Goal: Task Accomplishment & Management: Complete application form

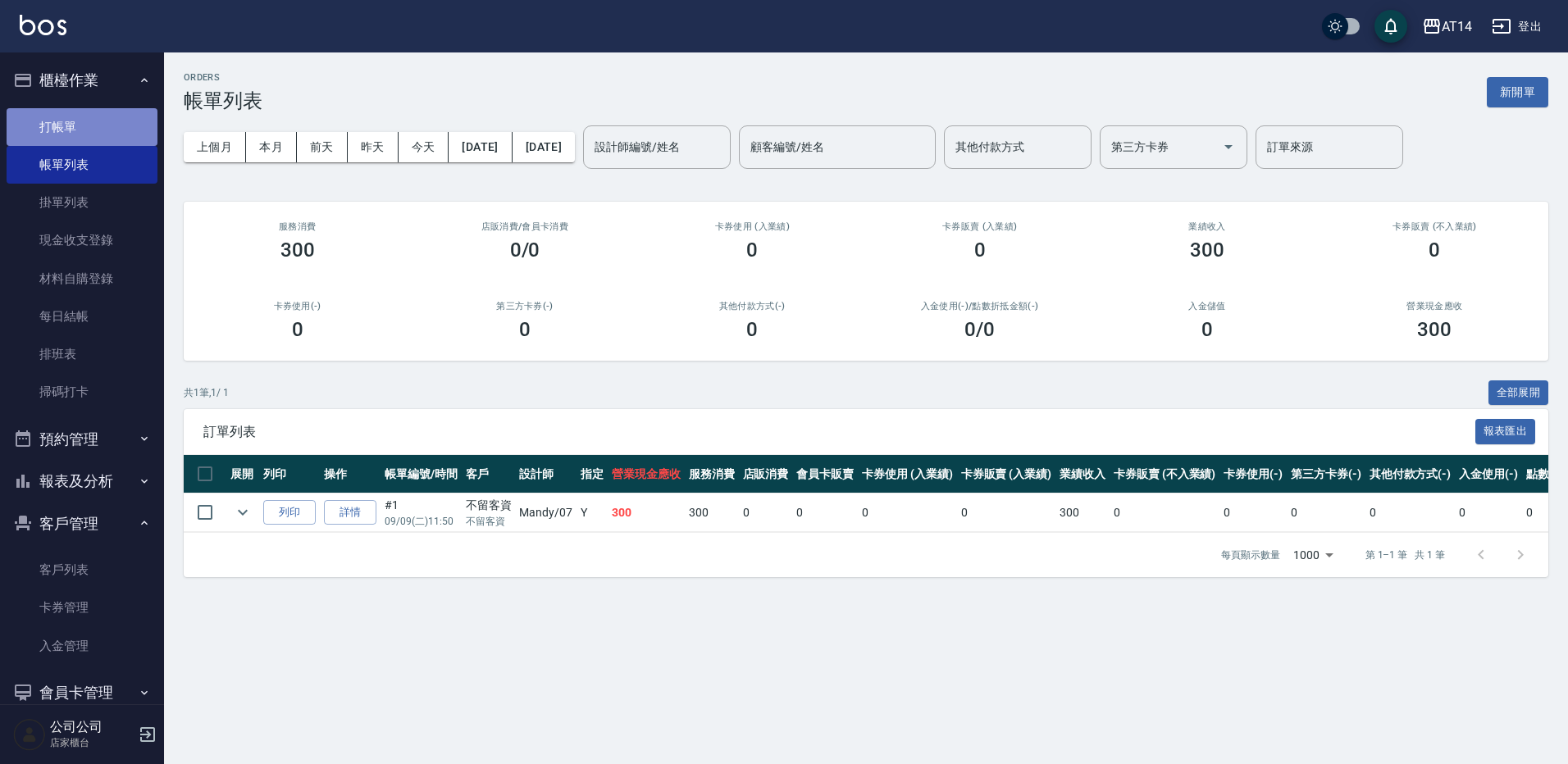
click at [99, 142] on link "打帳單" at bounding box center [82, 127] width 151 height 38
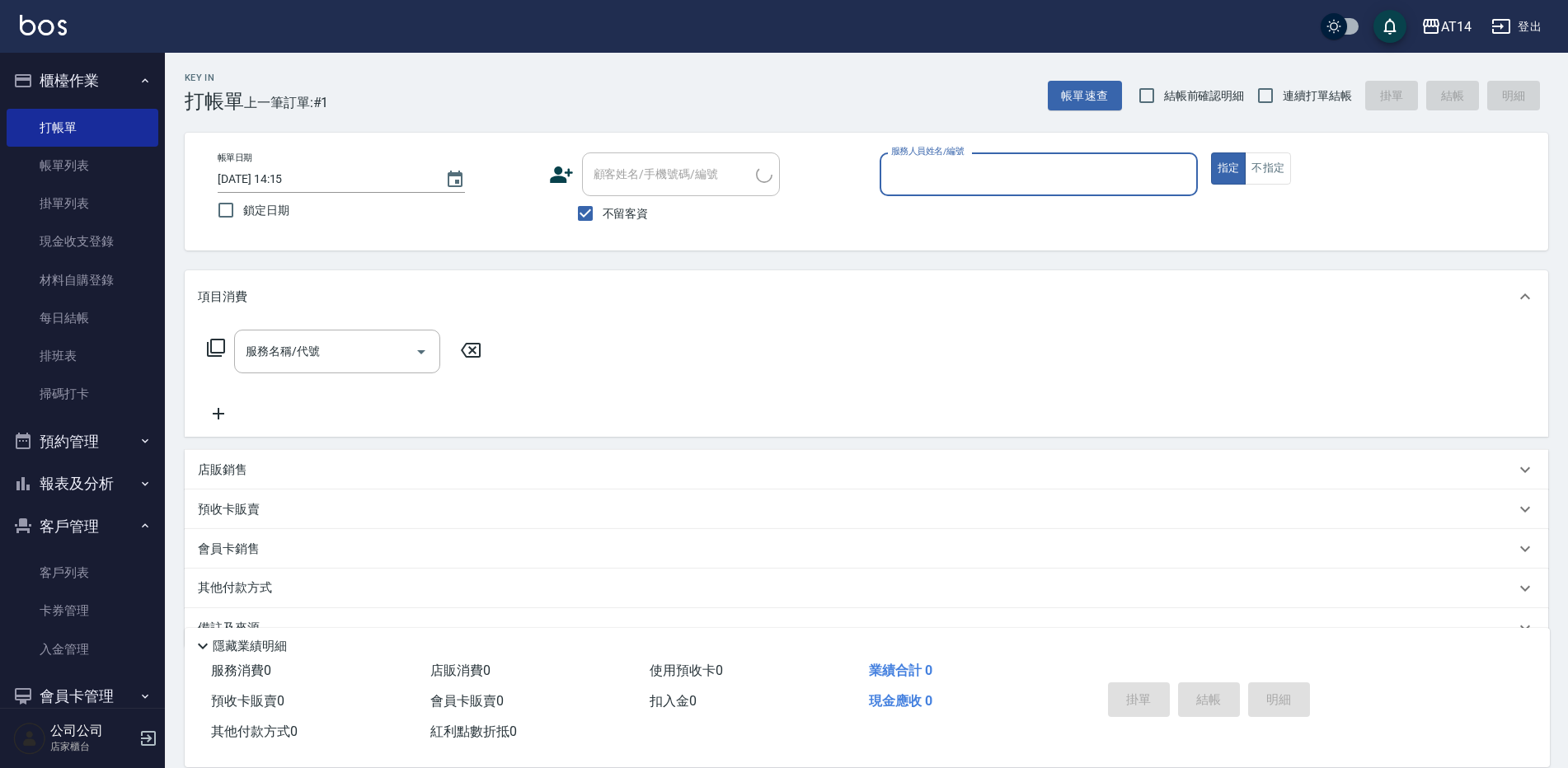
click at [592, 233] on div "帳單日期 [DATE] 14:15 鎖定日期 顧客姓名/手機號碼/編號 顧客姓名/手機號碼/編號 不留客資 服務人員姓名/編號 服務人員姓名/編號 指定 不指定" at bounding box center [866, 192] width 1363 height 117
click at [594, 211] on input "不留客資" at bounding box center [585, 213] width 34 height 34
checkbox input "false"
click at [675, 170] on div "顧客姓名/手機號碼/編號 顧客姓名/手機號碼/編號" at bounding box center [681, 174] width 198 height 43
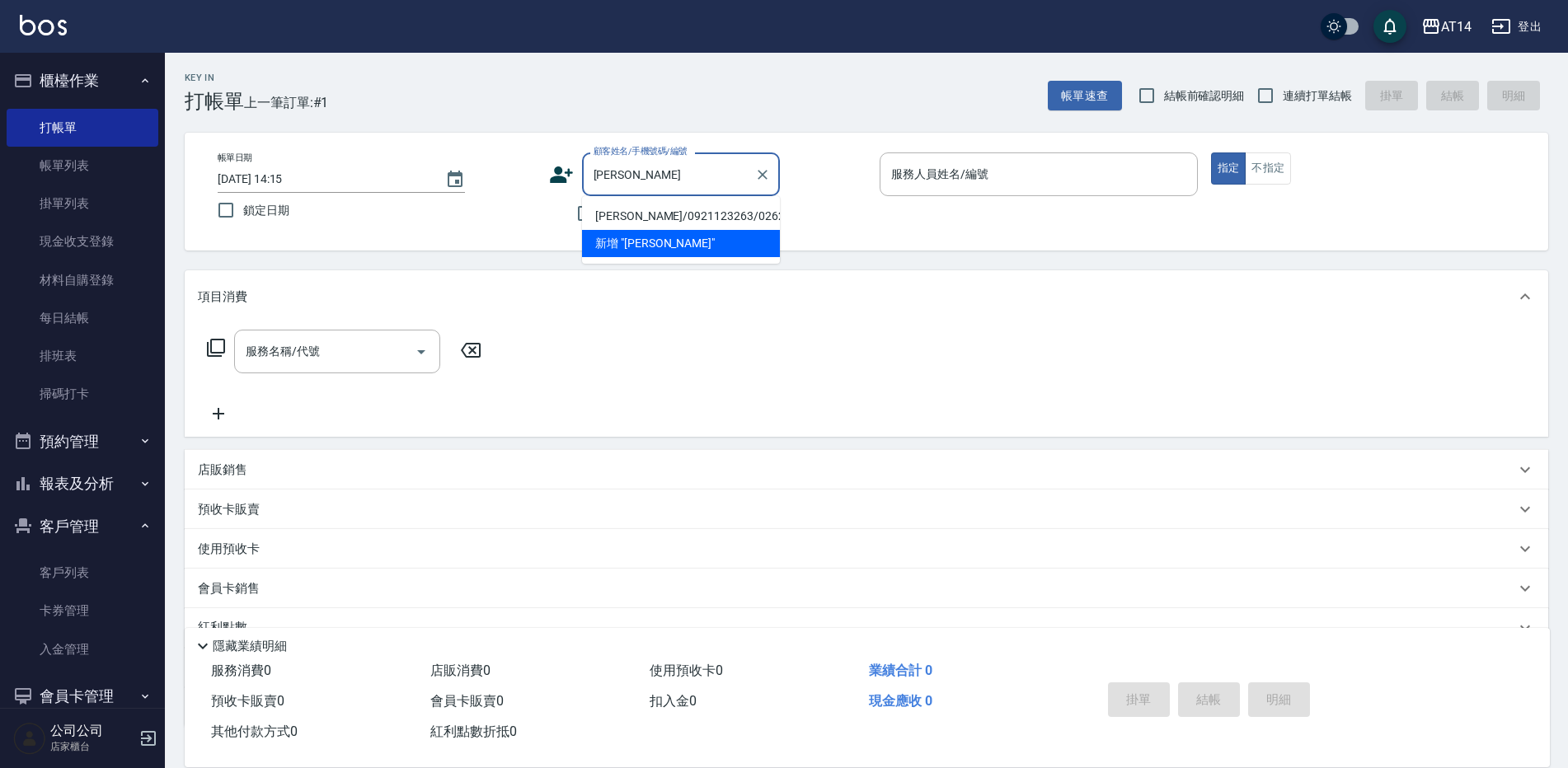
type input "吳"
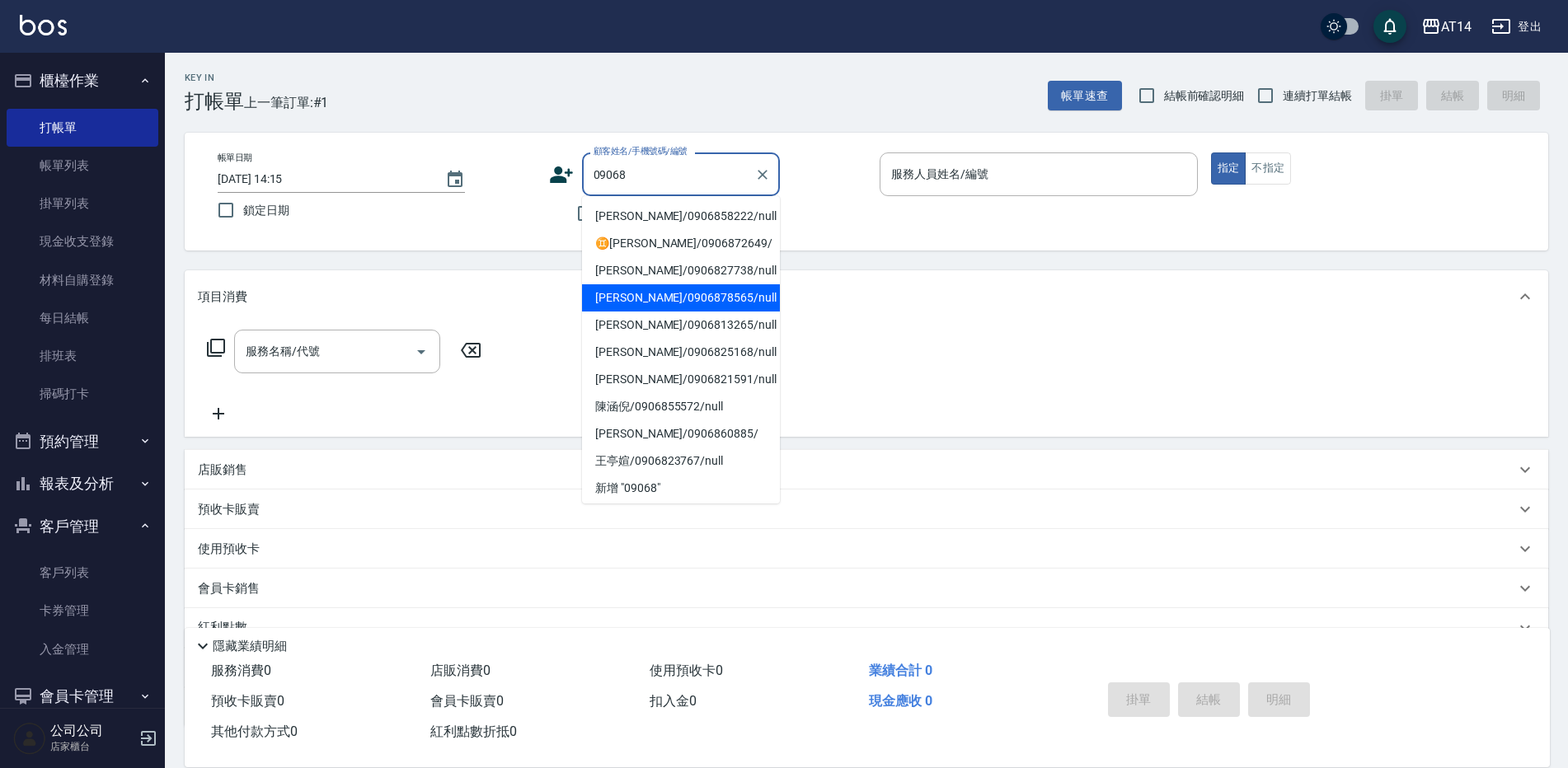
click at [755, 303] on li "[PERSON_NAME]/0906878565/null" at bounding box center [681, 298] width 198 height 27
type input "[PERSON_NAME]/0906878565/null"
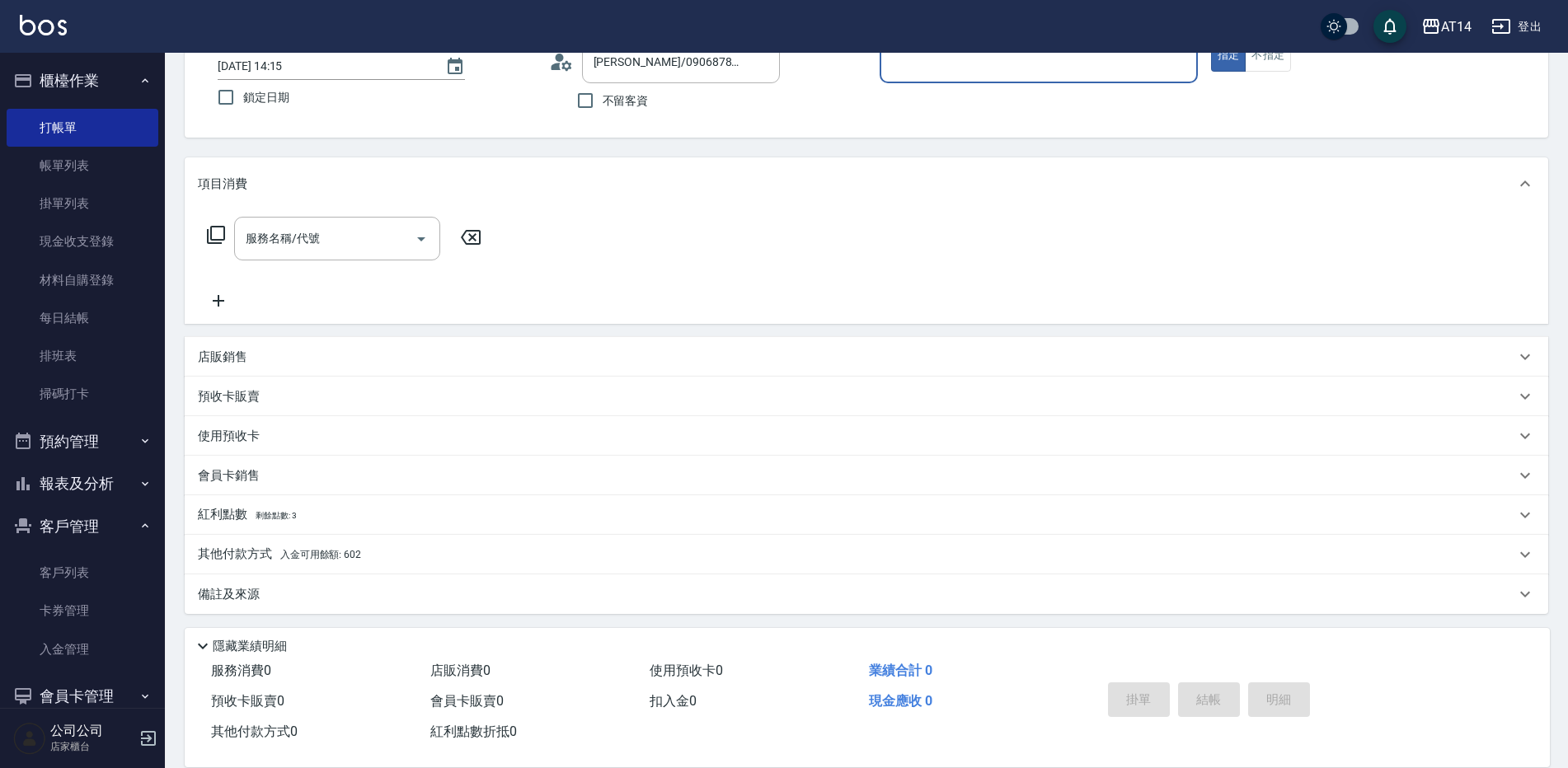
scroll to position [117, 0]
drag, startPoint x: 251, startPoint y: 548, endPoint x: 275, endPoint y: 582, distance: 41.6
click at [252, 548] on p "其他付款方式 入金可用餘額: 602" at bounding box center [279, 550] width 164 height 18
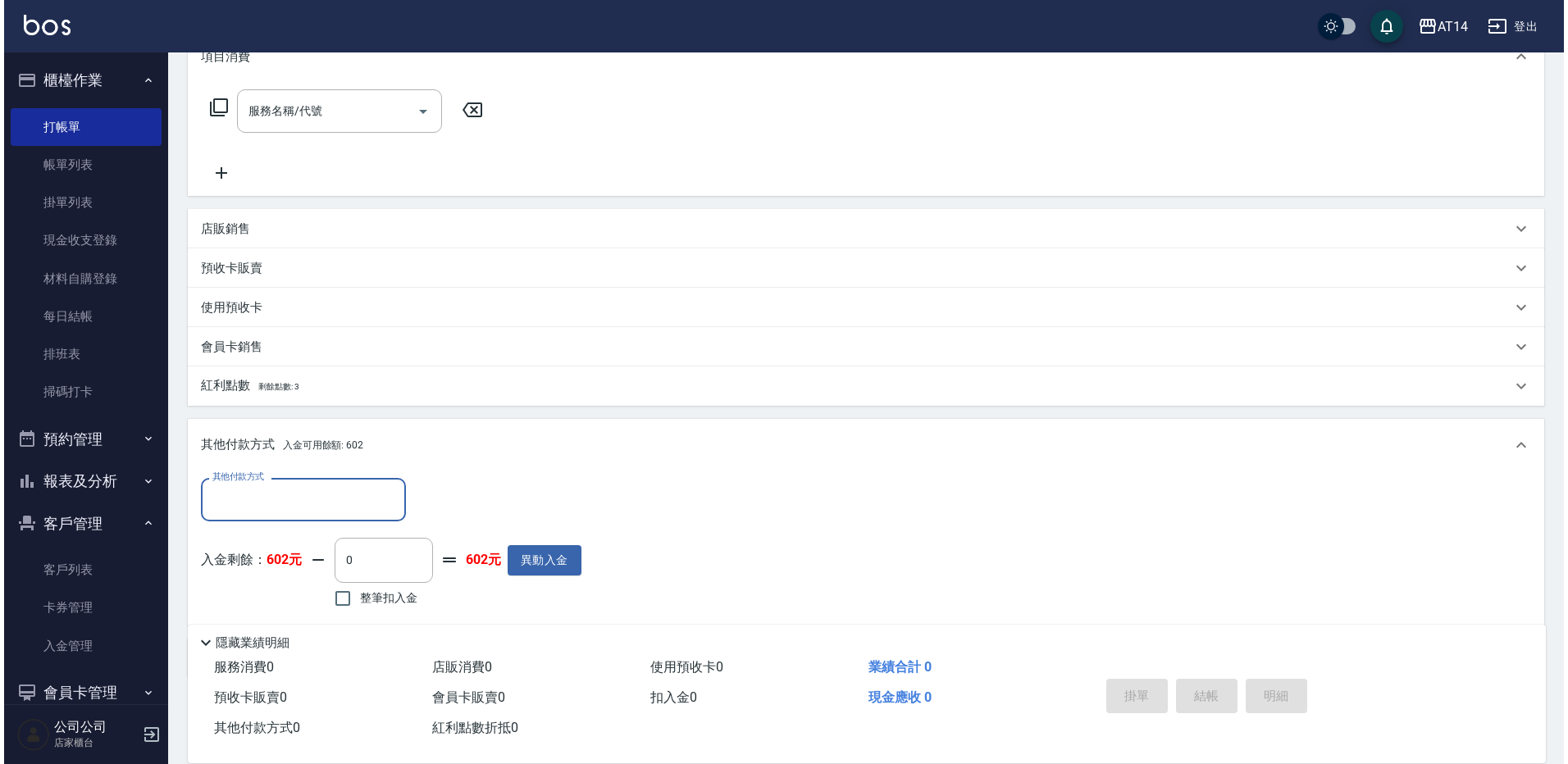
scroll to position [280, 0]
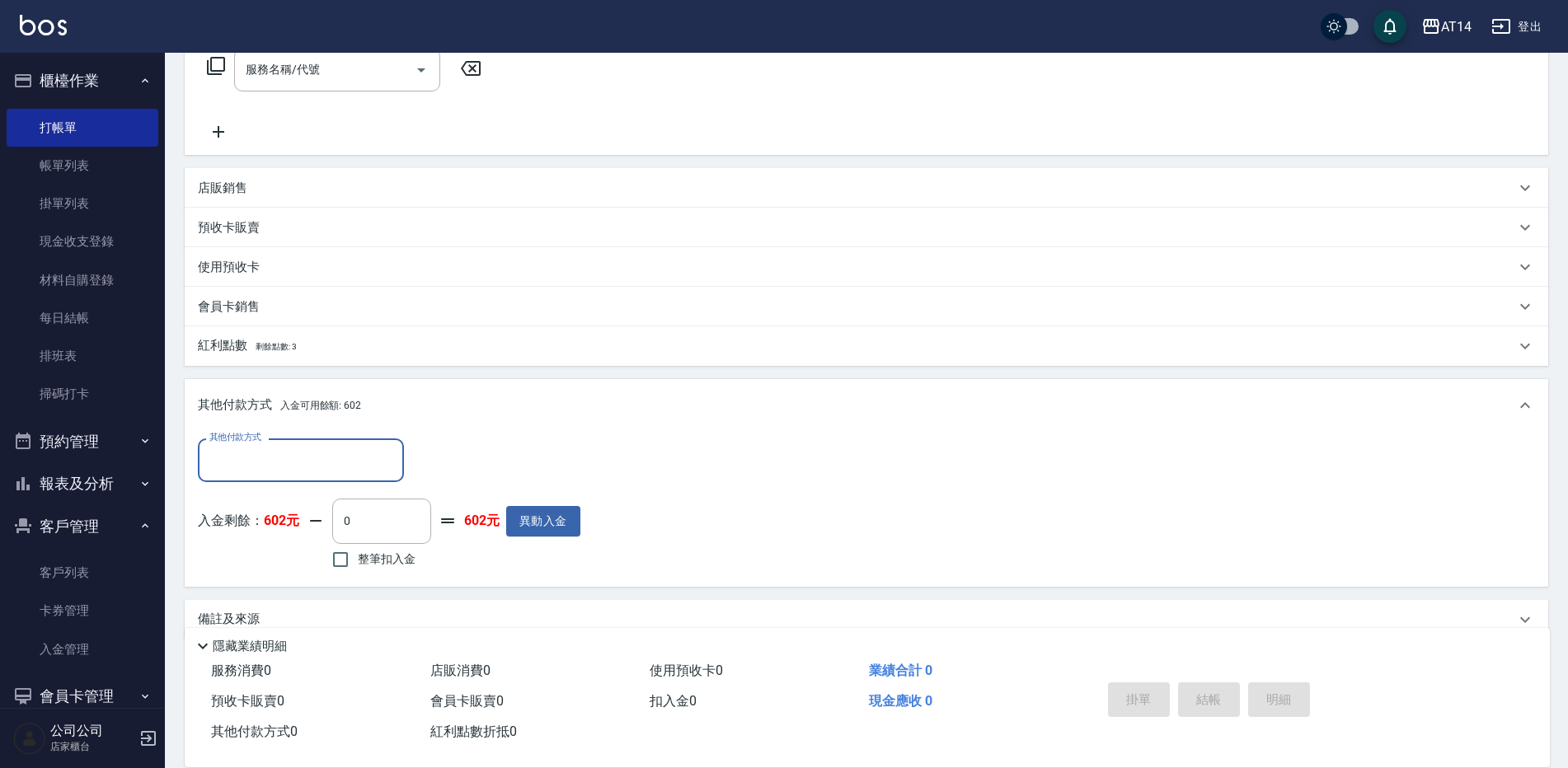
click at [583, 515] on div "其他付款方式 其他付款方式 入金剩餘： 602元 0 ​ 整筆扣入金 602元 異動入金" at bounding box center [866, 505] width 1337 height 135
click at [570, 519] on button "異動入金" at bounding box center [543, 521] width 74 height 31
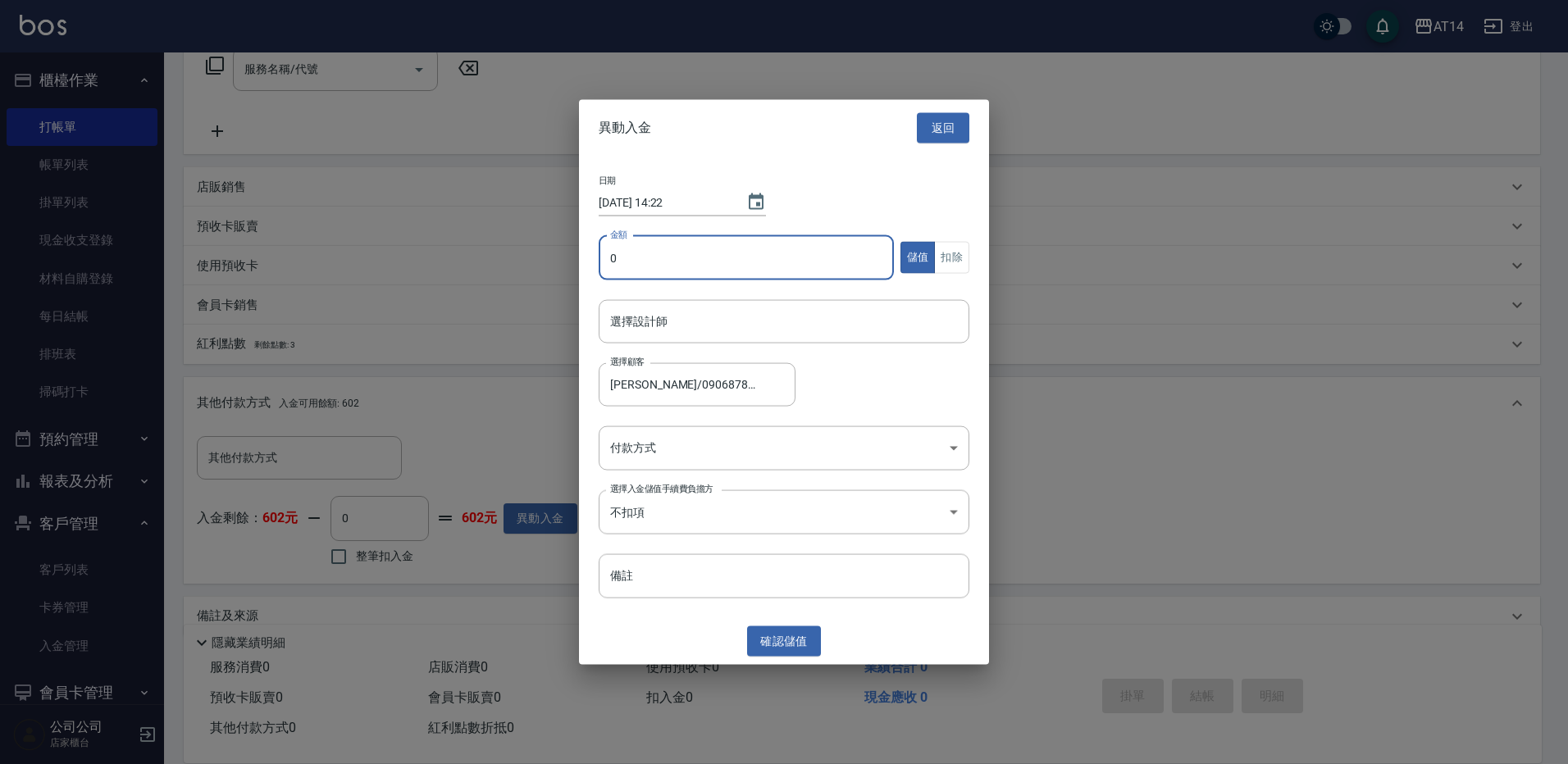
click at [731, 253] on input "0" at bounding box center [746, 257] width 295 height 44
type input "6000"
click at [664, 438] on body "AT14 登出 櫃檯作業 打帳單 帳單列表 掛單列表 現金收支登錄 材料自購登錄 每日結帳 排班表 掃碼打卡 預約管理 預約管理 單日預約紀錄 單週預約紀錄 …" at bounding box center [784, 256] width 1568 height 1074
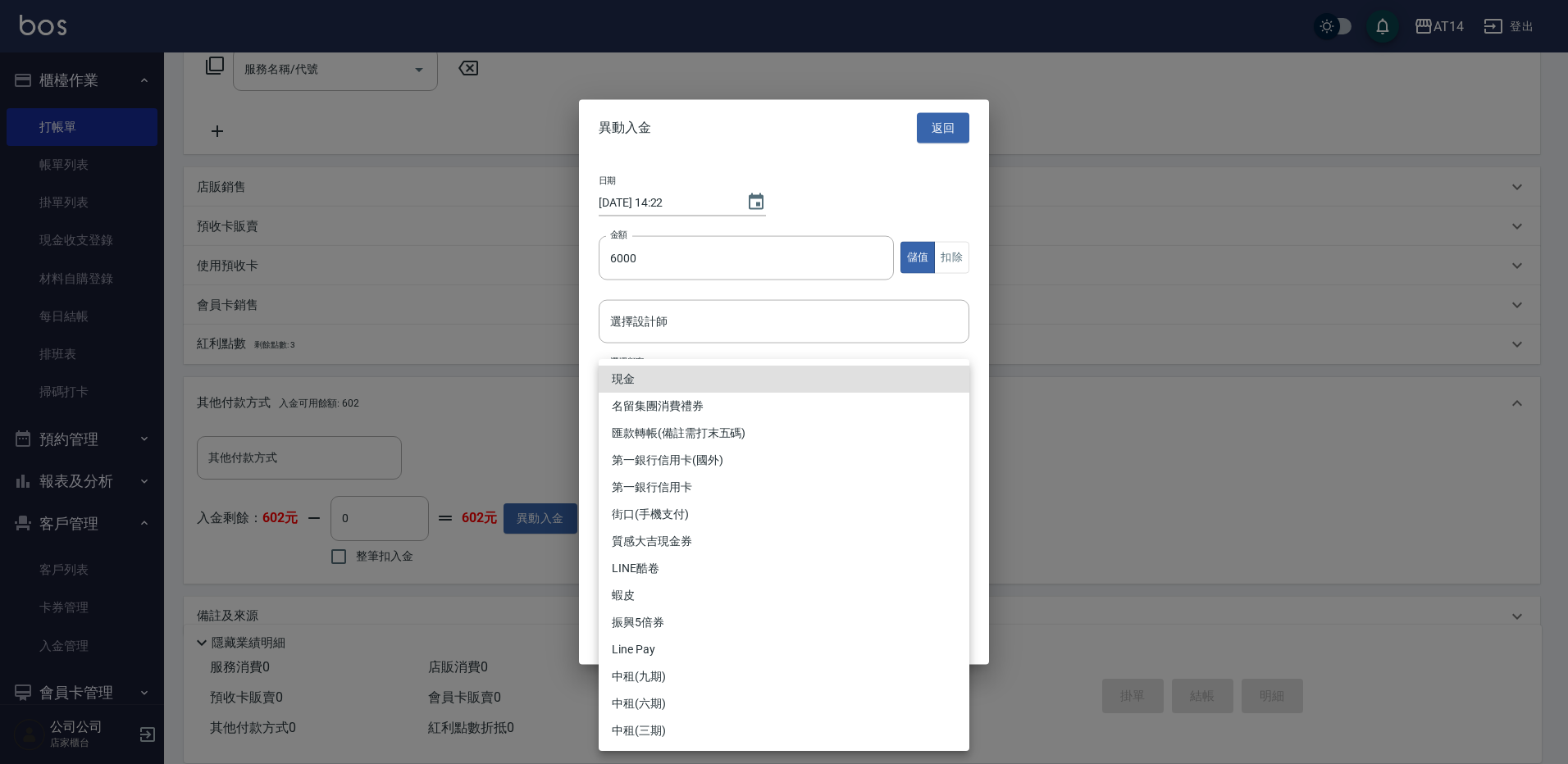
drag, startPoint x: 443, startPoint y: 378, endPoint x: 456, endPoint y: 374, distance: 13.6
click at [450, 376] on div at bounding box center [784, 382] width 1568 height 764
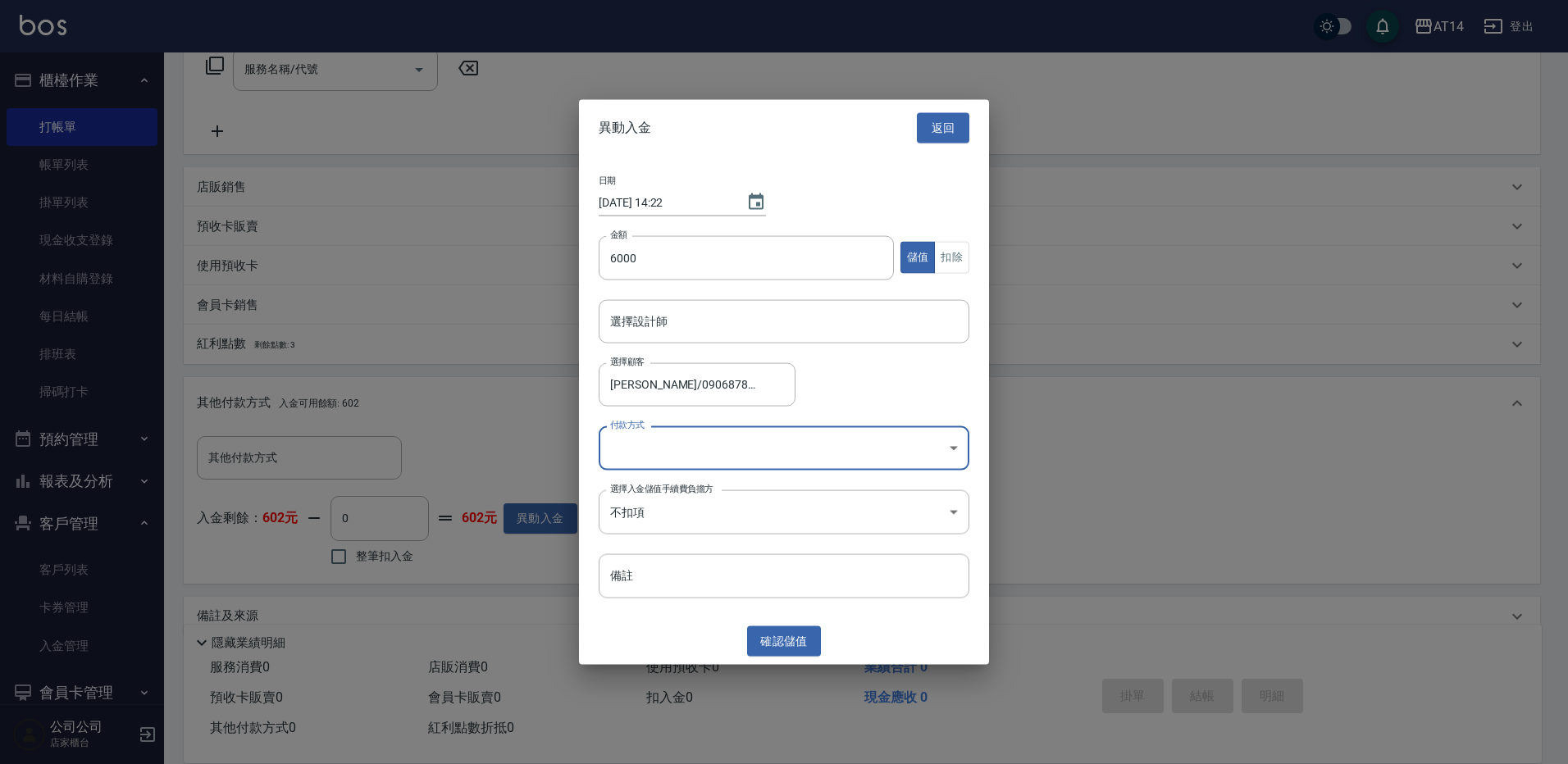
click at [683, 422] on div "日期 [DATE] 14:22 金額 6000 金額 儲值 扣除 選擇設計師 選擇設計師 選擇顧客 [PERSON_NAME]/0906878565 選擇顧客…" at bounding box center [784, 386] width 410 height 462
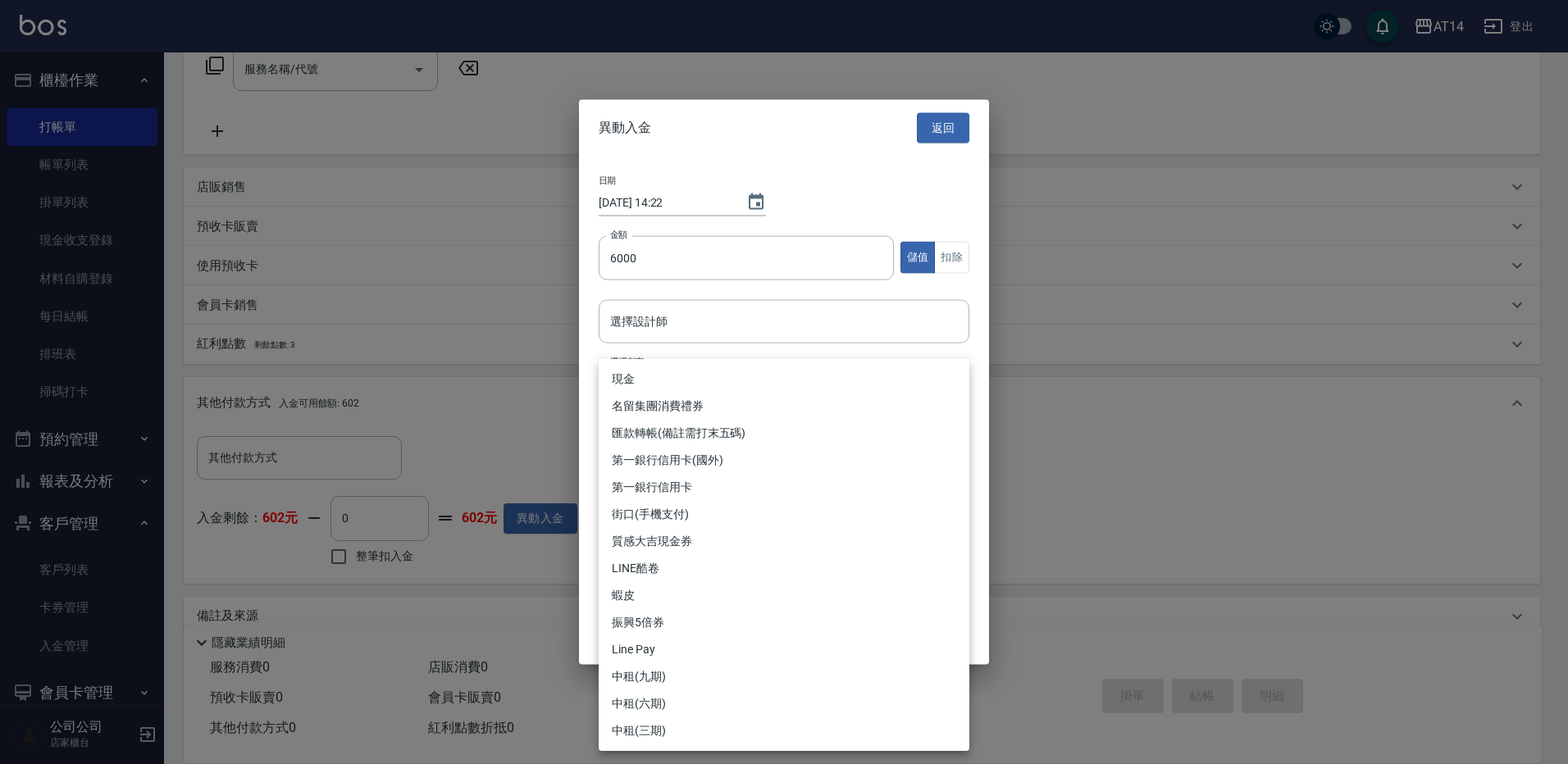
click at [678, 442] on body "AT14 登出 櫃檯作業 打帳單 帳單列表 掛單列表 現金收支登錄 材料自購登錄 每日結帳 排班表 掃碼打卡 預約管理 預約管理 單日預約紀錄 單週預約紀錄 …" at bounding box center [784, 256] width 1568 height 1074
click at [666, 380] on li "現金" at bounding box center [784, 379] width 370 height 27
type input "現金"
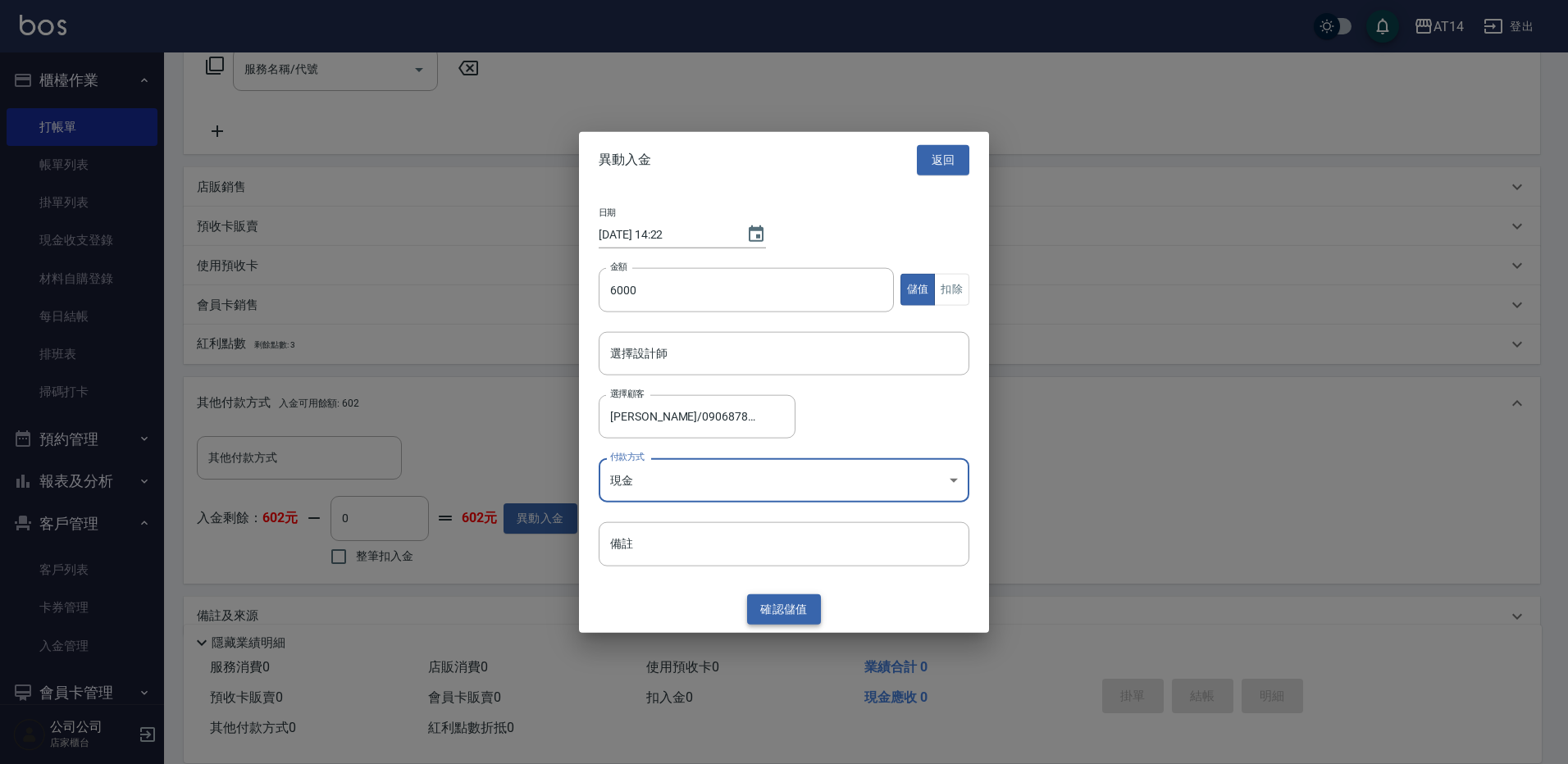
click at [799, 602] on button "確認 儲值" at bounding box center [784, 609] width 74 height 31
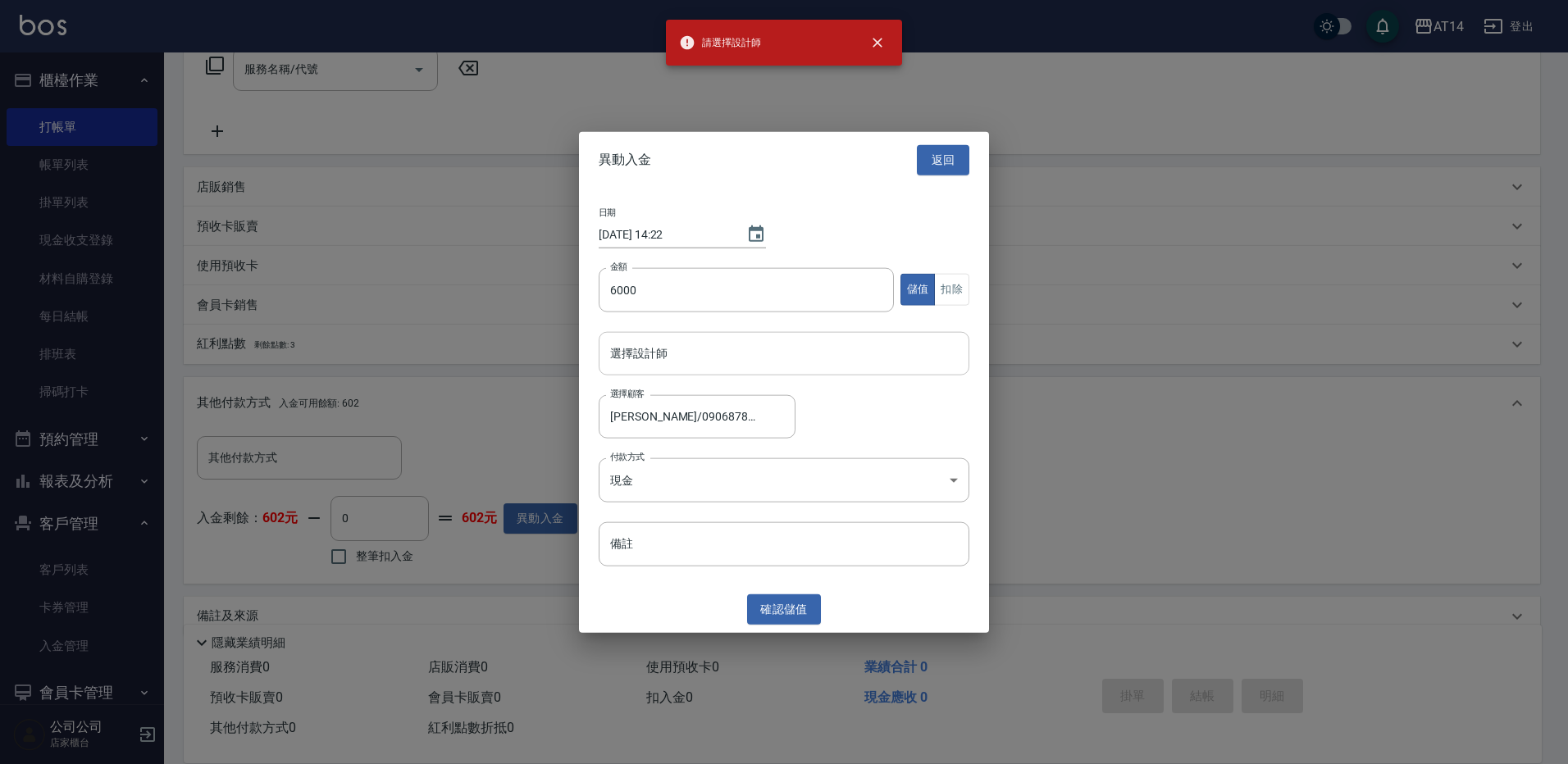
click at [753, 364] on input "選擇設計師" at bounding box center [784, 353] width 356 height 29
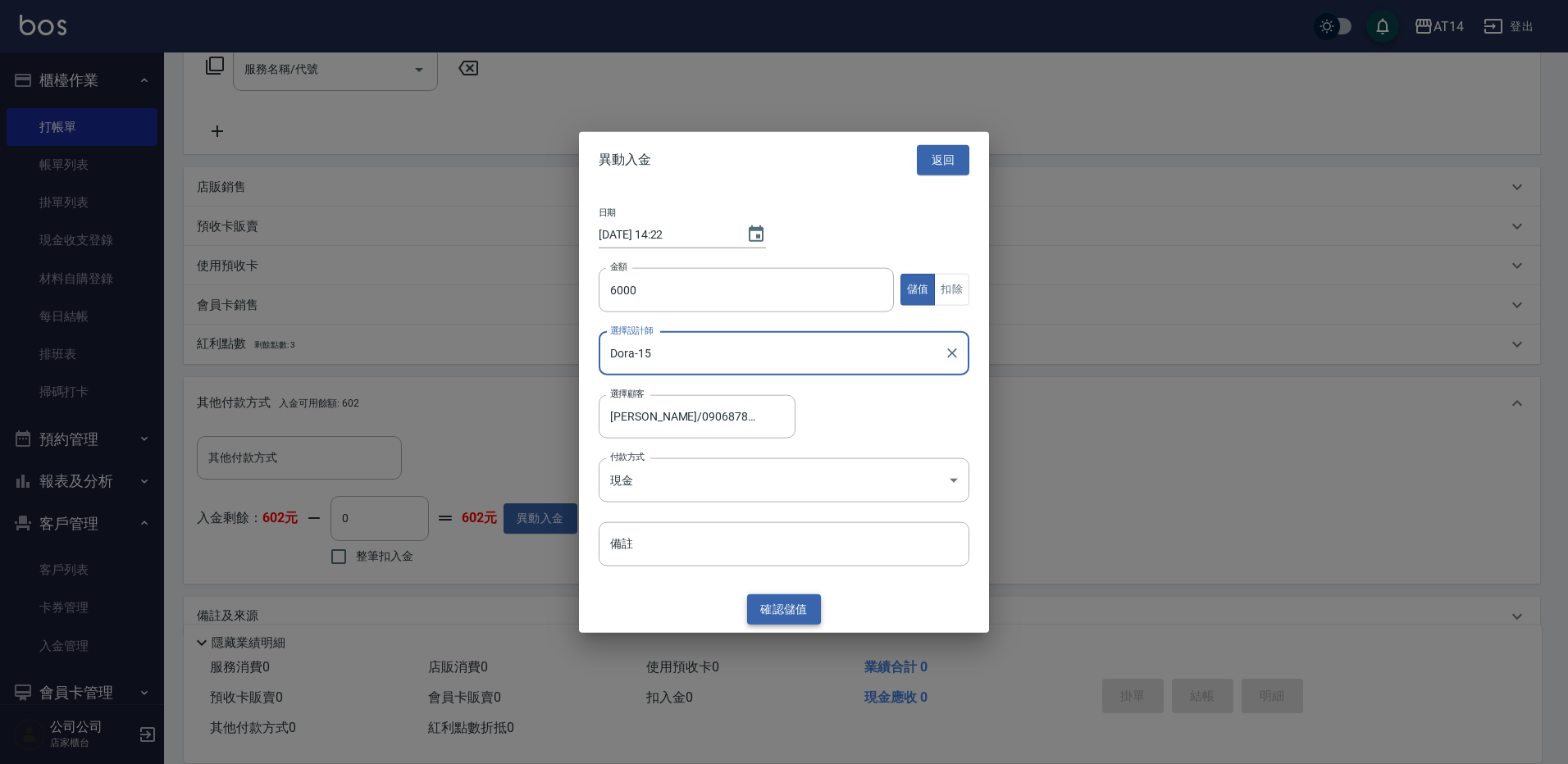
type input "Dora-15"
click at [768, 608] on button "確認 儲值" at bounding box center [784, 609] width 74 height 31
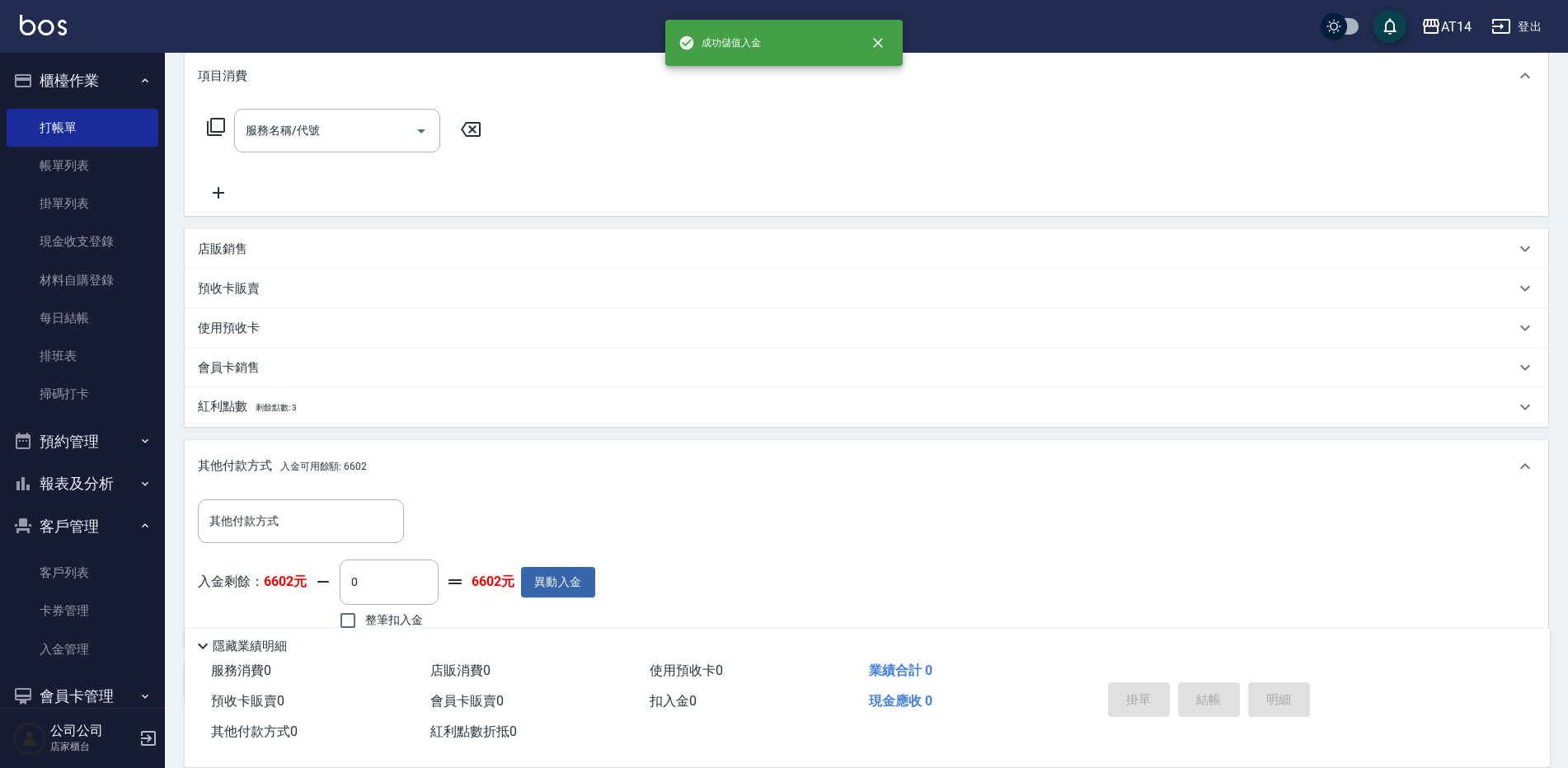
scroll to position [200, 0]
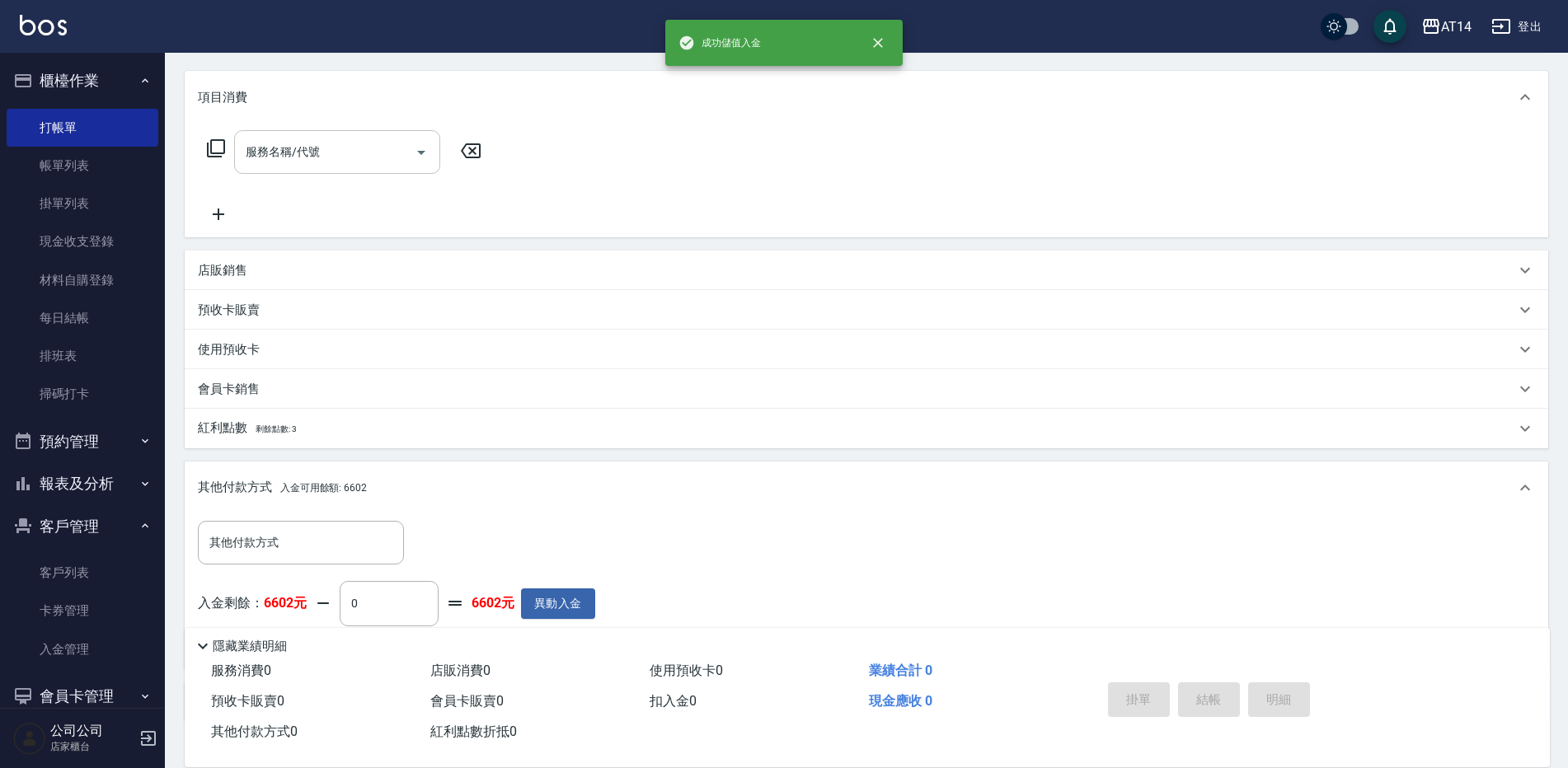
click at [277, 155] on div "服務名稱/代號 服務名稱/代號" at bounding box center [337, 152] width 206 height 43
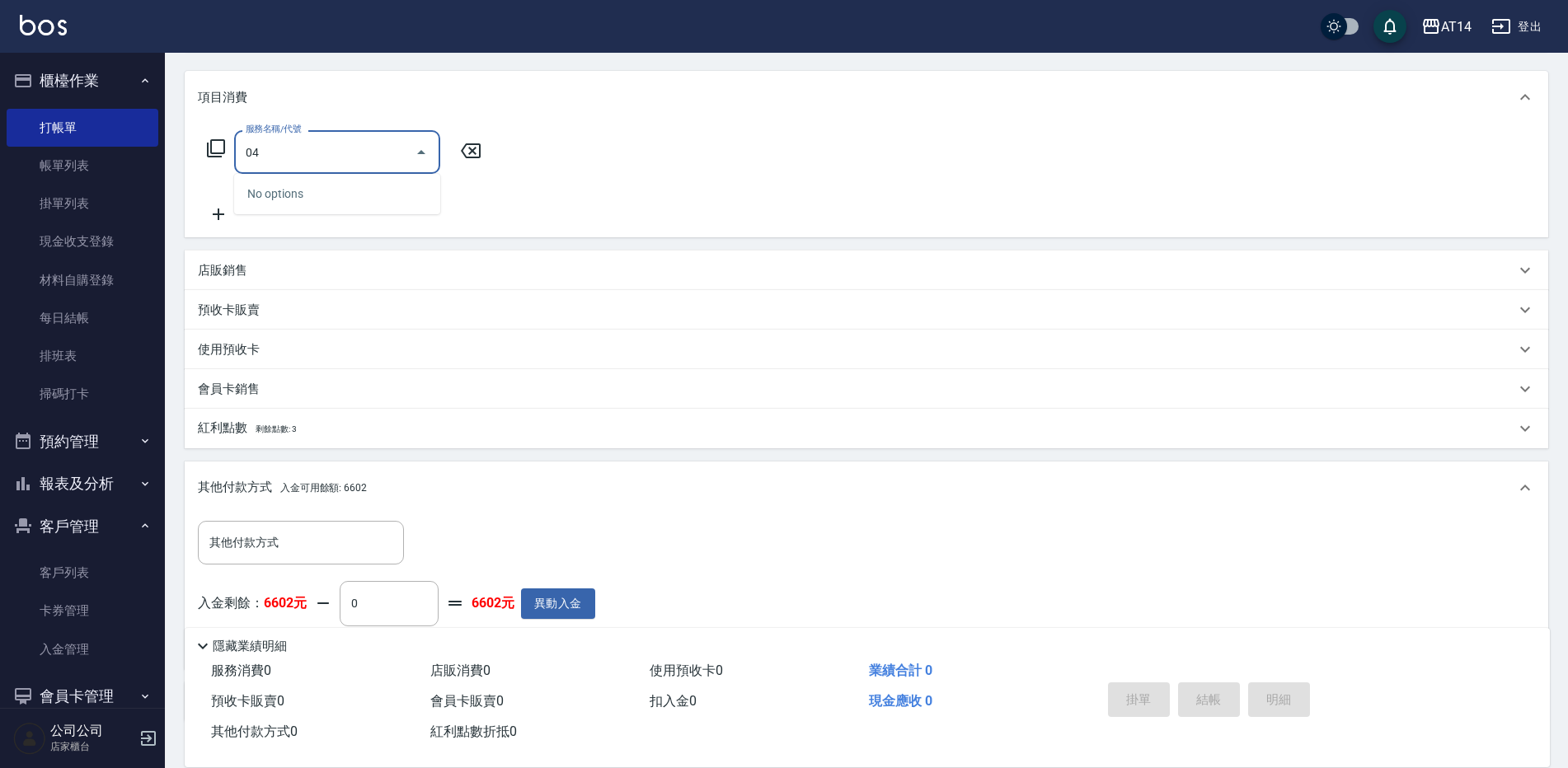
type input "041"
type input "3"
type input "染髮(041)"
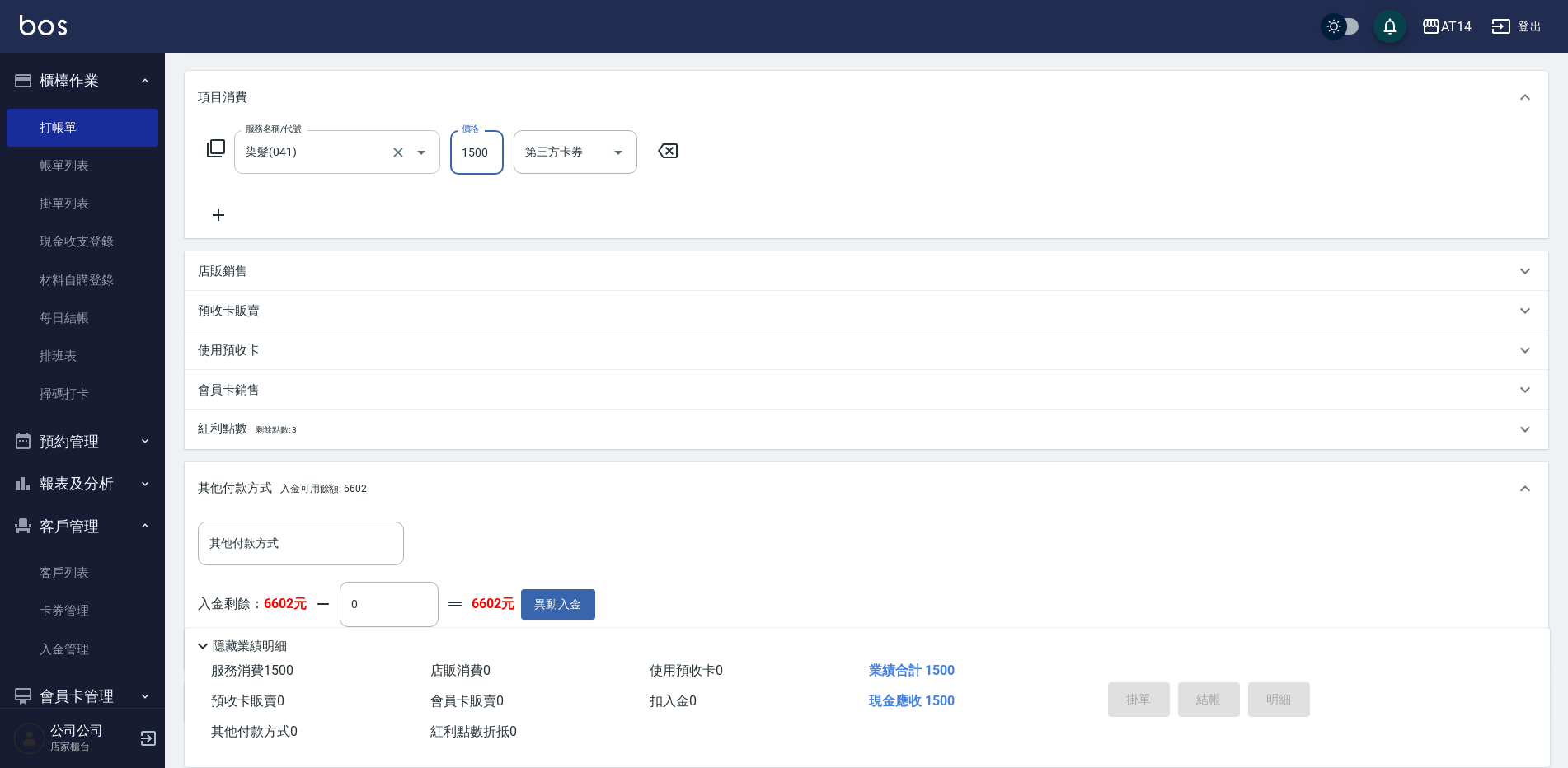
type input "2"
type input "0"
type input "2000"
type input "4"
type input "2000"
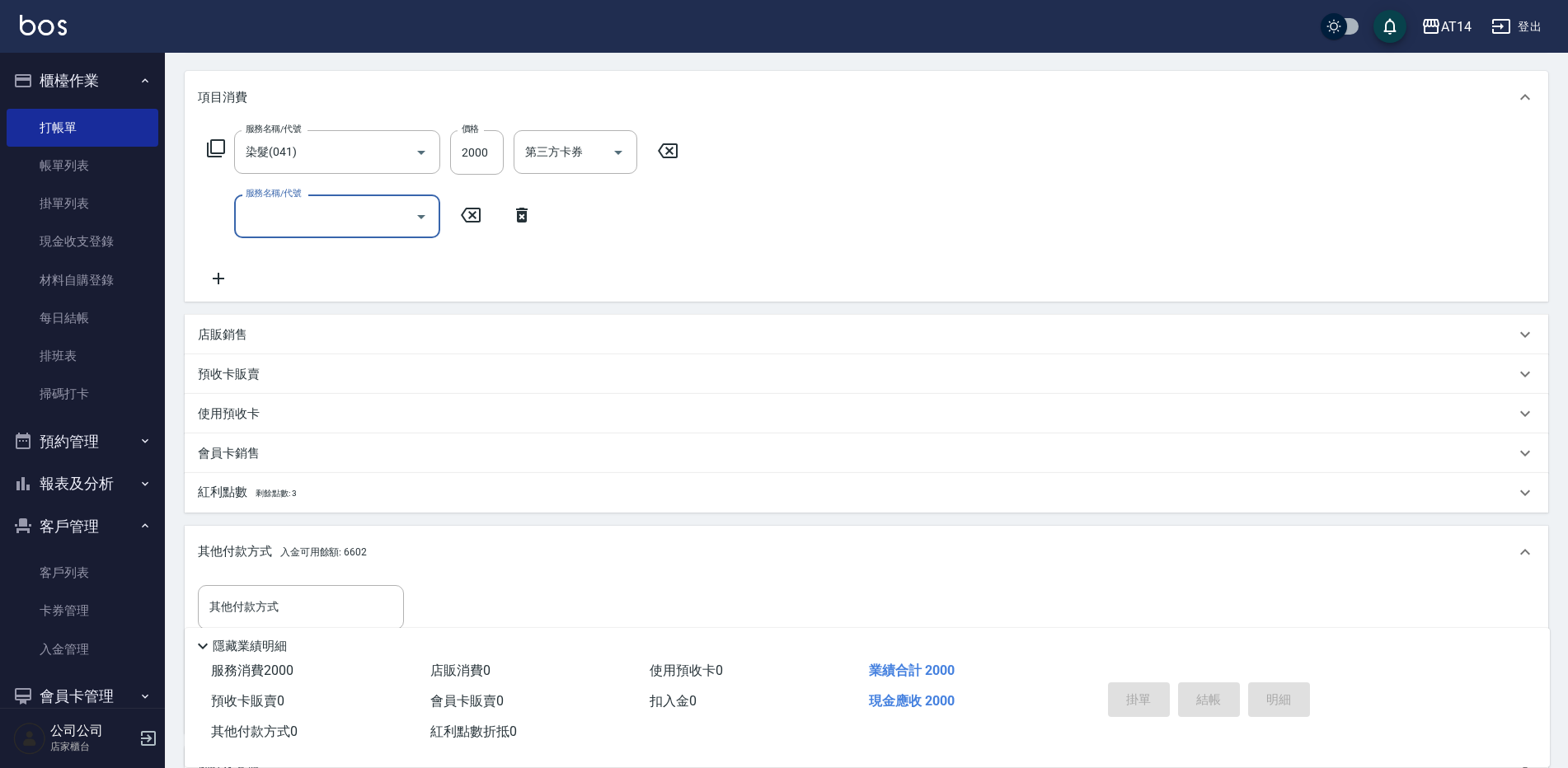
drag, startPoint x: 300, startPoint y: 220, endPoint x: 302, endPoint y: 234, distance: 14.1
click at [301, 220] on input "服務名稱/代號" at bounding box center [324, 216] width 166 height 29
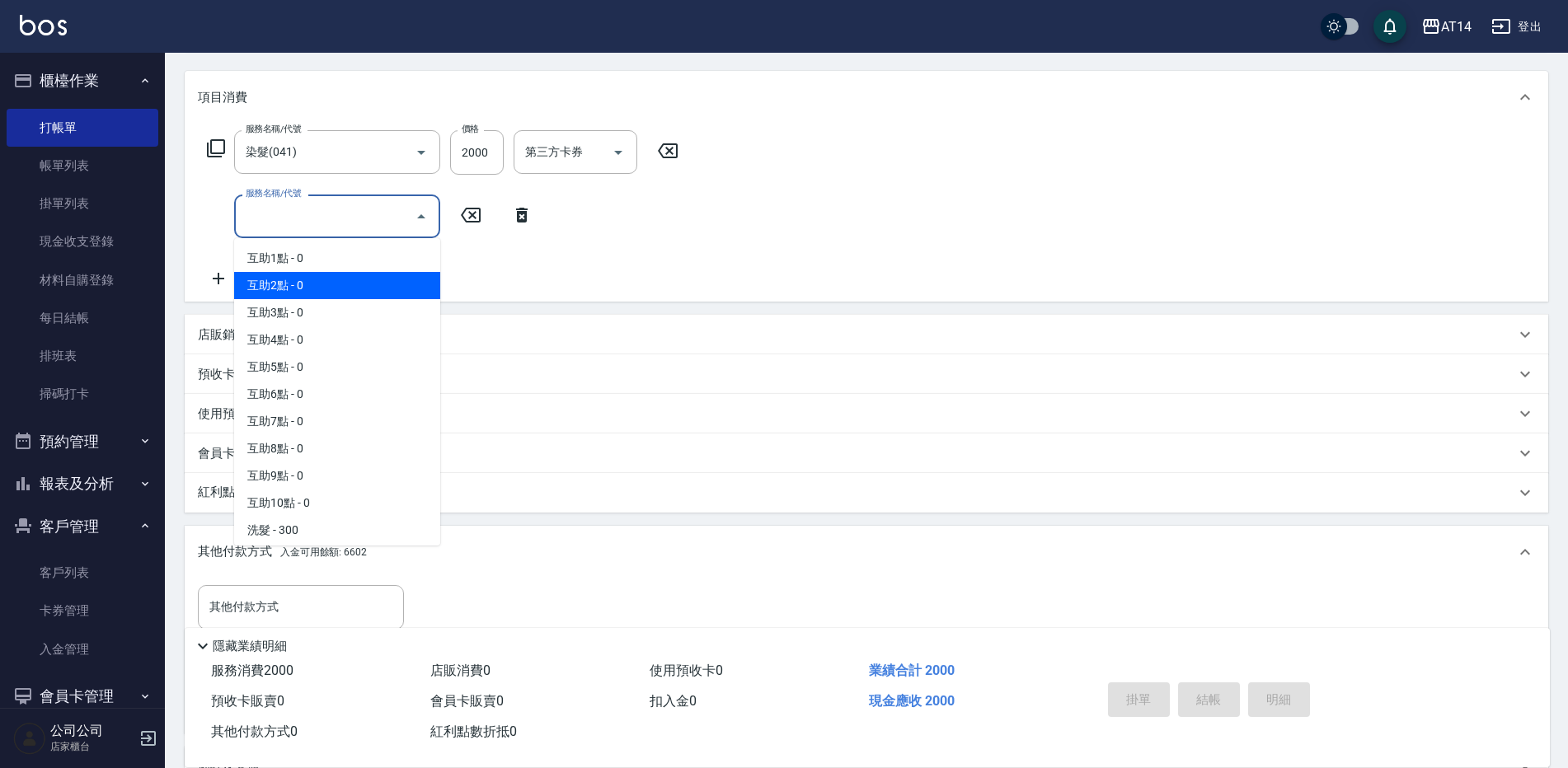
click at [341, 276] on span "互助2點 - 0" at bounding box center [337, 286] width 206 height 27
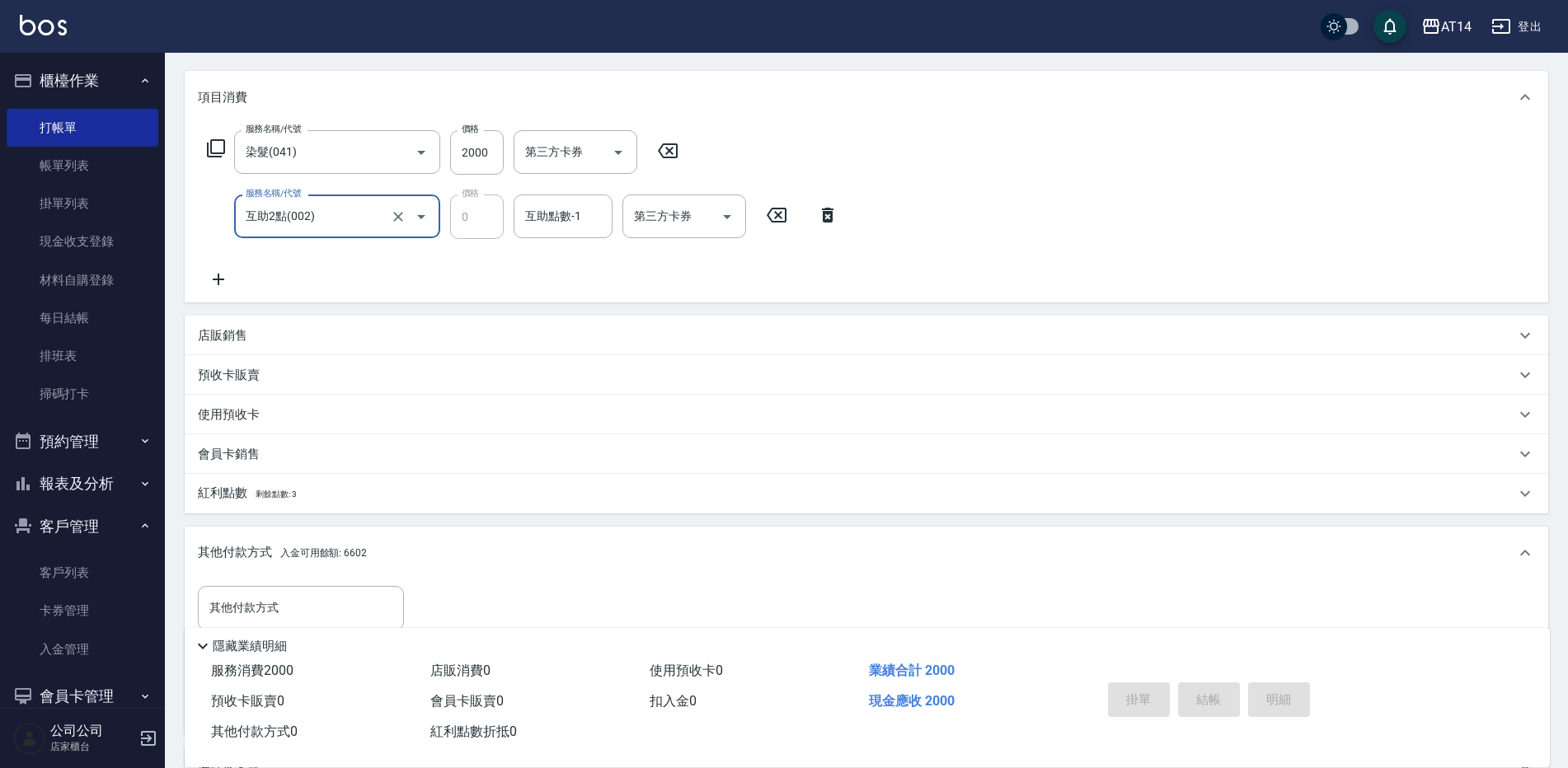
click at [333, 237] on div "互助2點(002) 服務名稱/代號" at bounding box center [337, 216] width 206 height 43
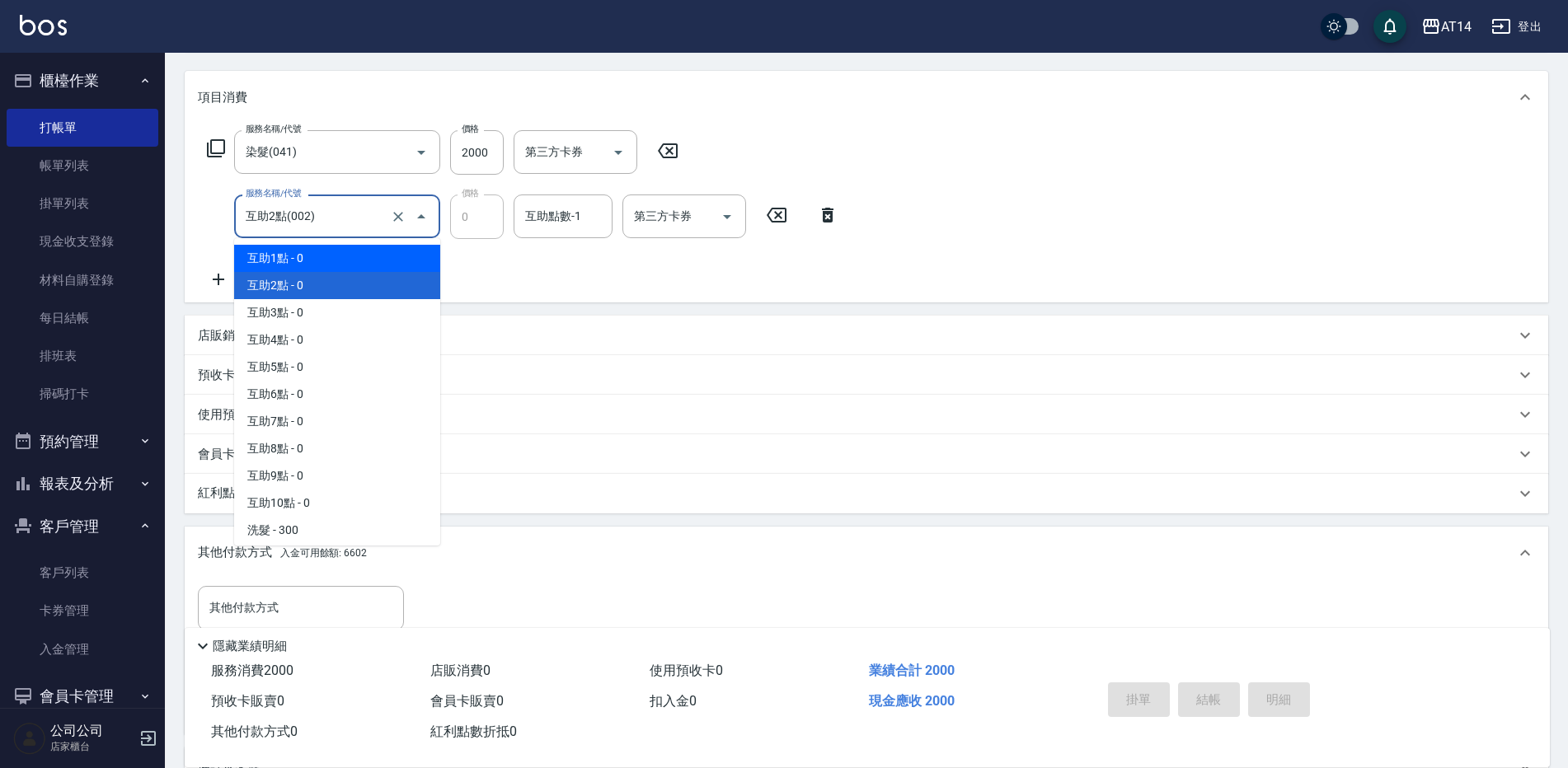
drag, startPoint x: 344, startPoint y: 261, endPoint x: 429, endPoint y: 260, distance: 85.0
click at [345, 260] on span "互助1點 - 0" at bounding box center [337, 258] width 206 height 27
type input "互助1點(001)"
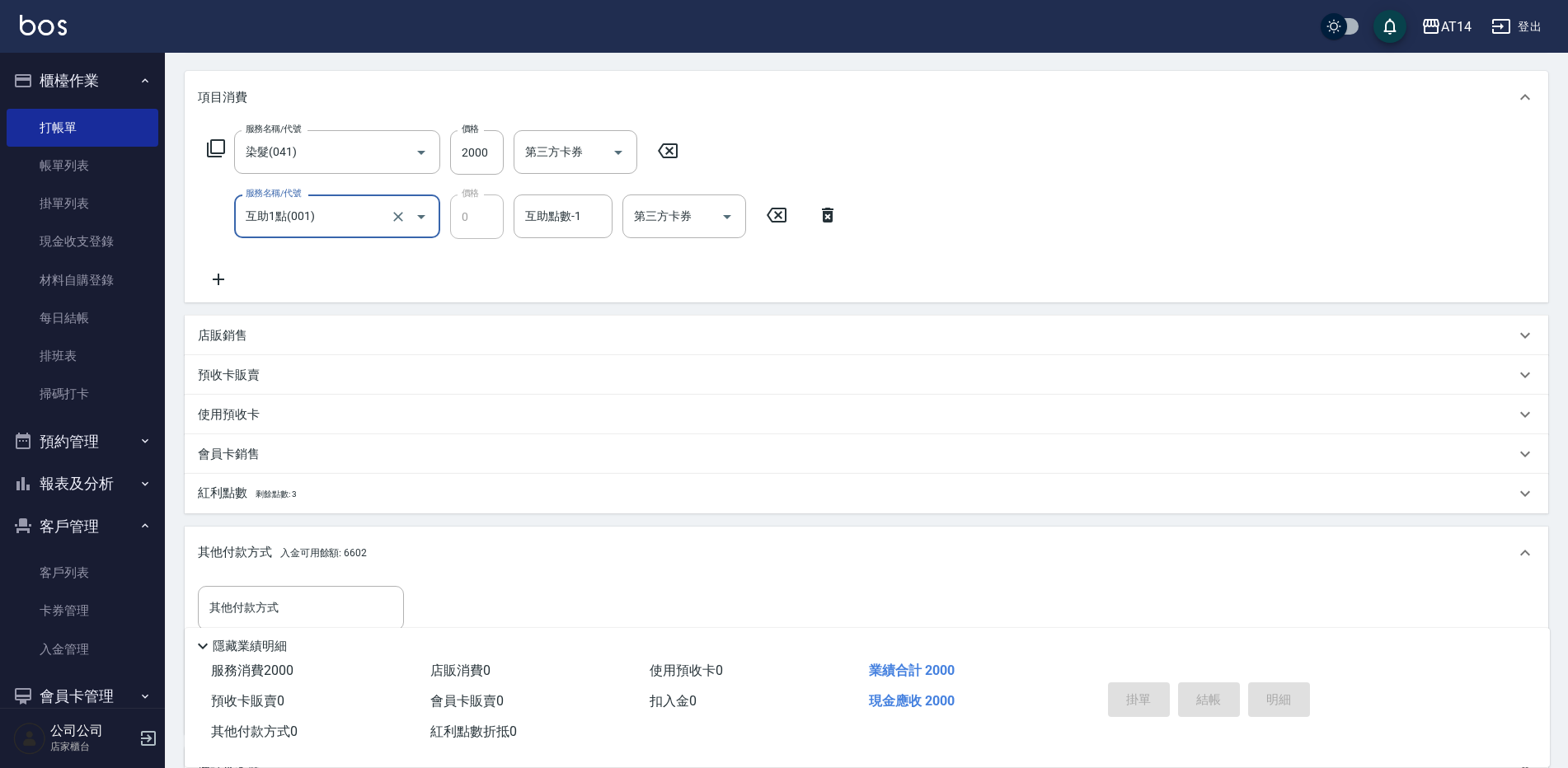
click at [545, 214] on div "互助點數-1 互助點數-1" at bounding box center [562, 216] width 99 height 43
type input "[PERSON_NAME]-66"
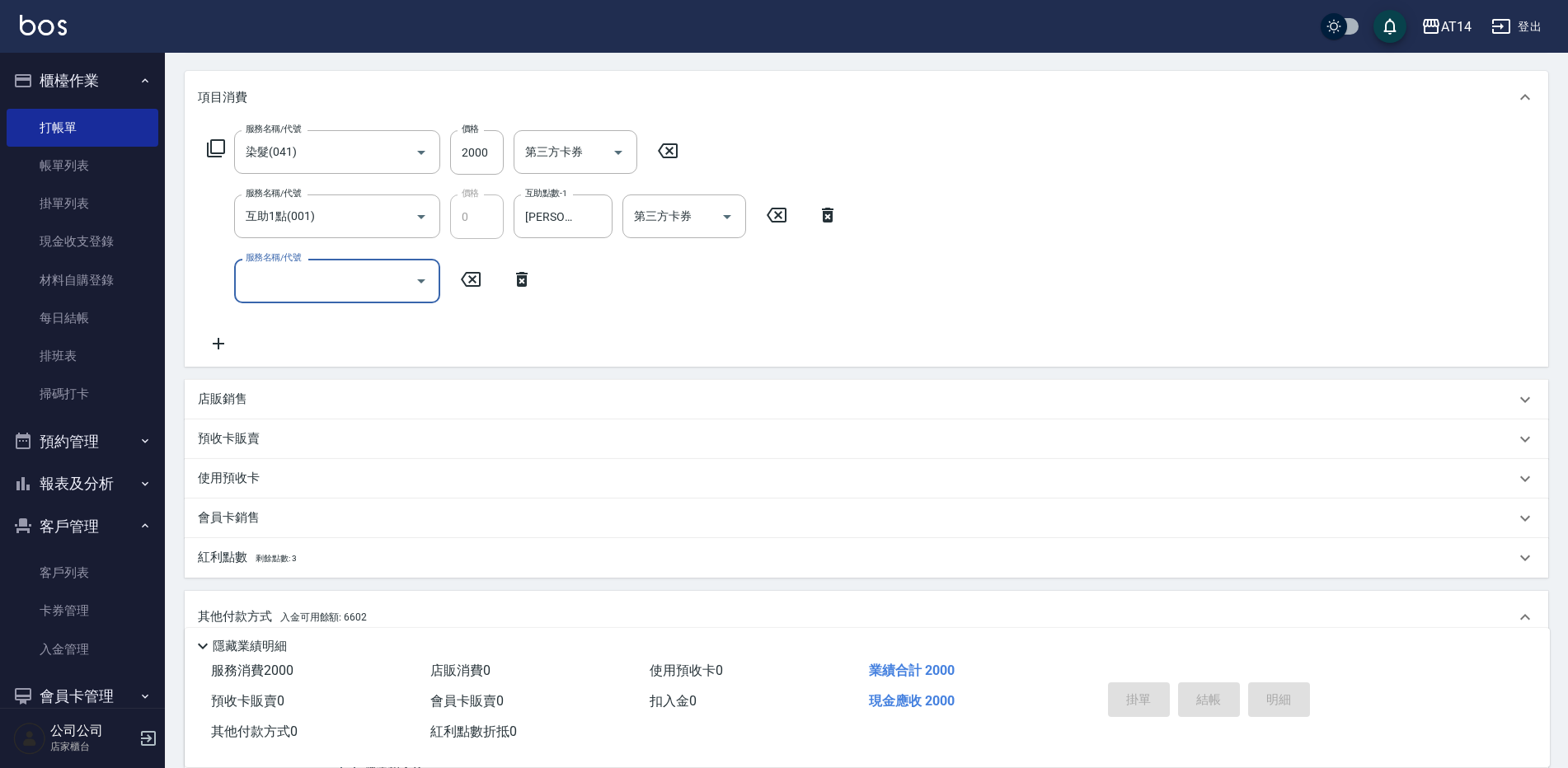
scroll to position [440, 0]
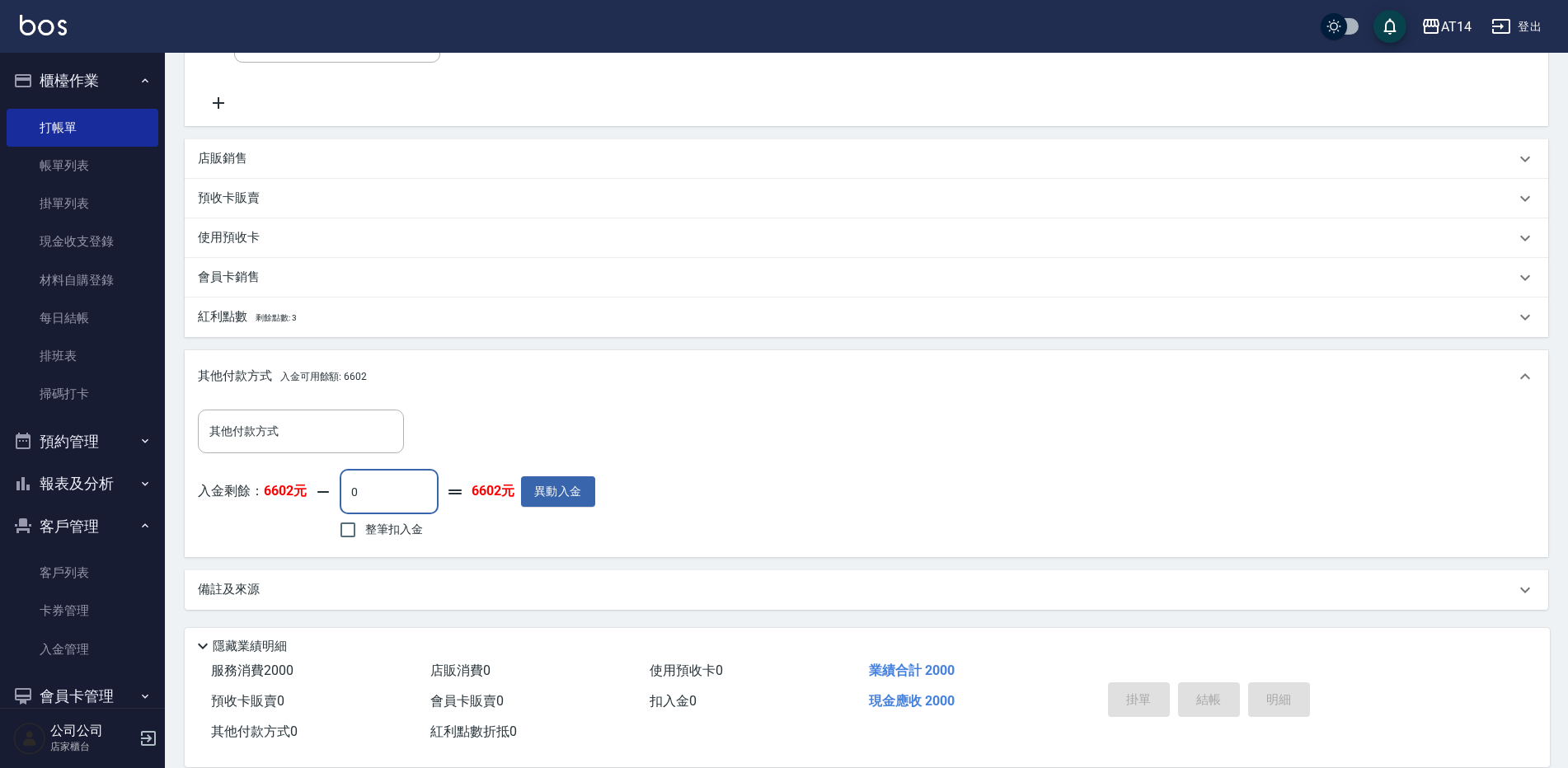
click at [395, 494] on input "0" at bounding box center [389, 492] width 99 height 44
type input "2000"
type input "0"
type input "2000"
click at [779, 464] on div "其他付款方式 其他付款方式 入金剩餘： 6602元 2000 ​ 整筆扣入金 4602元 異動入金" at bounding box center [866, 476] width 1337 height 135
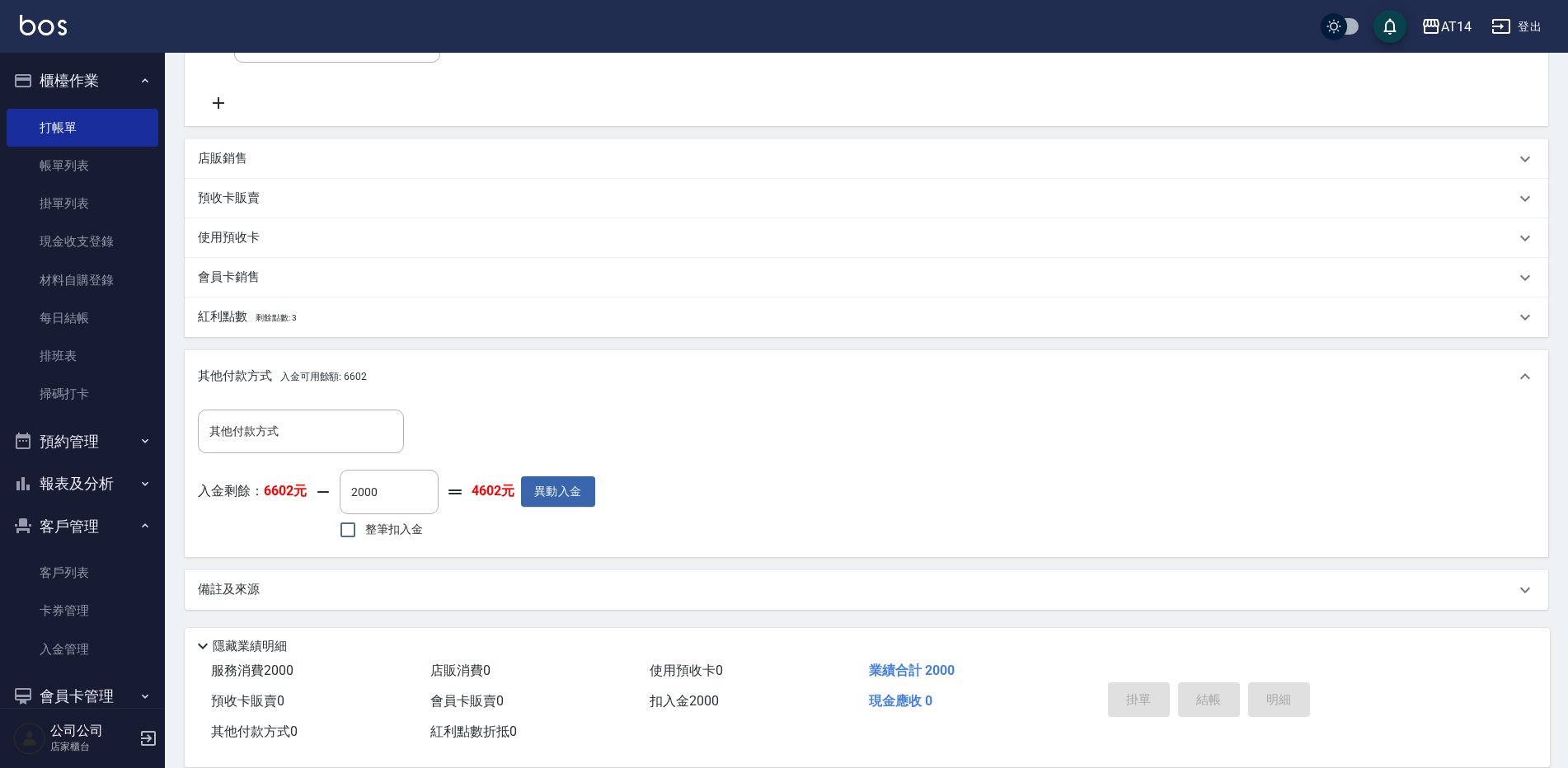
click at [533, 577] on div "備註及來源" at bounding box center [866, 590] width 1363 height 40
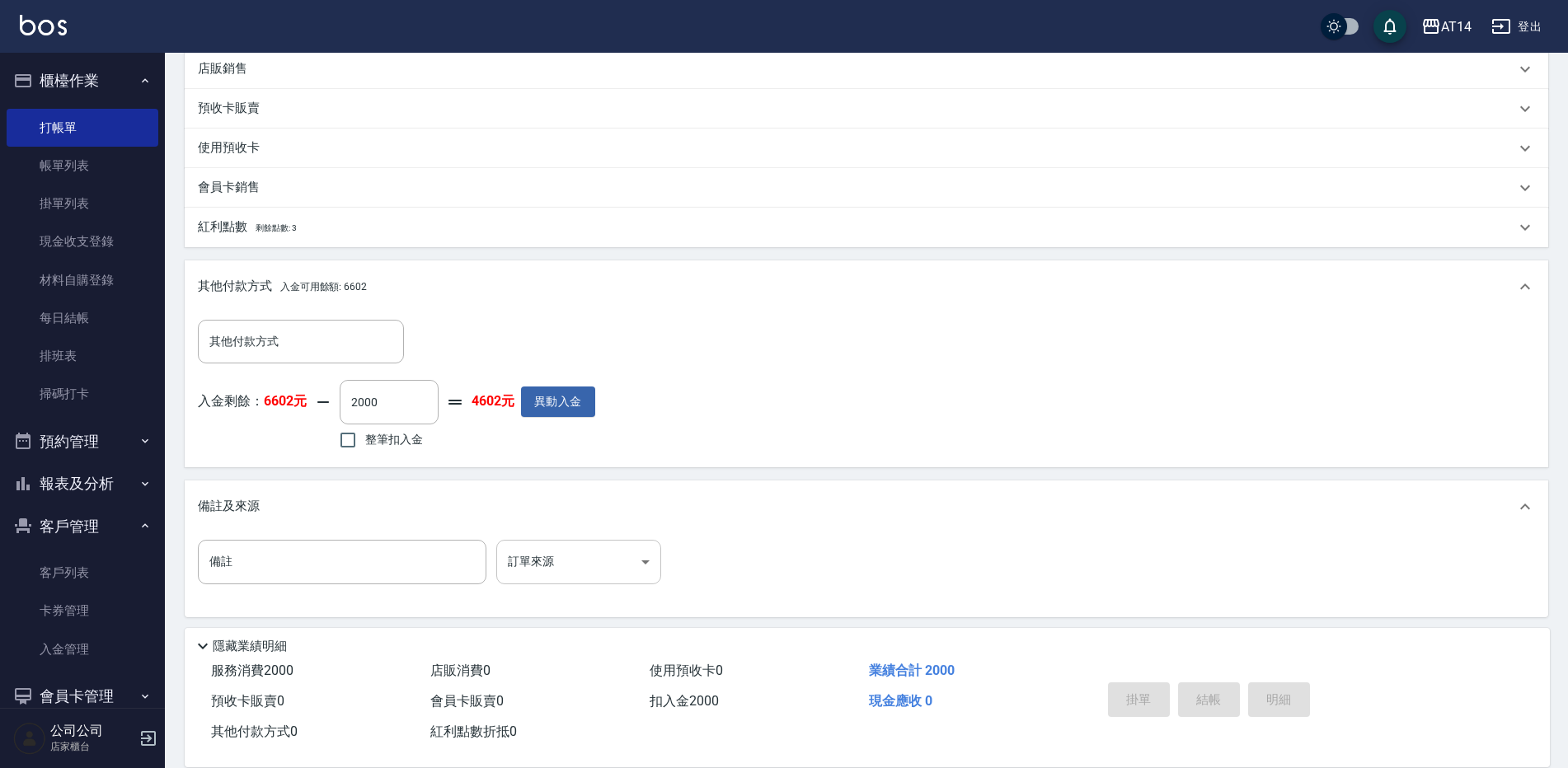
scroll to position [534, 0]
click at [562, 563] on body "AT14 登出 櫃檯作業 打帳單 帳單列表 掛單列表 現金收支登錄 材料自購登錄 每日結帳 排班表 掃碼打卡 預約管理 預約管理 單日預約紀錄 單週預約紀錄 …" at bounding box center [784, 118] width 1568 height 1306
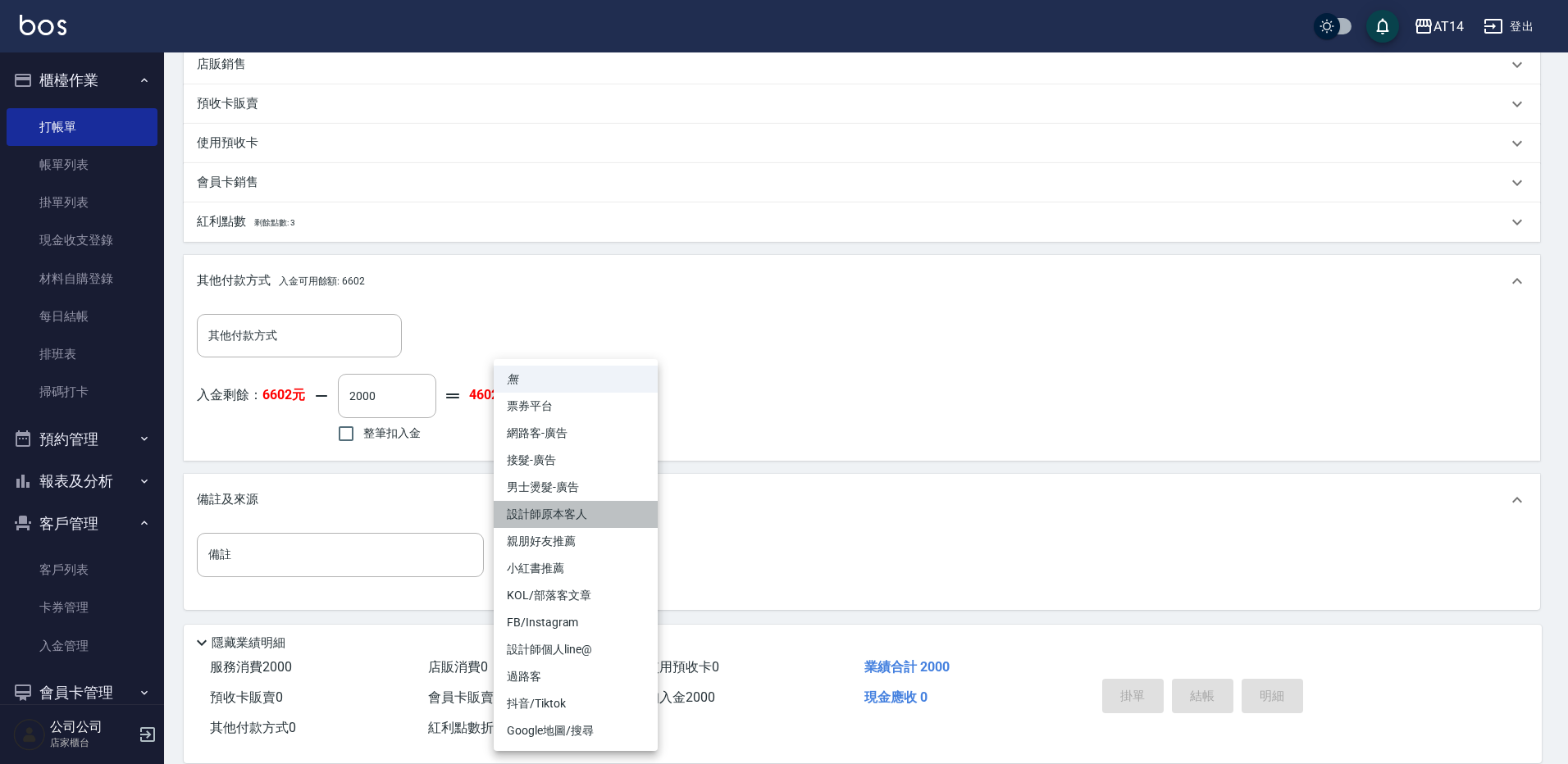
click at [601, 516] on li "設計師原本客人" at bounding box center [575, 514] width 164 height 27
type input "設計師原本客人"
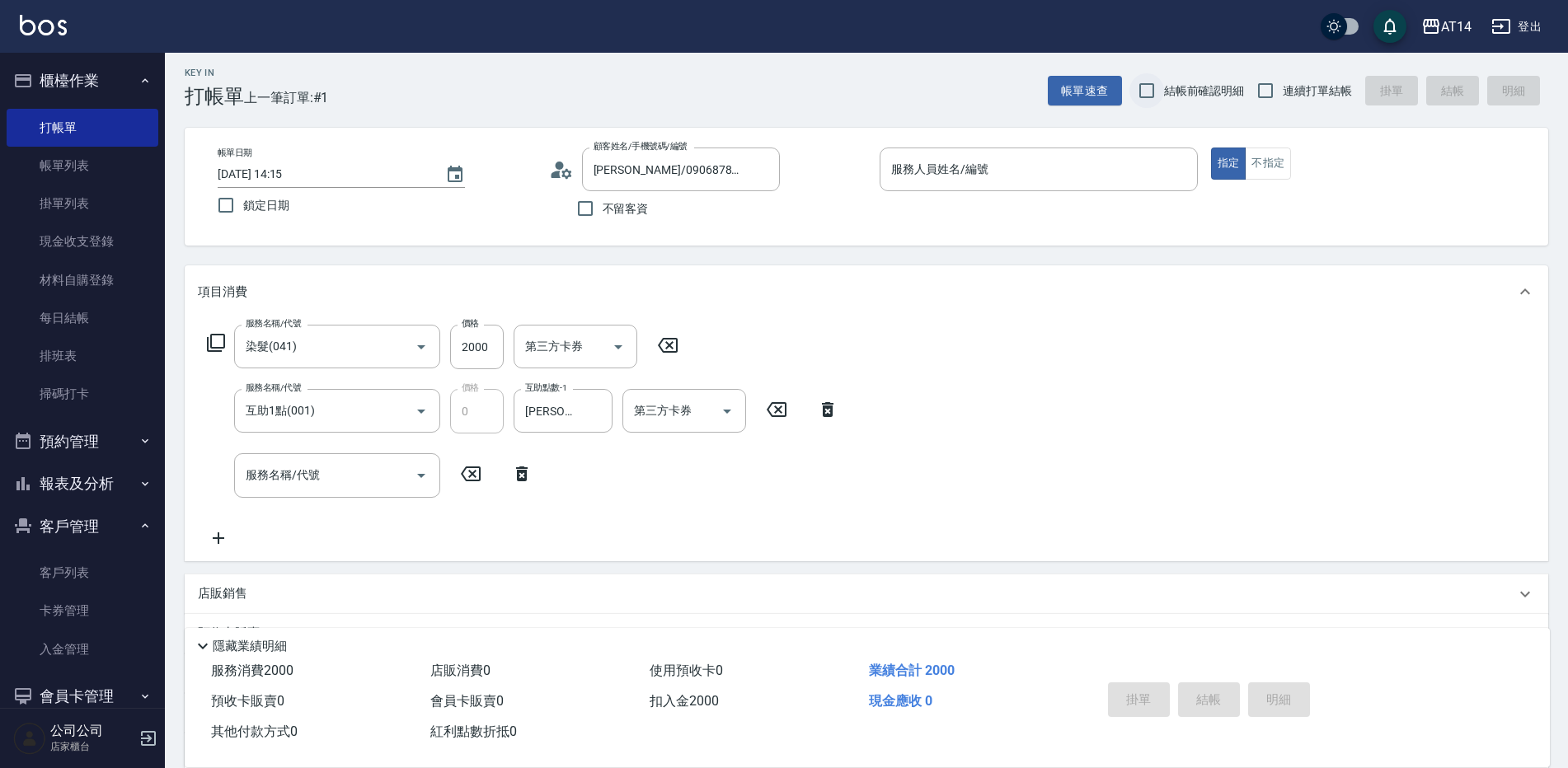
scroll to position [0, 0]
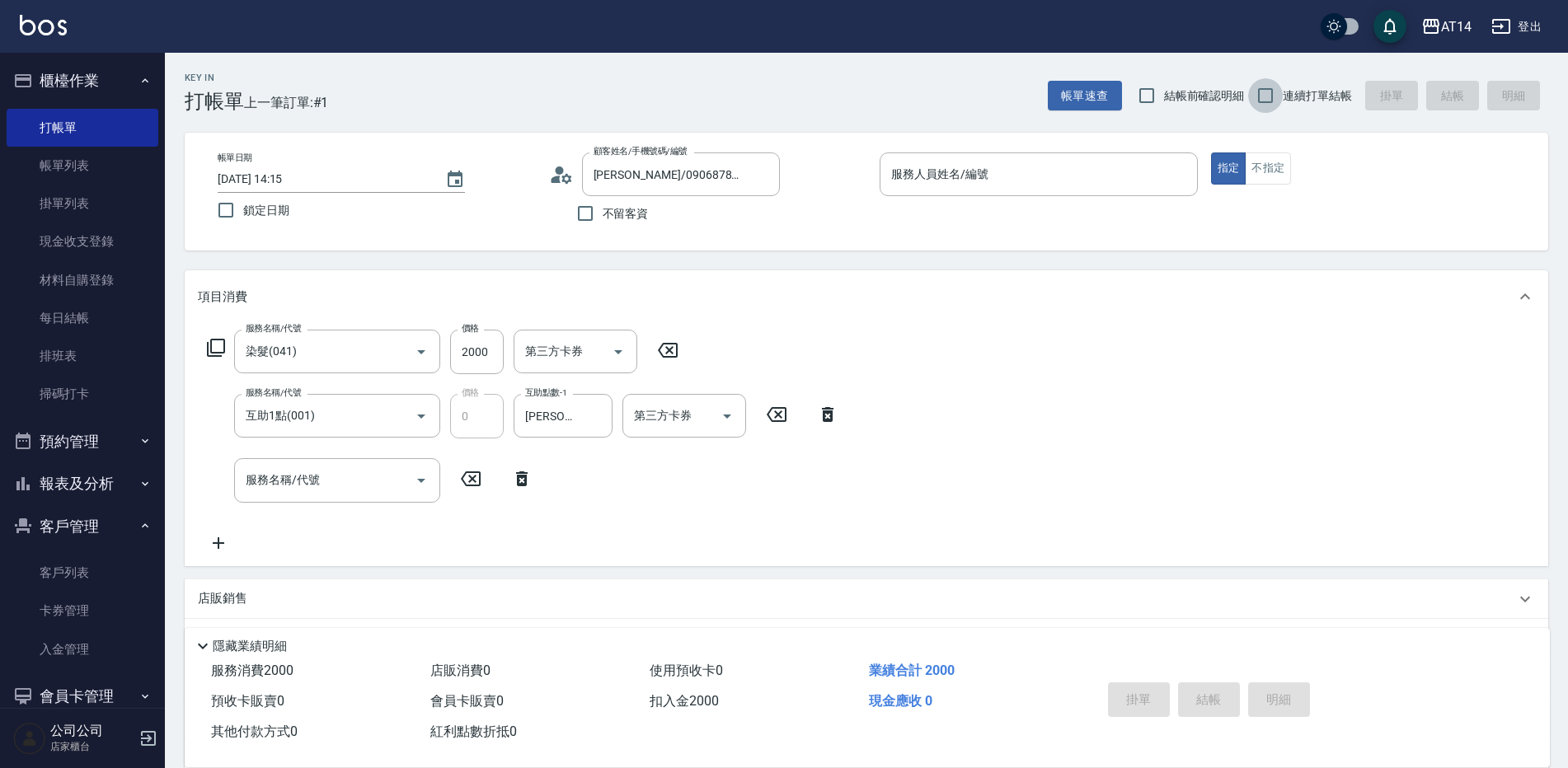
drag, startPoint x: 1250, startPoint y: 90, endPoint x: 1272, endPoint y: 114, distance: 32.6
click at [1250, 91] on input "連續打單結帳" at bounding box center [1265, 96] width 34 height 34
checkbox input "true"
click at [1140, 174] on input "服務人員姓名/編號" at bounding box center [1038, 174] width 304 height 29
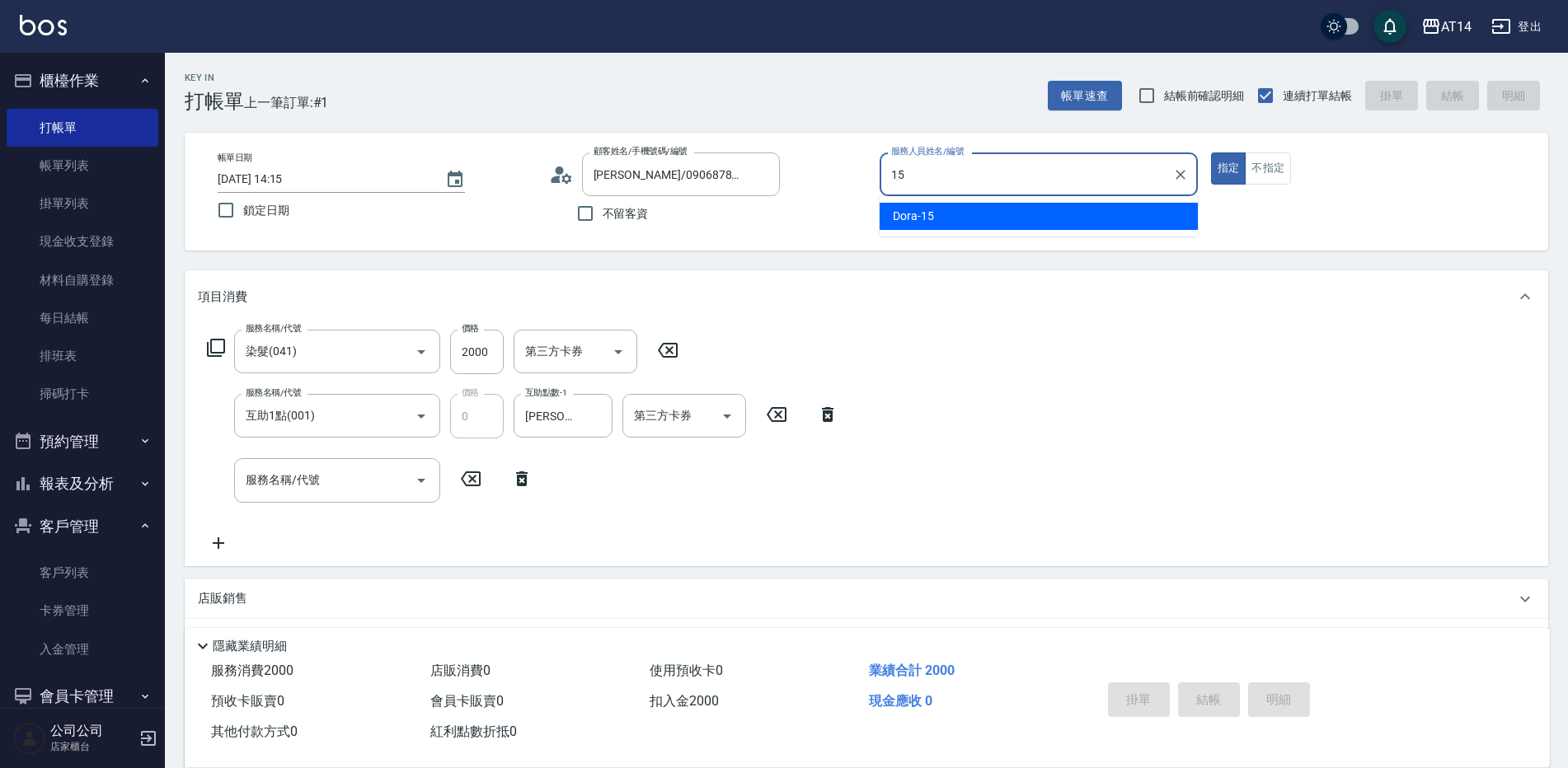
type input "15"
type button "true"
type input "Dora-15"
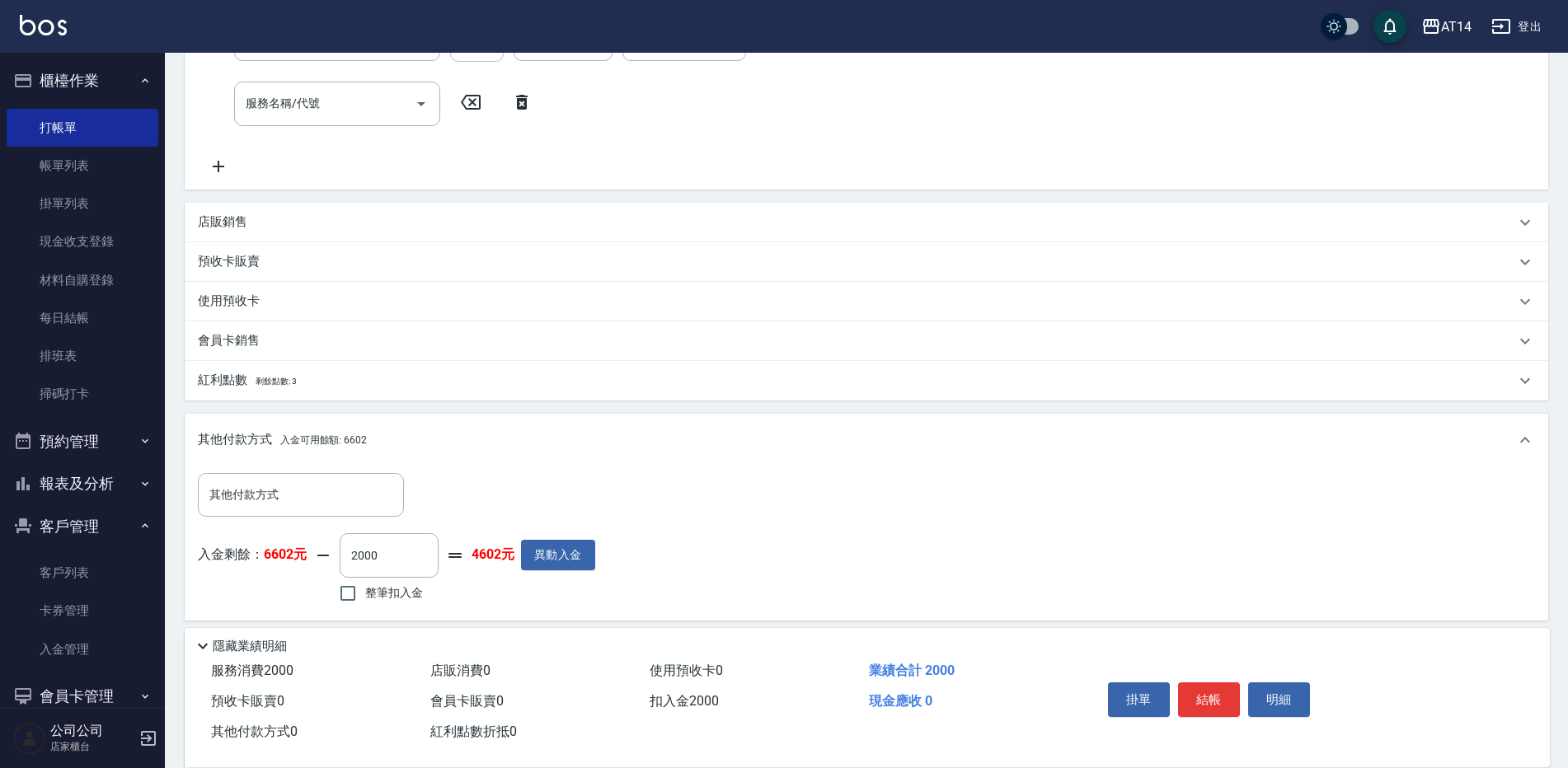
scroll to position [412, 0]
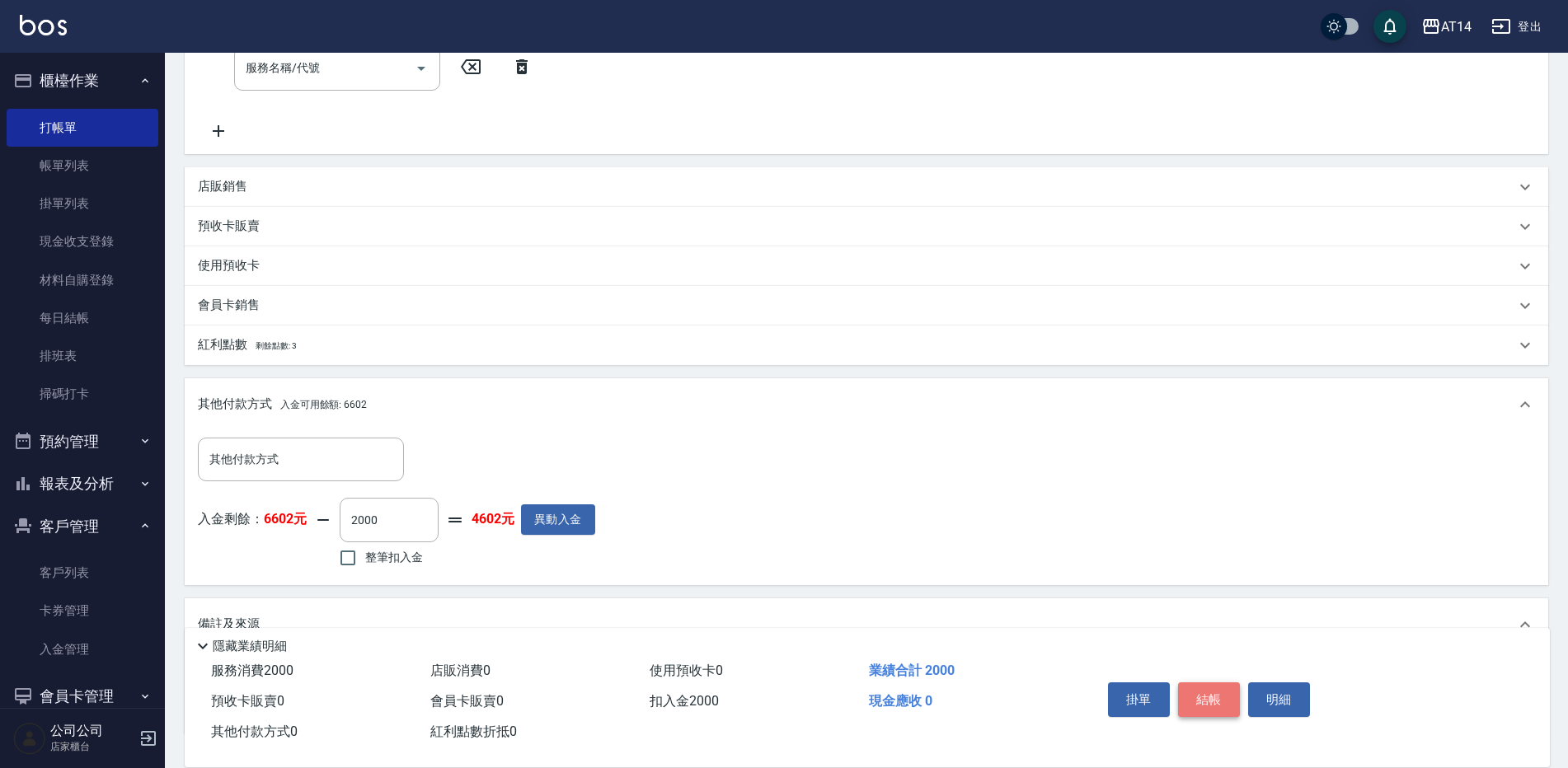
click at [1212, 682] on button "結帳" at bounding box center [1208, 699] width 61 height 34
type input "[DATE] 14:23"
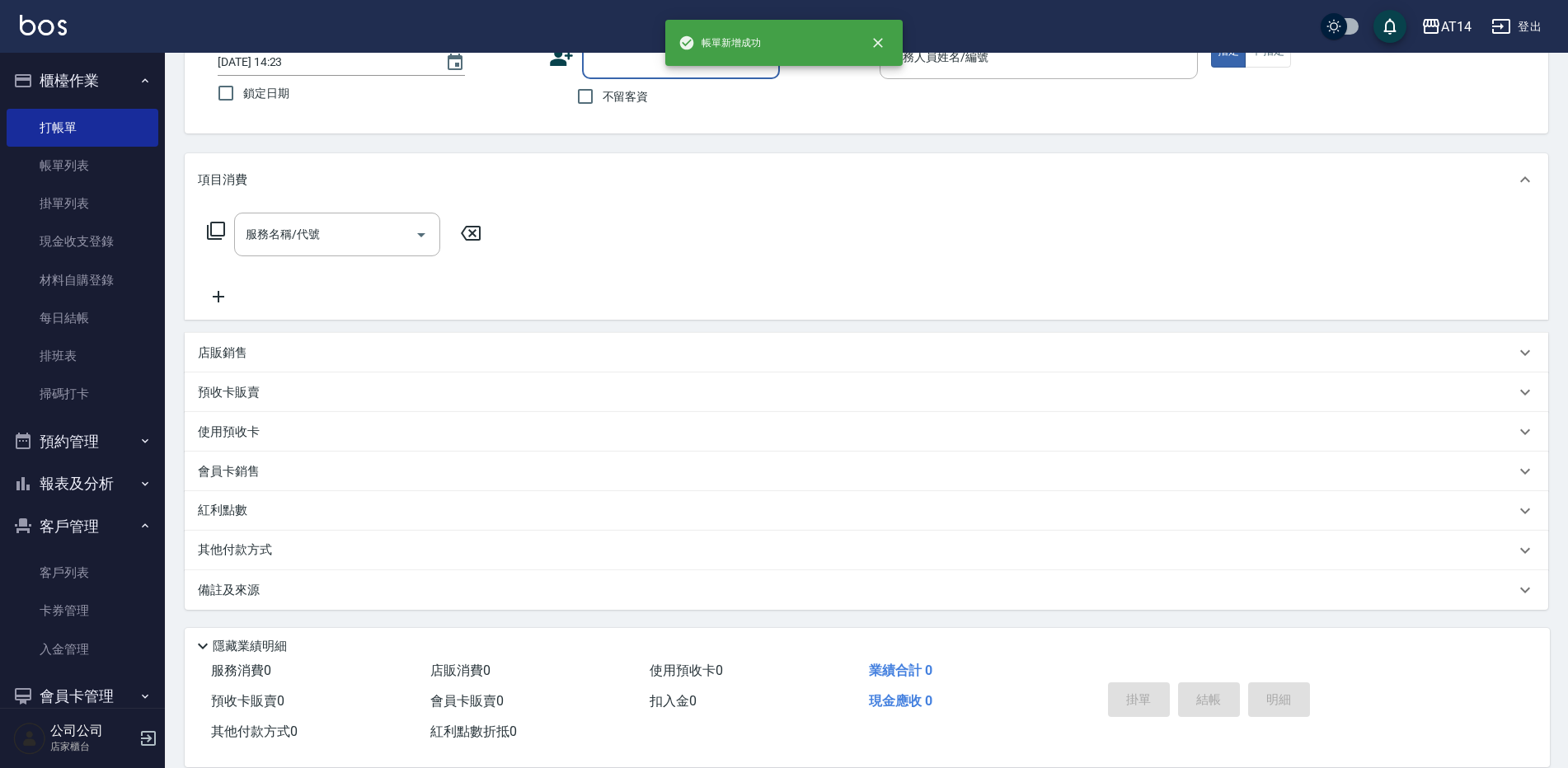
scroll to position [0, 0]
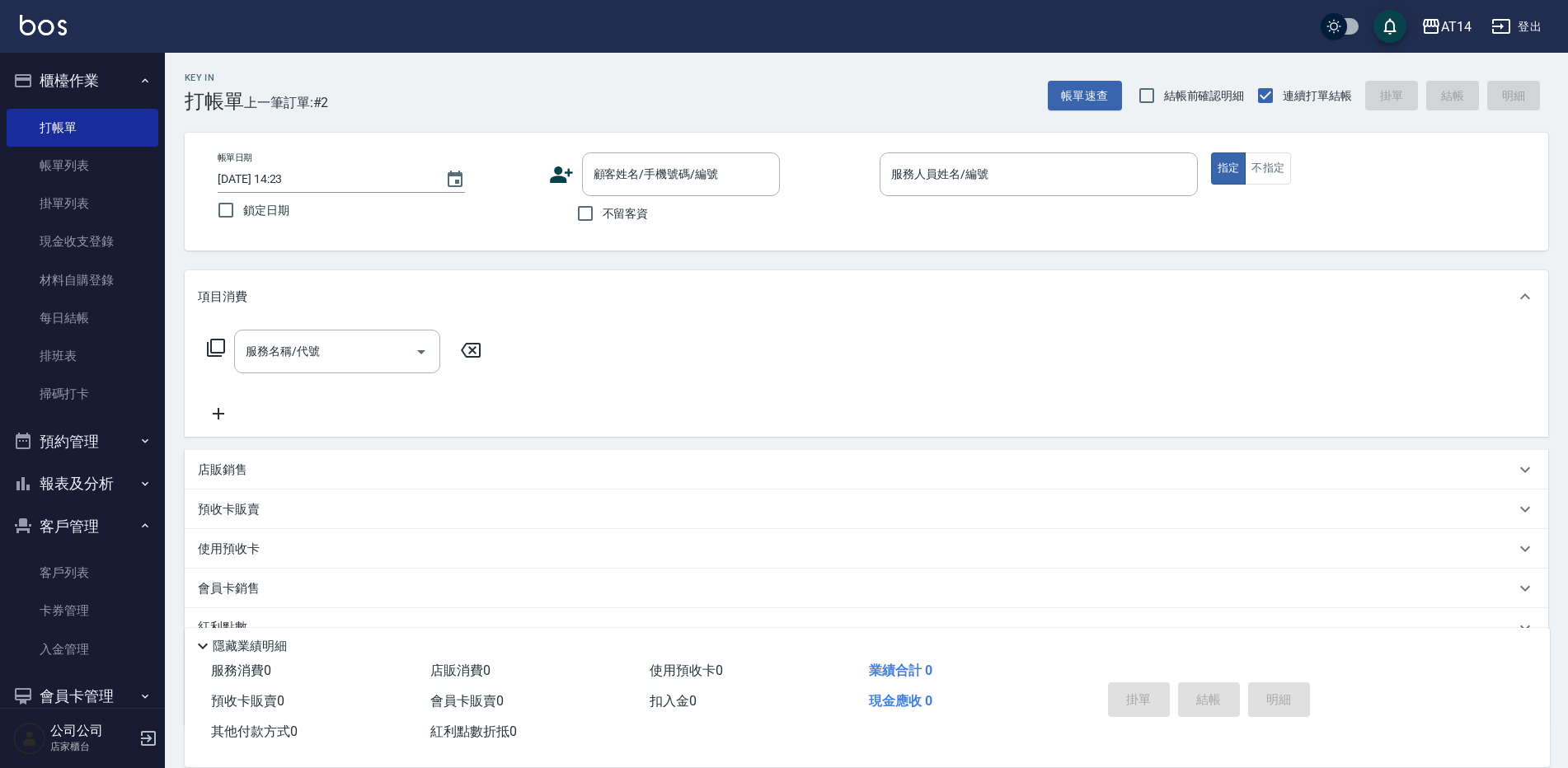
click at [624, 215] on span "不留客資" at bounding box center [625, 213] width 46 height 17
click at [603, 215] on input "不留客資" at bounding box center [585, 213] width 34 height 34
checkbox input "true"
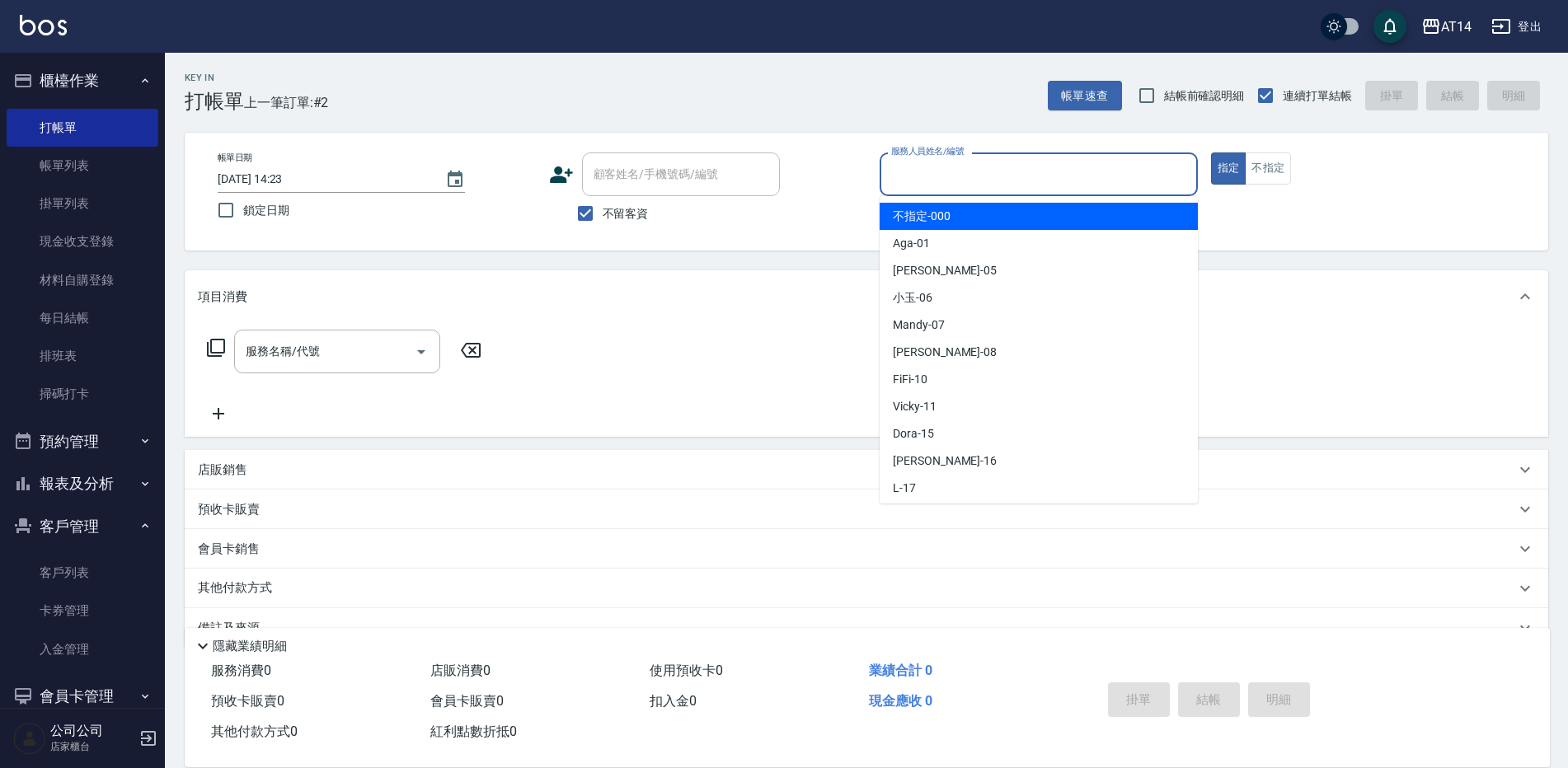
click at [958, 181] on input "服務人員姓名/編號" at bounding box center [1038, 174] width 304 height 29
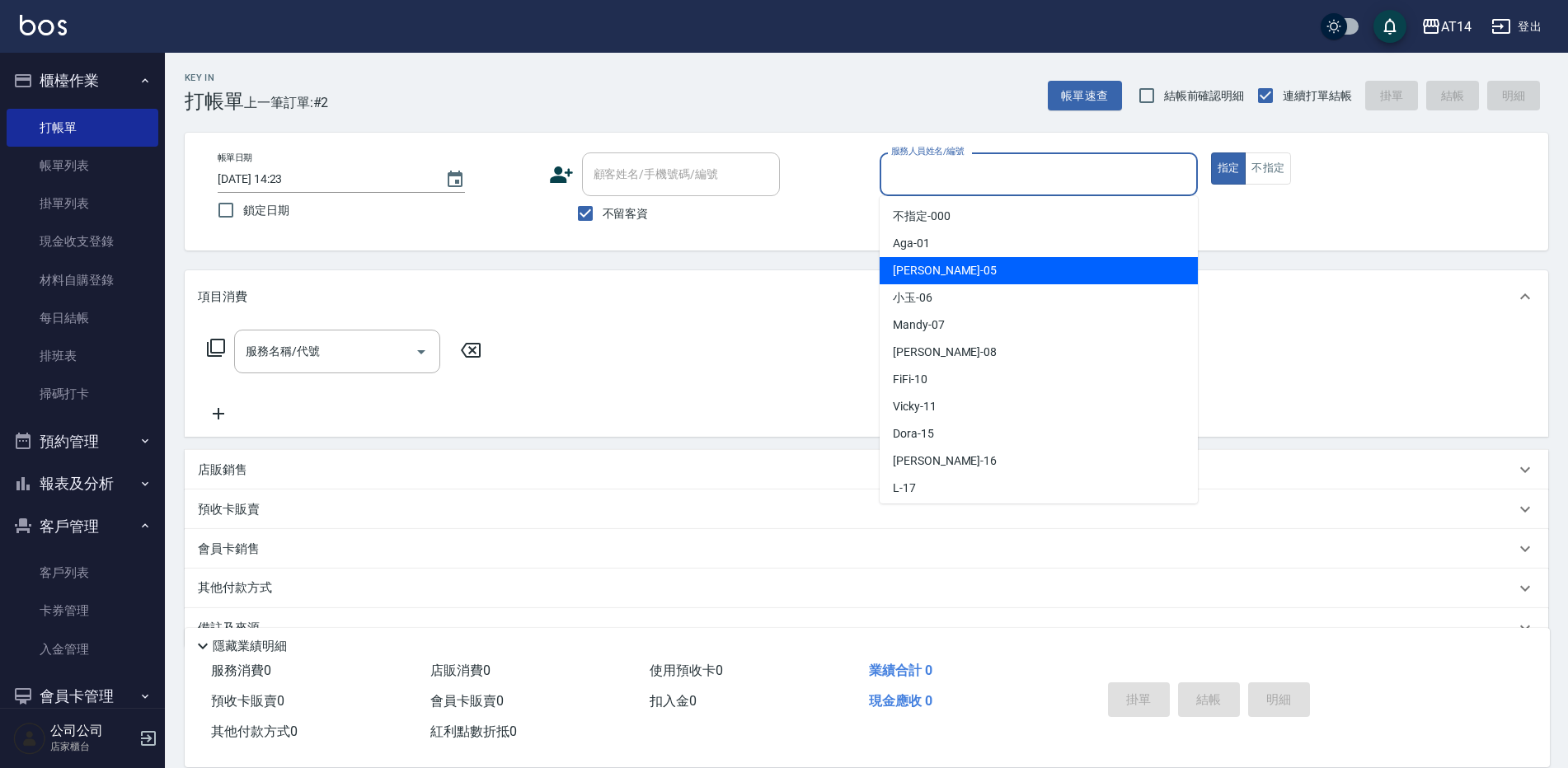
click at [995, 265] on div "Patty -05" at bounding box center [1038, 271] width 318 height 27
type input "Patty-05"
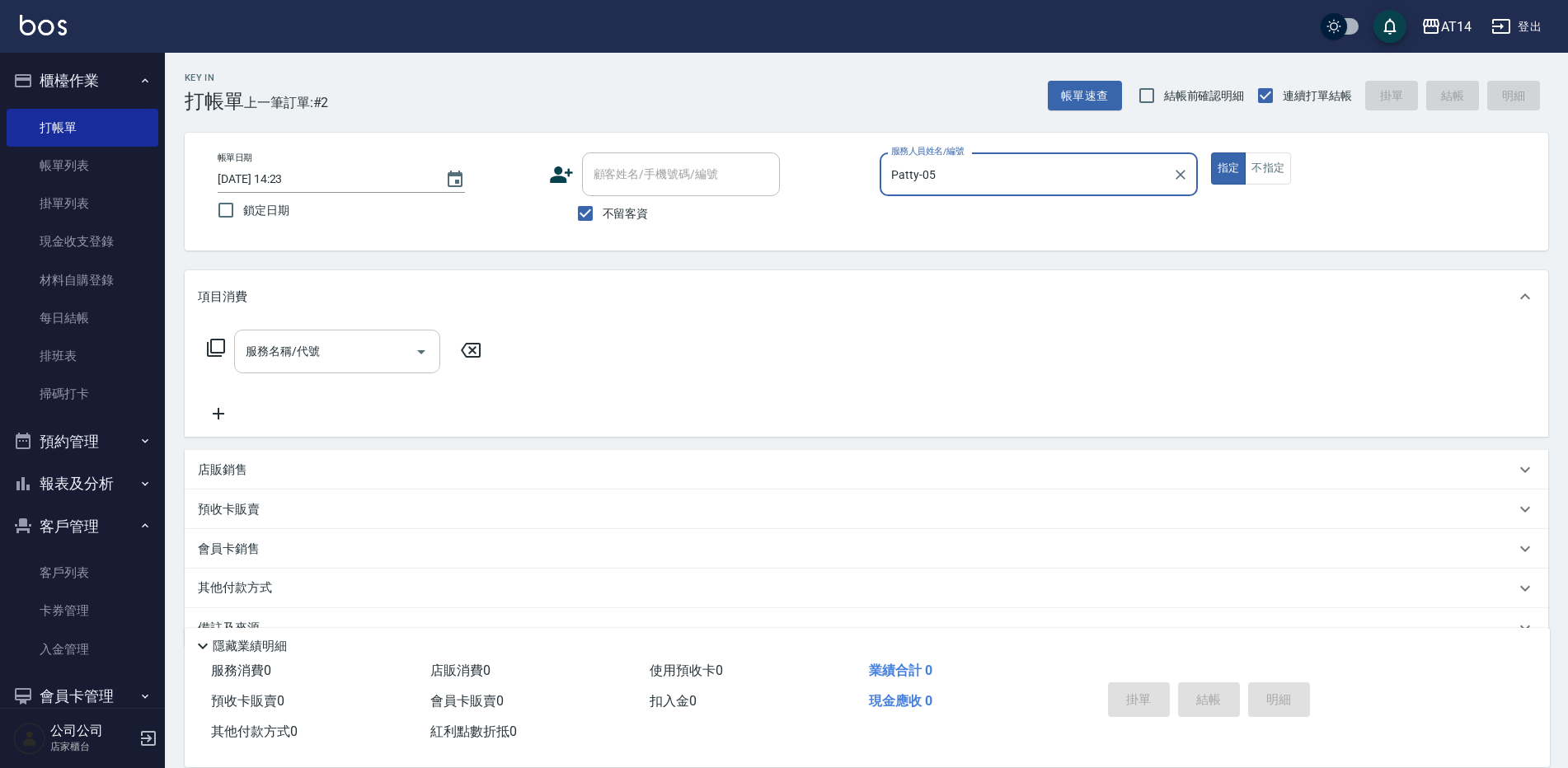
click at [297, 335] on div "服務名稱/代號" at bounding box center [337, 351] width 206 height 43
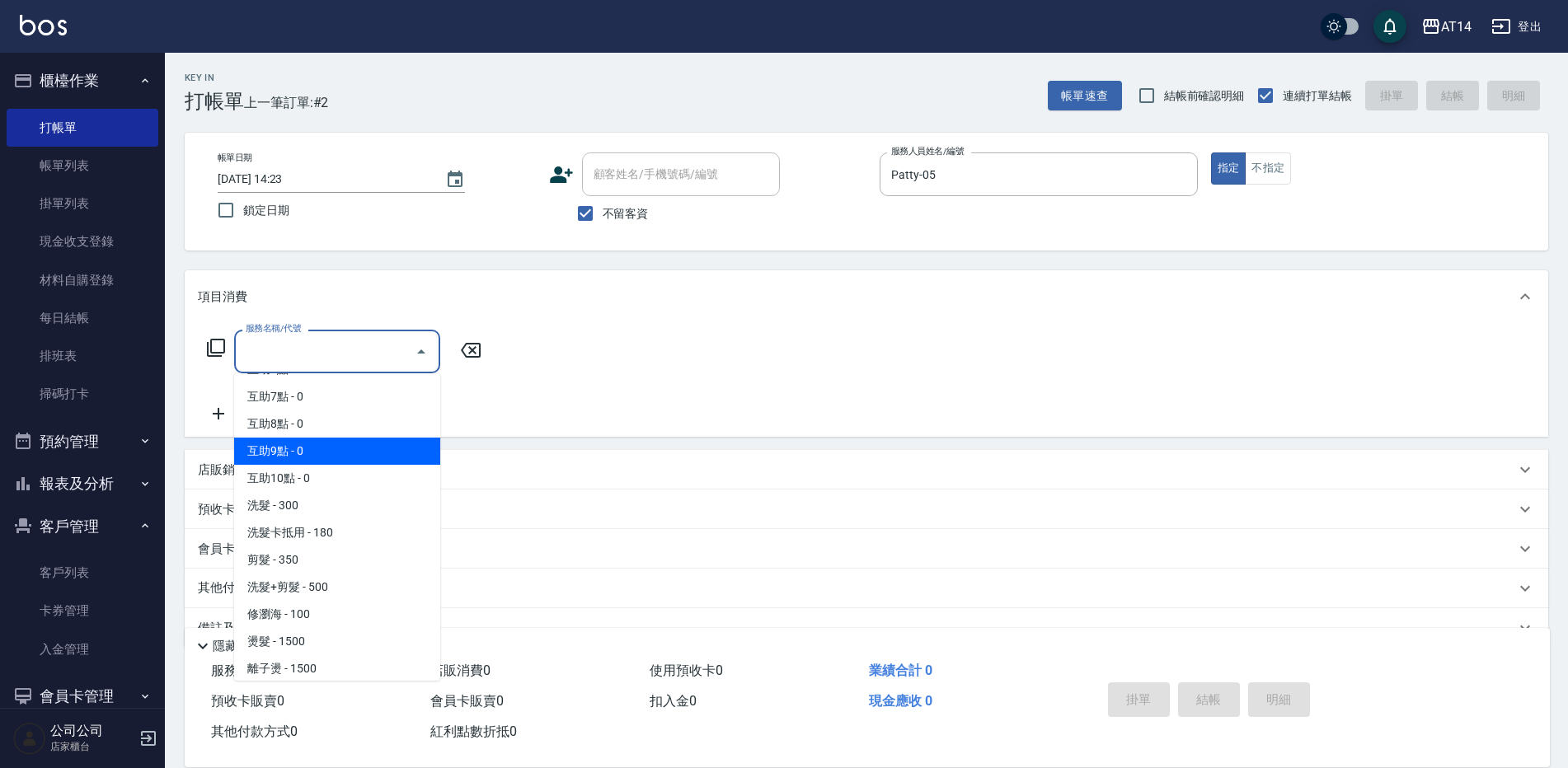
scroll to position [164, 0]
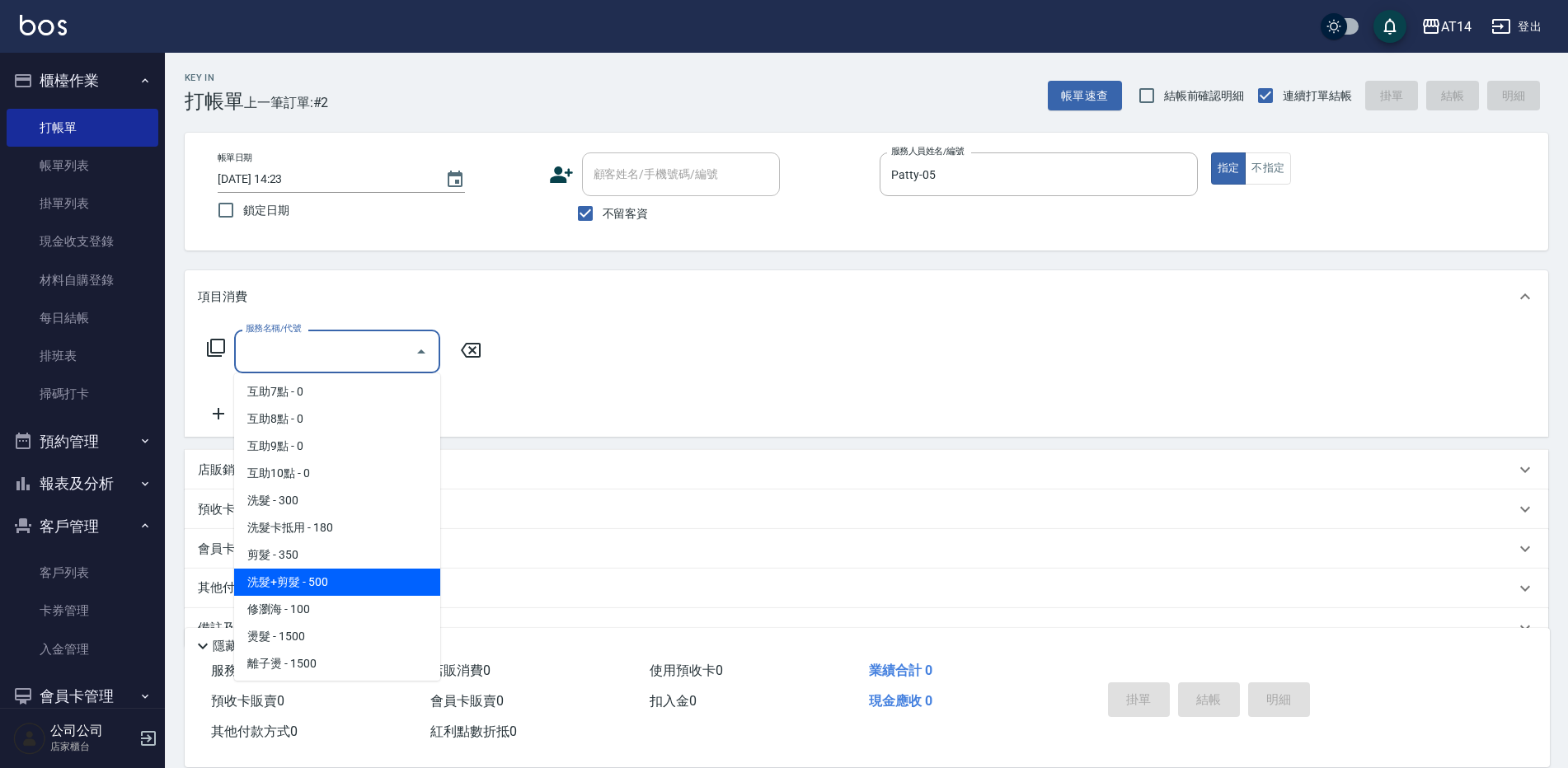
click at [334, 583] on span "洗髮+剪髮 - 500" at bounding box center [337, 582] width 206 height 27
type input "洗髮+剪髮(022)"
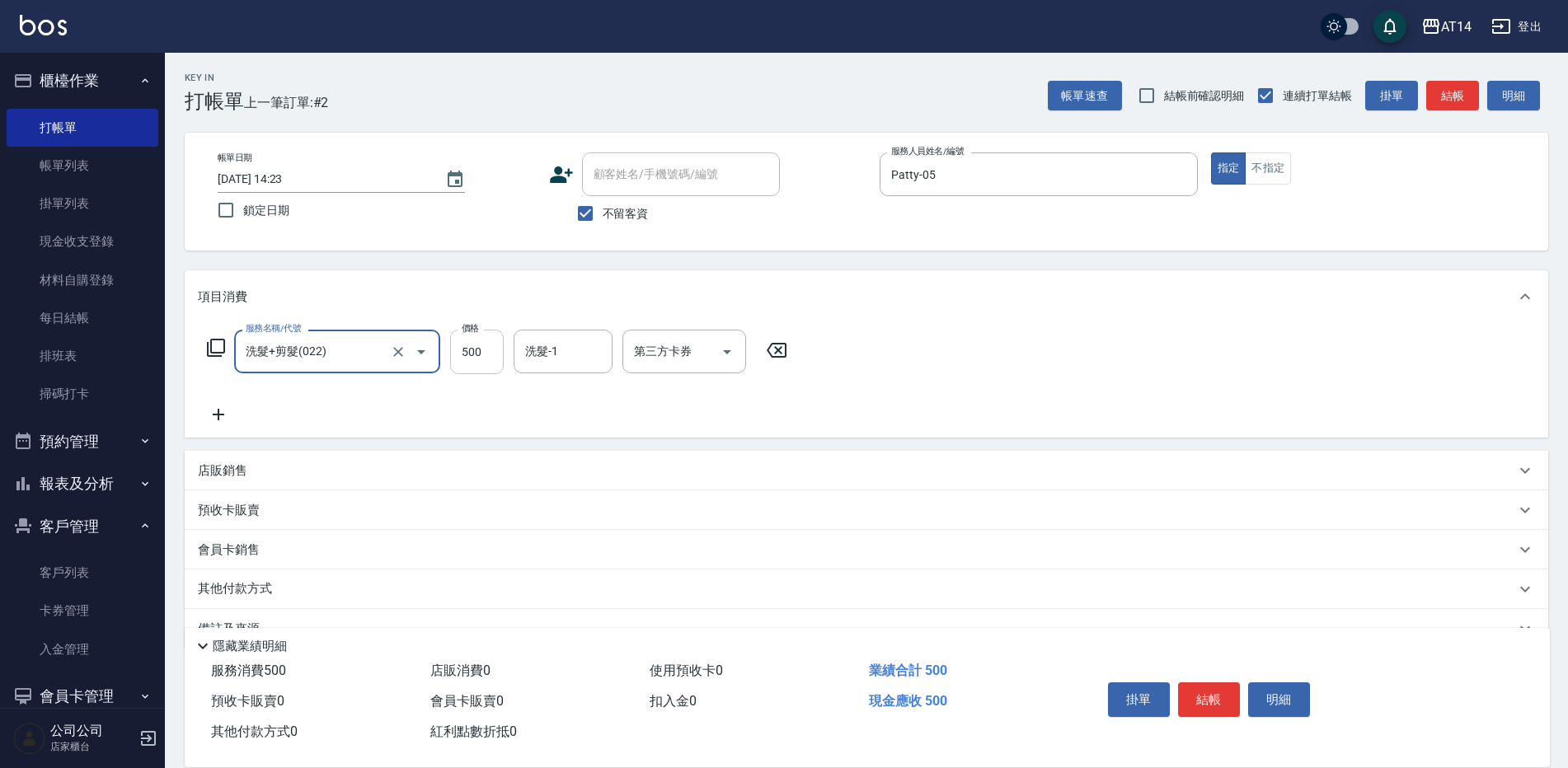
drag, startPoint x: 467, startPoint y: 365, endPoint x: 458, endPoint y: 365, distance: 9.0
click at [467, 365] on input "500" at bounding box center [476, 351] width 53 height 44
type input "700"
click at [218, 417] on icon at bounding box center [218, 414] width 12 height 12
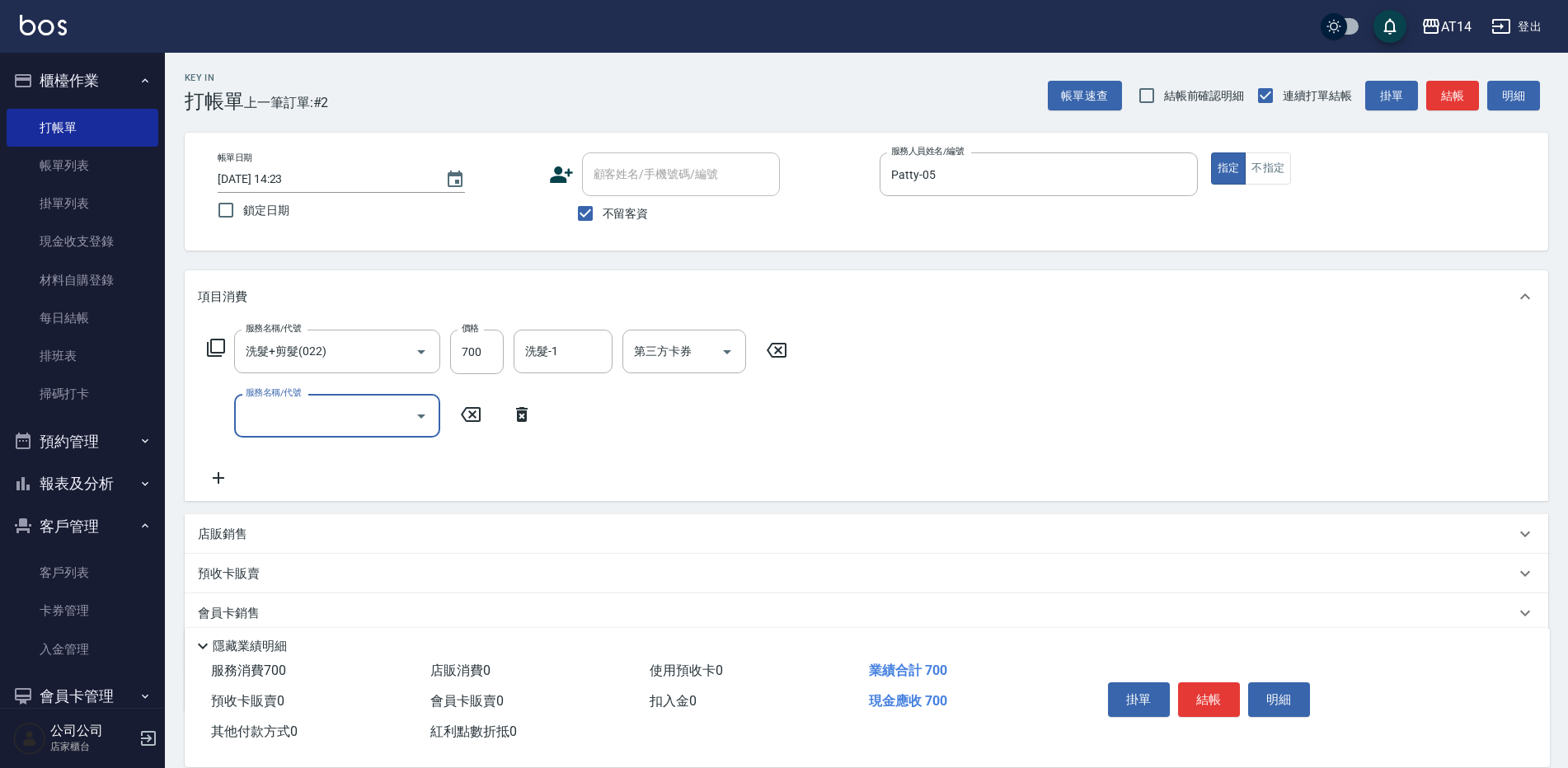
click at [311, 406] on input "服務名稱/代號" at bounding box center [324, 416] width 166 height 29
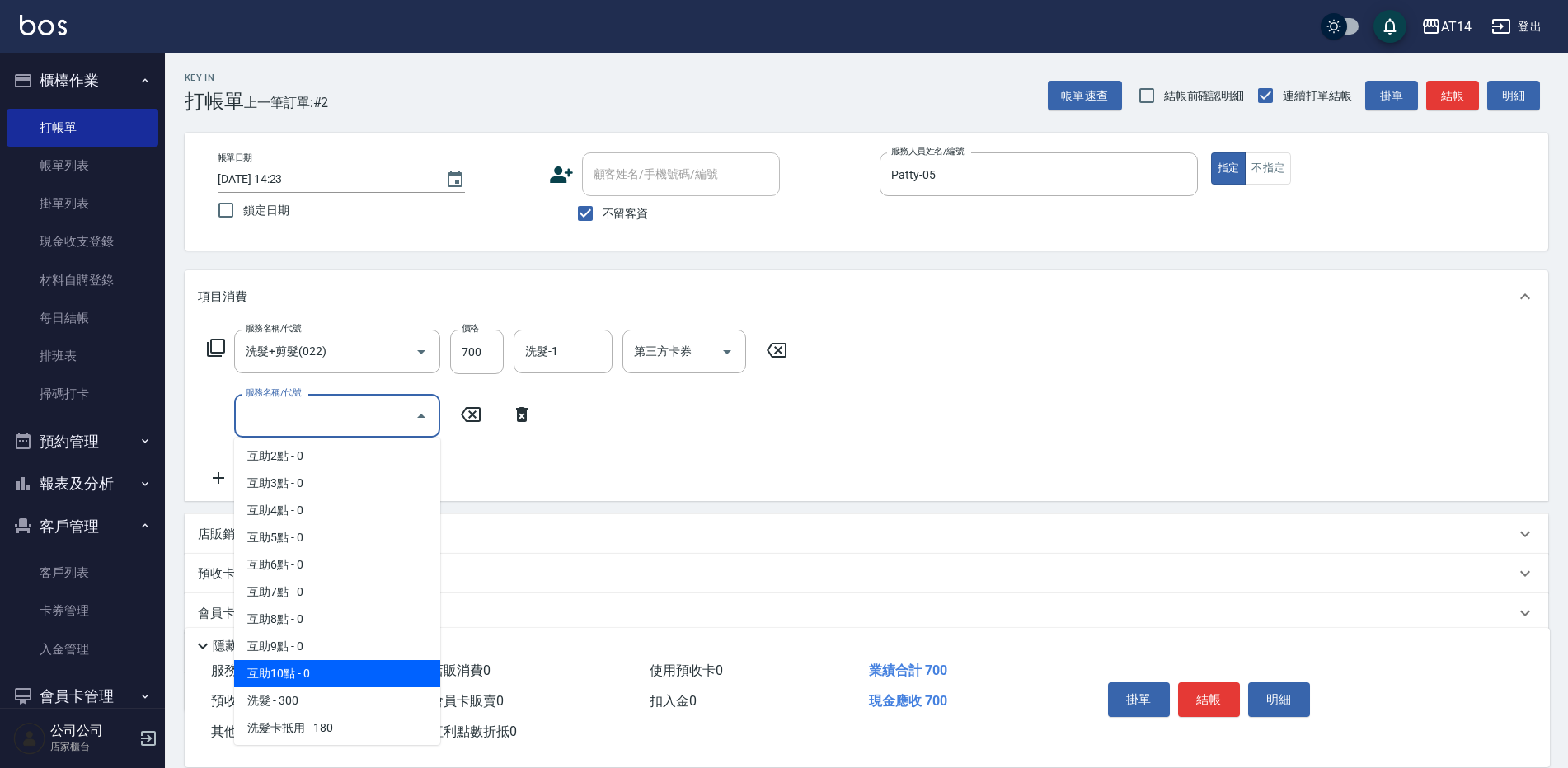
scroll to position [0, 0]
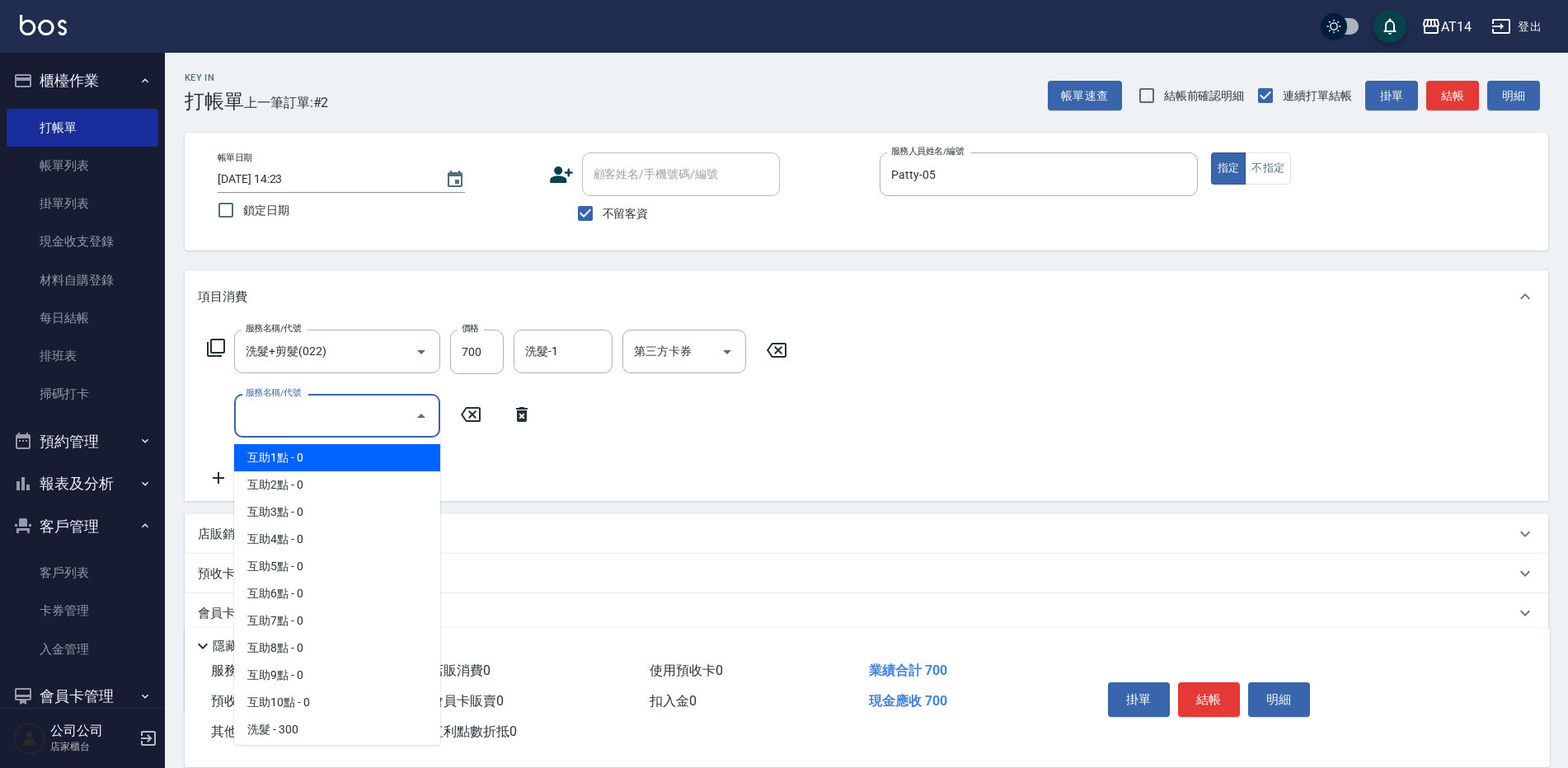
click at [312, 464] on span "互助1點 - 0" at bounding box center [337, 458] width 206 height 27
type input "互助1點(001)"
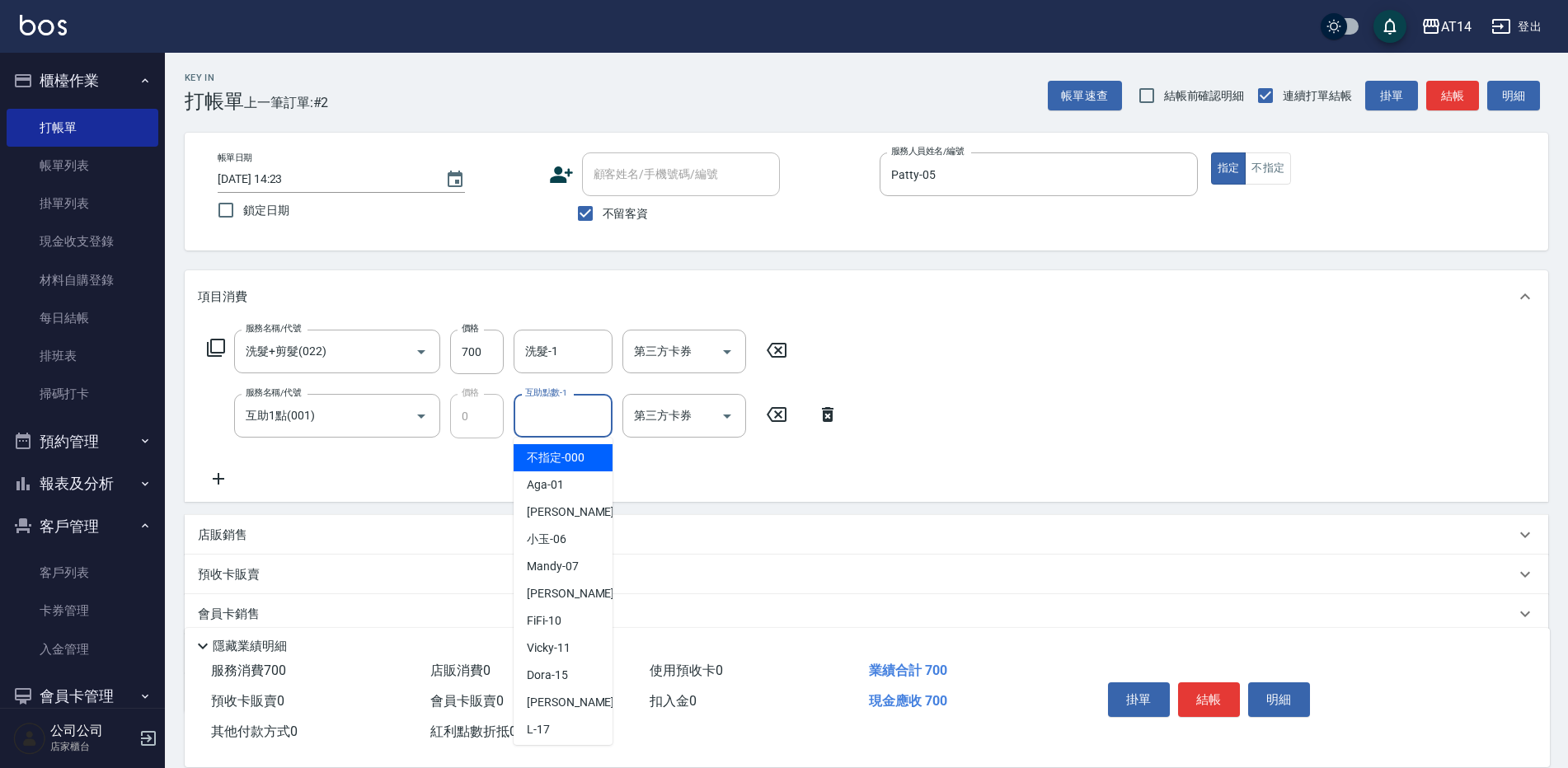
click at [545, 407] on div "互助點數-1 互助點數-1" at bounding box center [562, 416] width 99 height 43
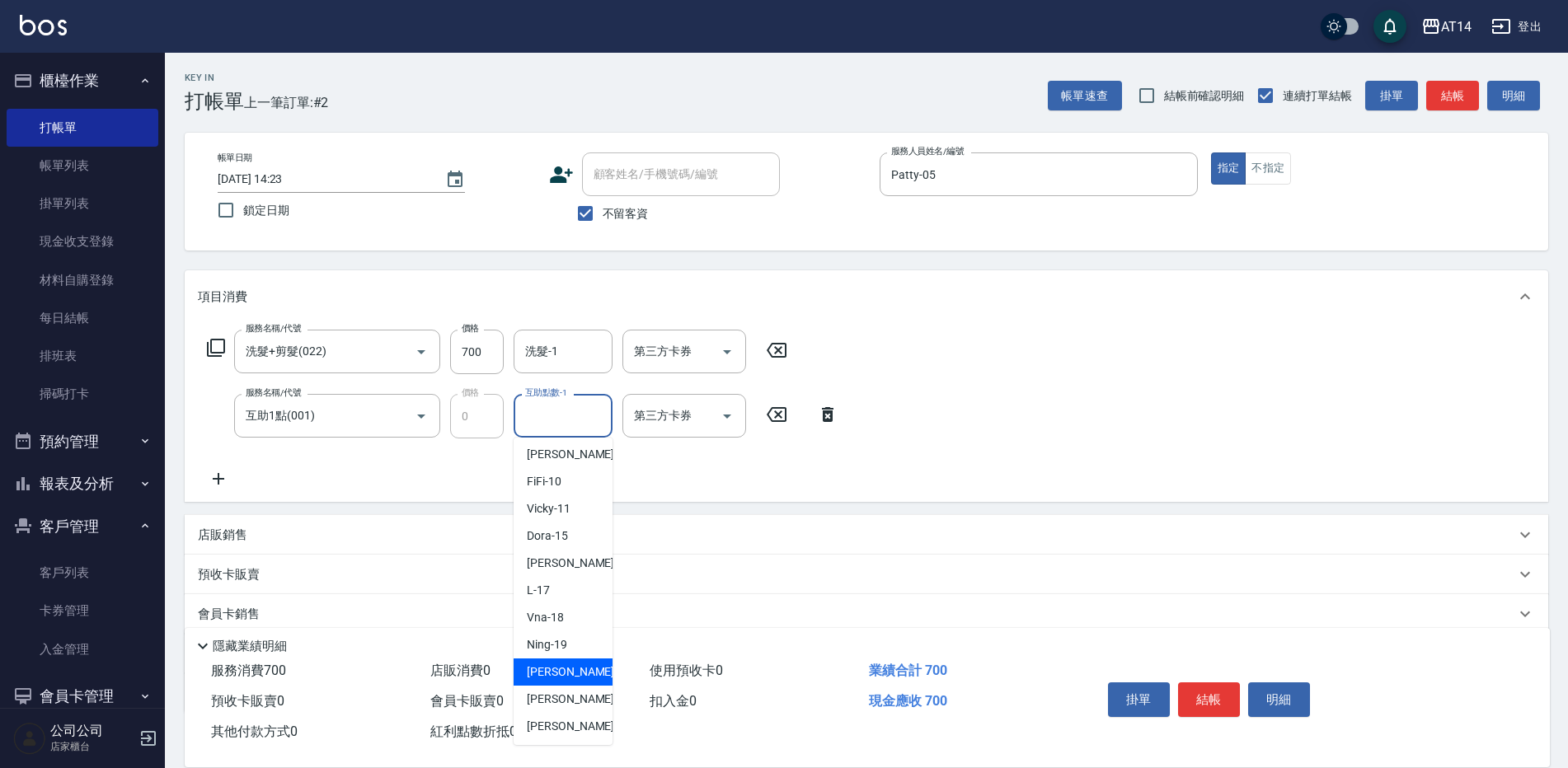
scroll to position [248, 0]
click at [545, 731] on span "[PERSON_NAME]-66" at bounding box center [578, 726] width 104 height 17
type input "[PERSON_NAME]-66"
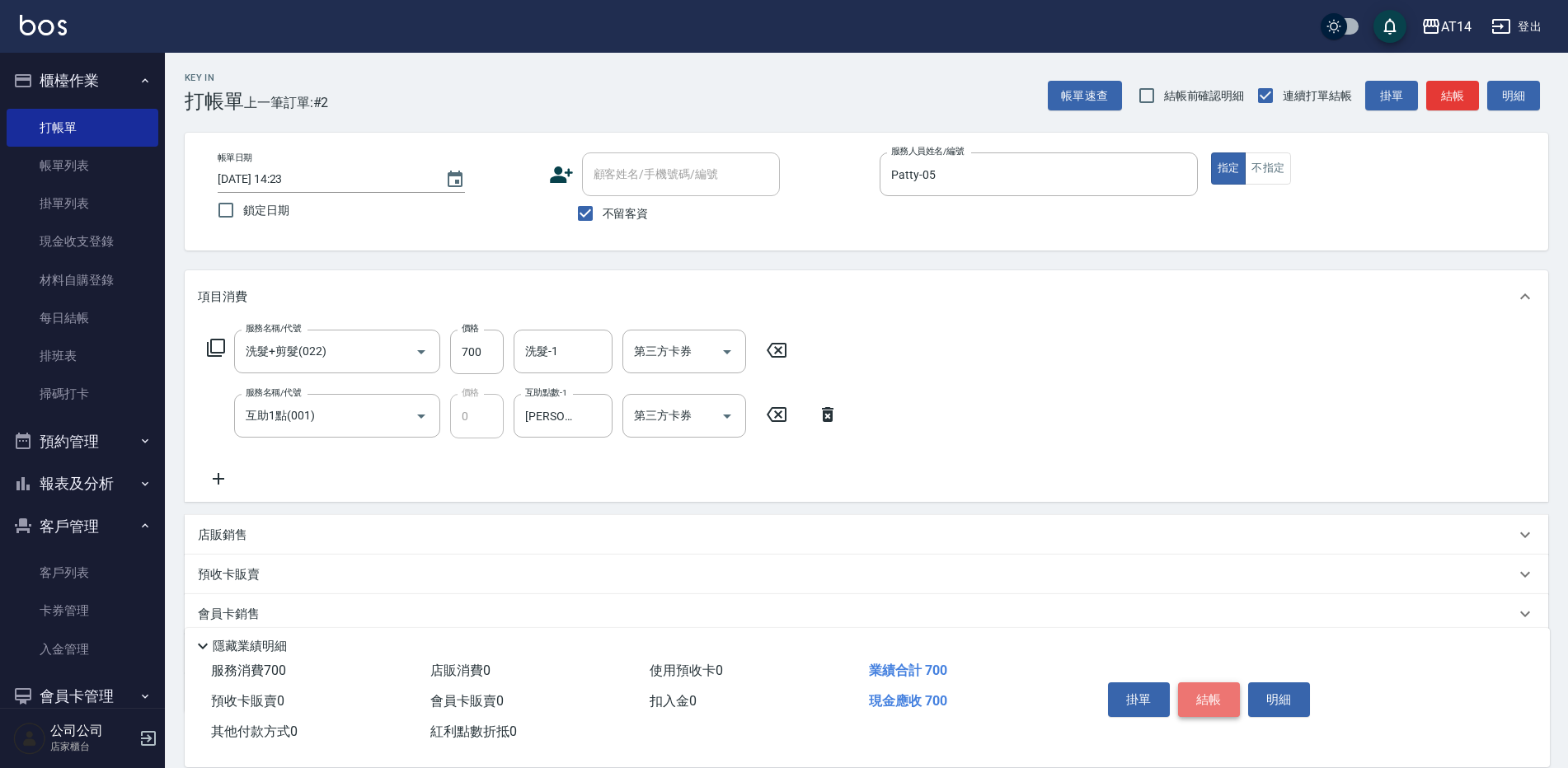
click at [1199, 697] on button "結帳" at bounding box center [1208, 699] width 61 height 34
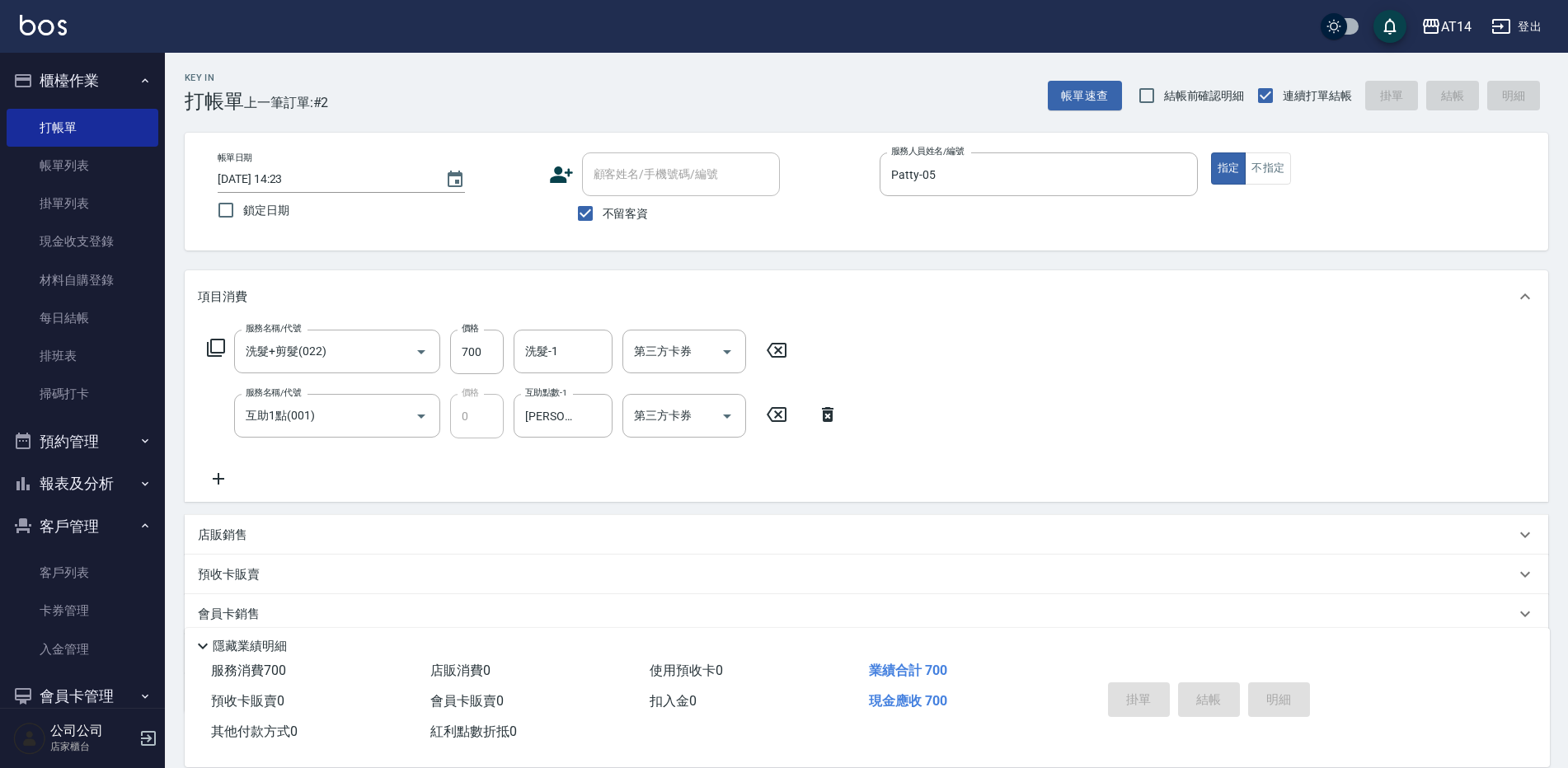
type input "[DATE] 14:38"
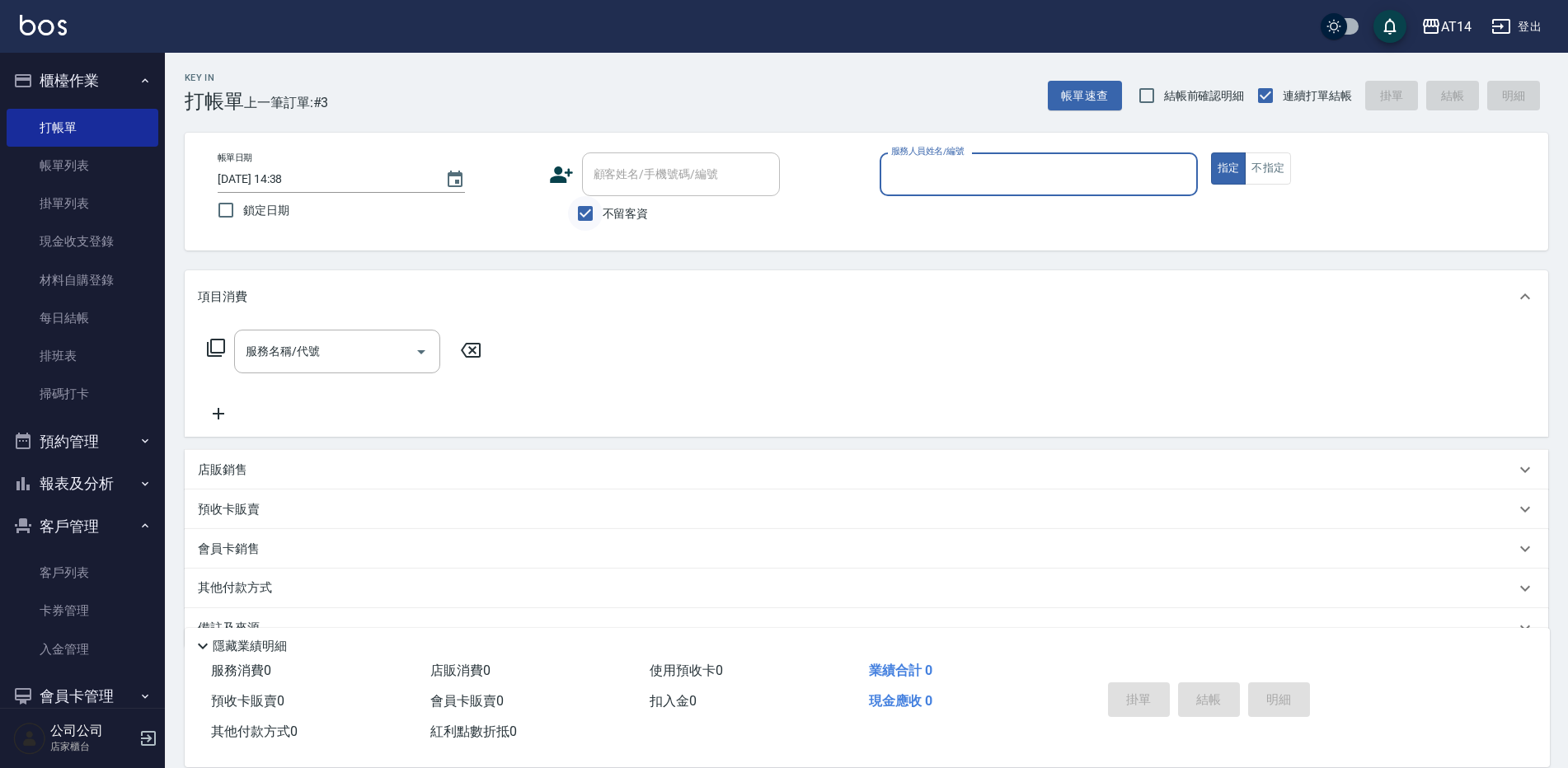
click at [595, 211] on input "不留客資" at bounding box center [585, 213] width 34 height 34
checkbox input "false"
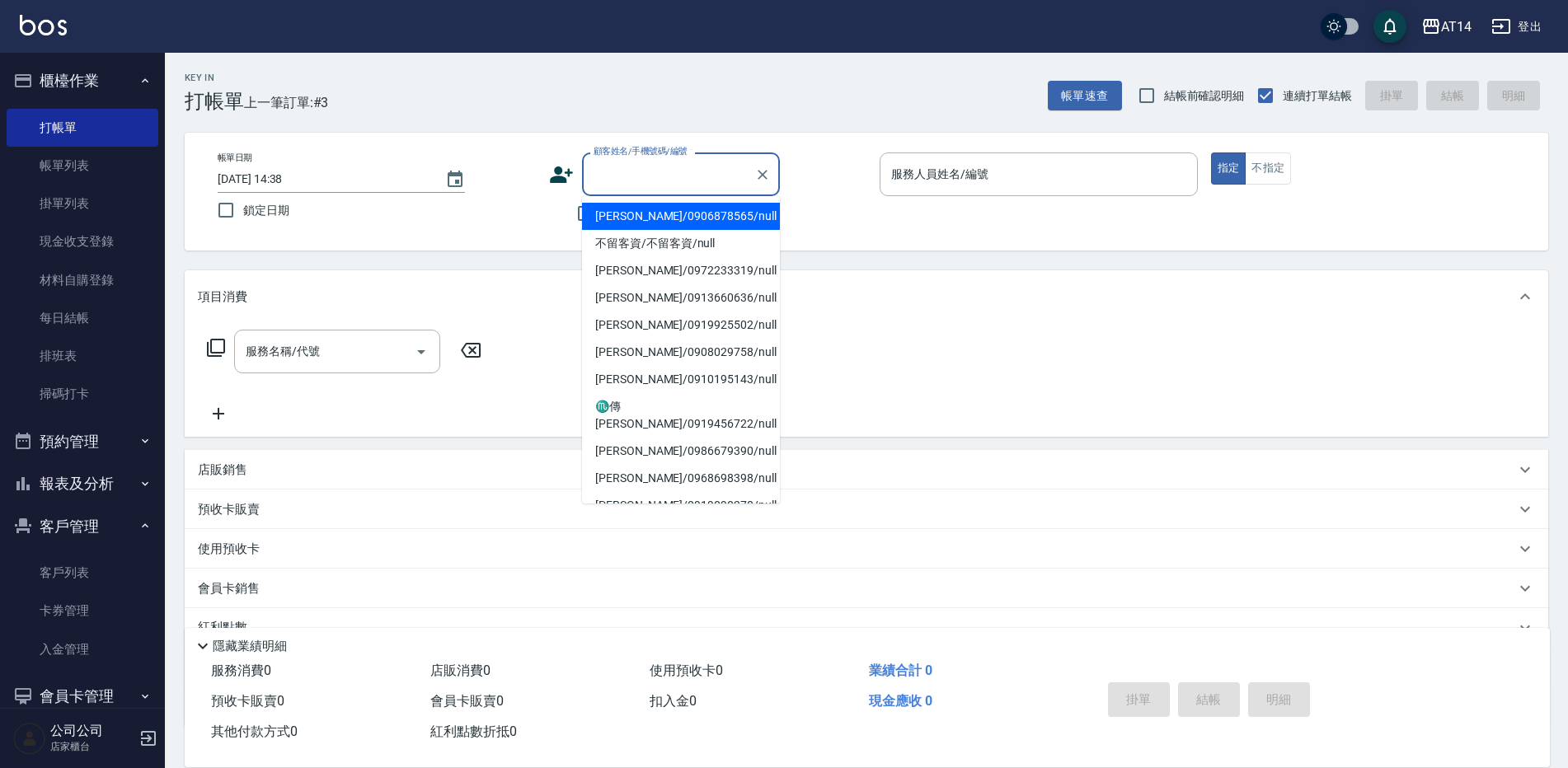
click at [622, 171] on div "顧客姓名/手機號碼/編號 顧客姓名/手機號碼/編號" at bounding box center [681, 174] width 198 height 43
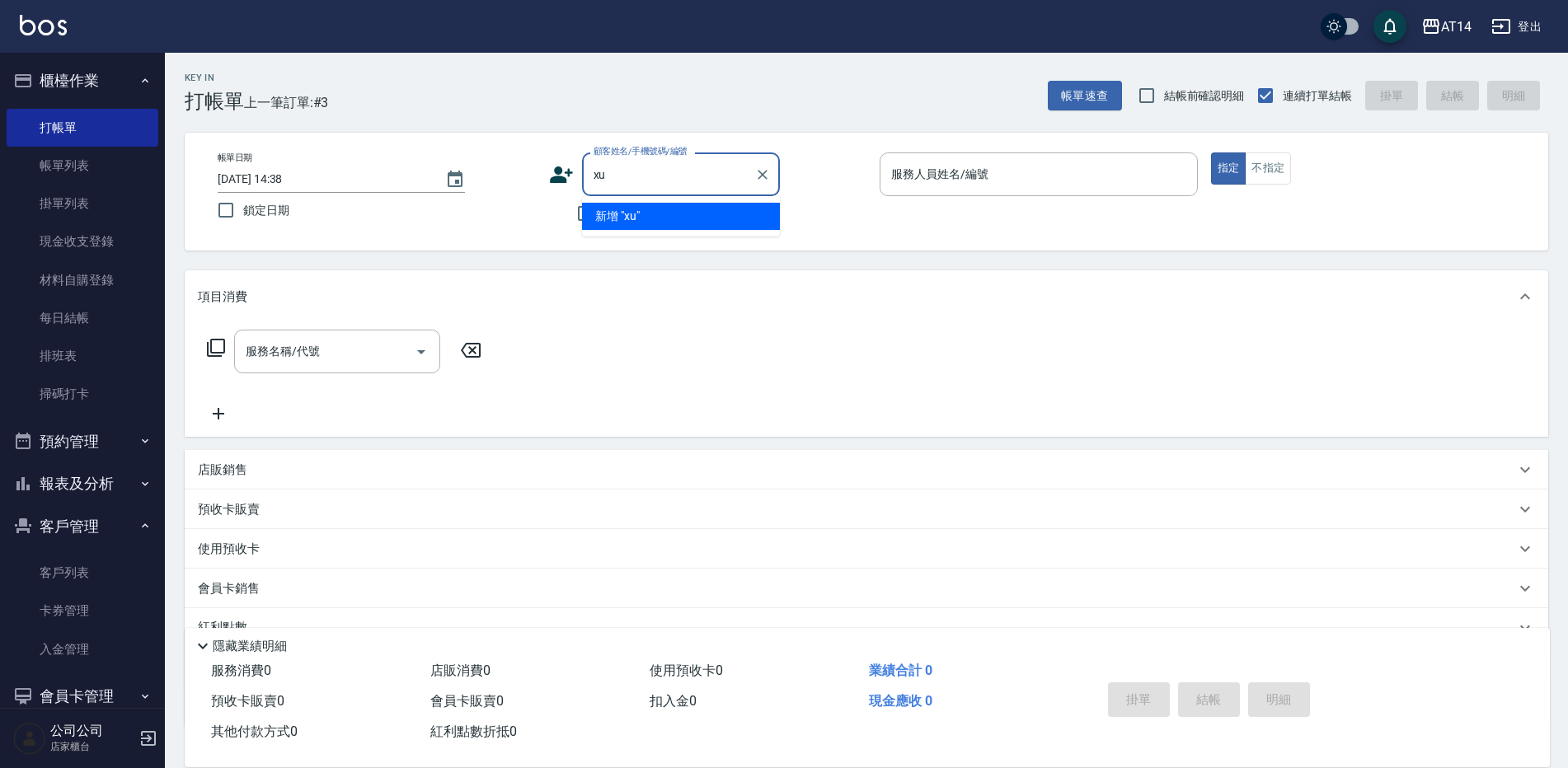
type input "x"
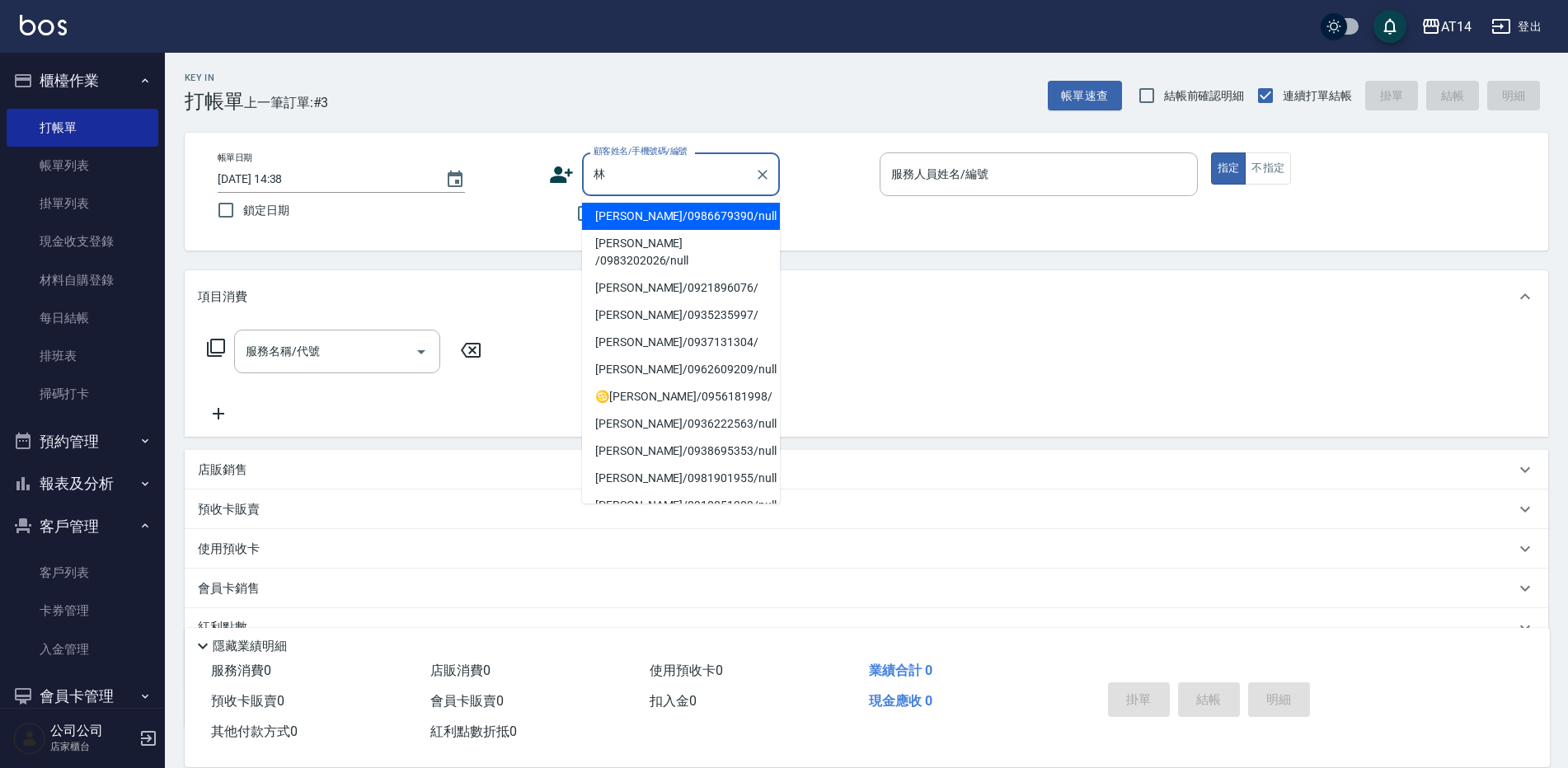
click at [653, 275] on li "[PERSON_NAME]/0921896076/" at bounding box center [681, 288] width 198 height 27
type input "[PERSON_NAME]/0921896076/"
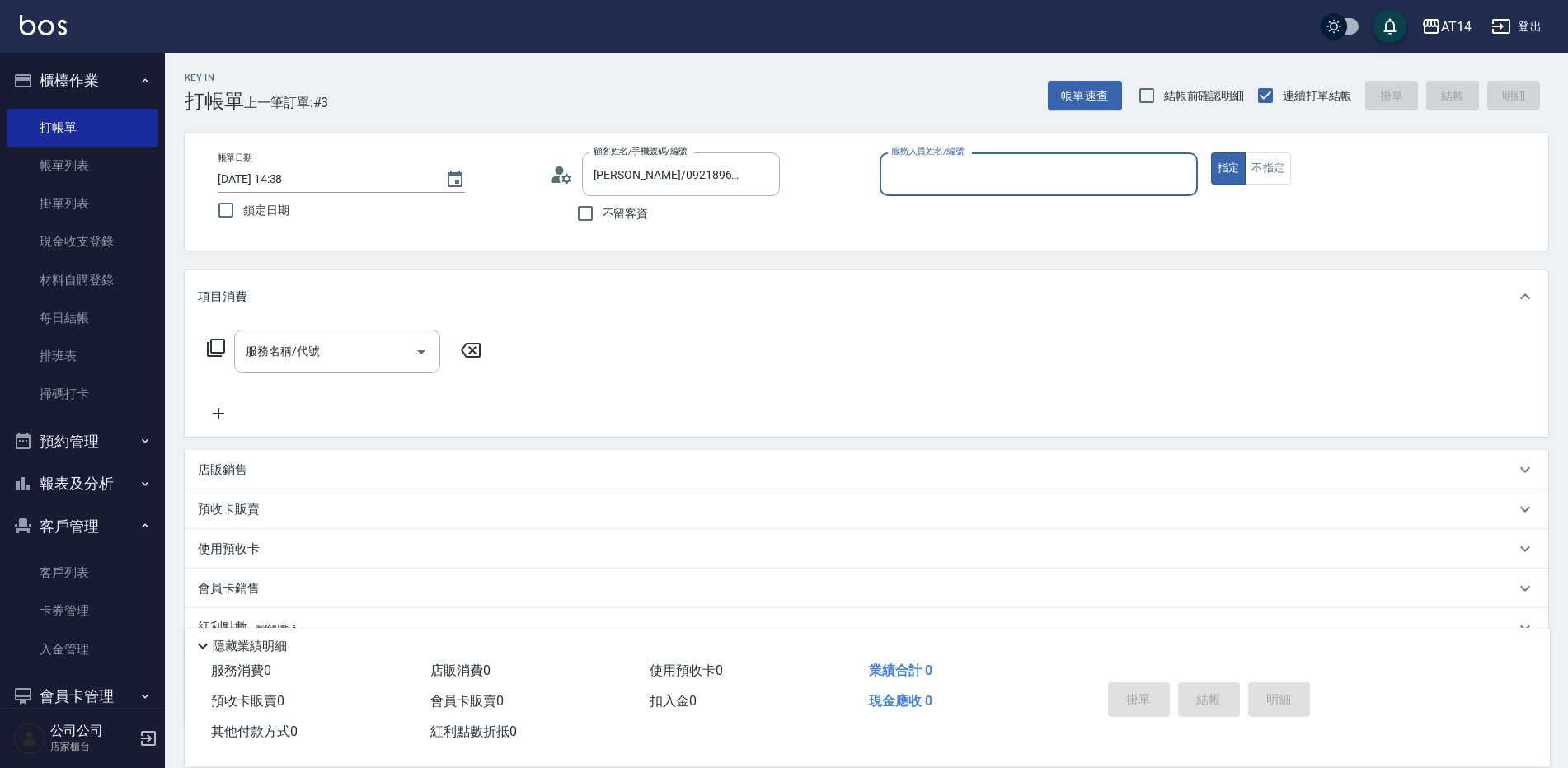
type input "Patty-05"
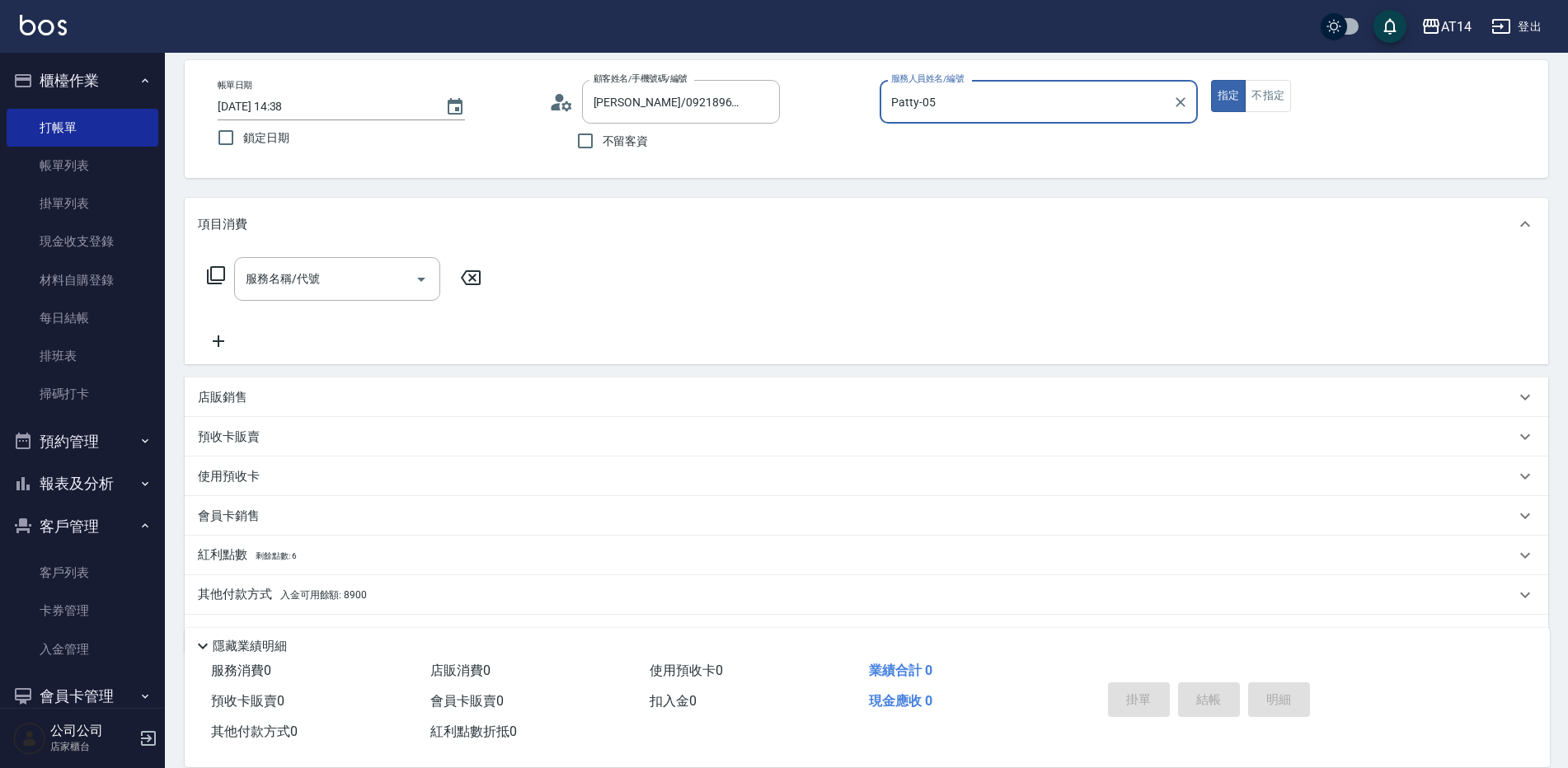
scroll to position [0, 0]
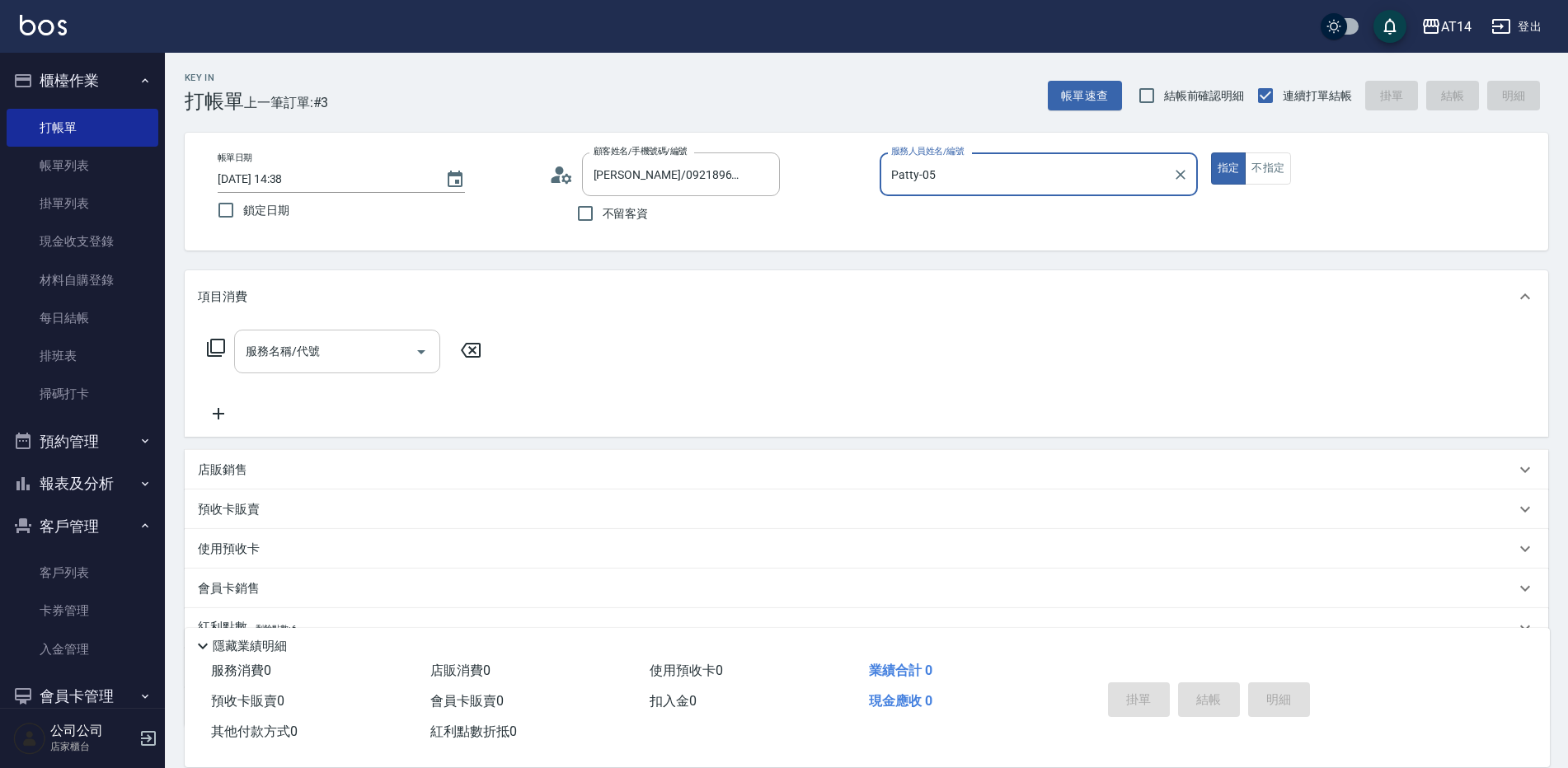
click at [322, 335] on div "服務名稱/代號" at bounding box center [337, 351] width 206 height 43
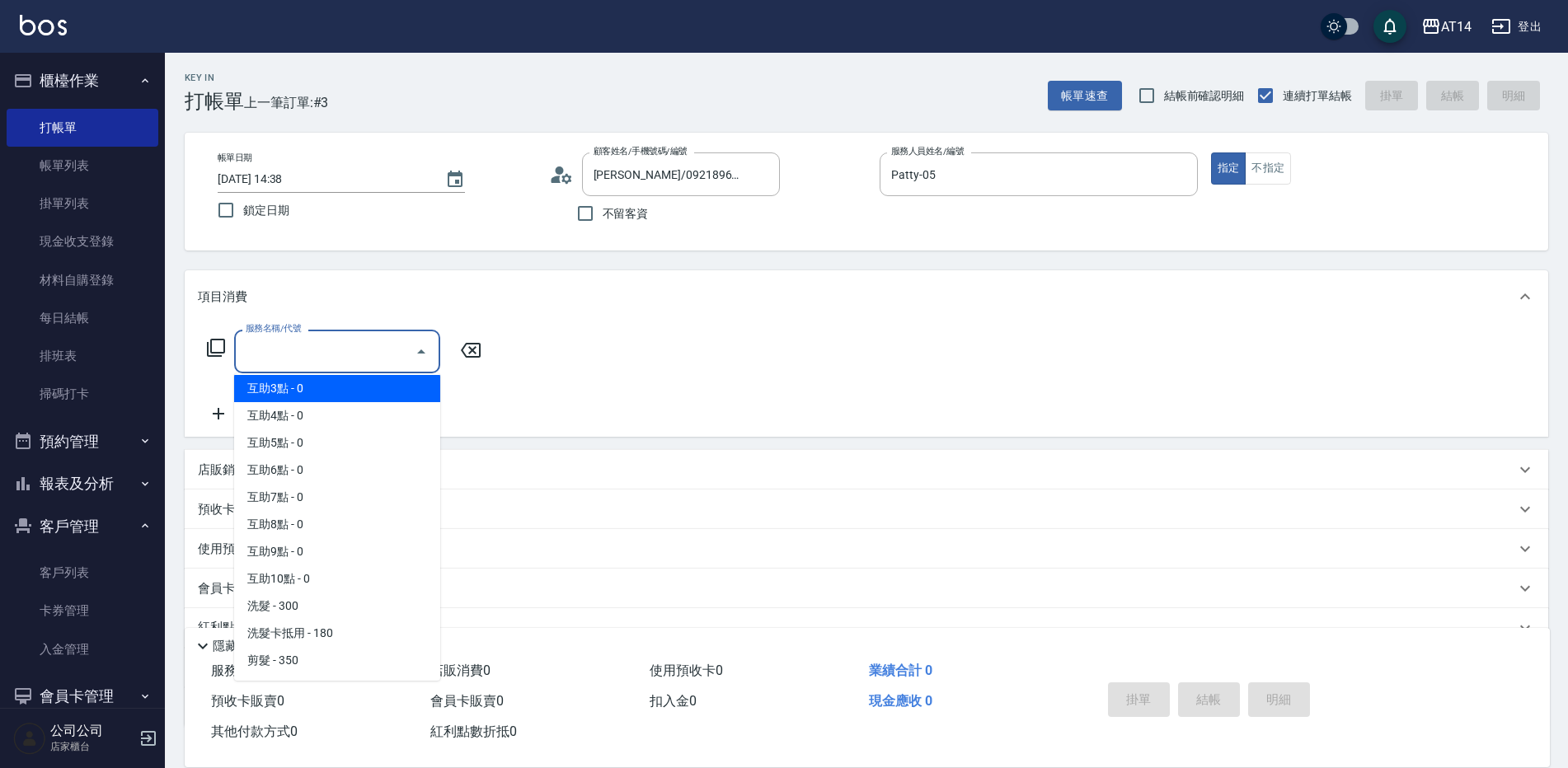
scroll to position [248, 0]
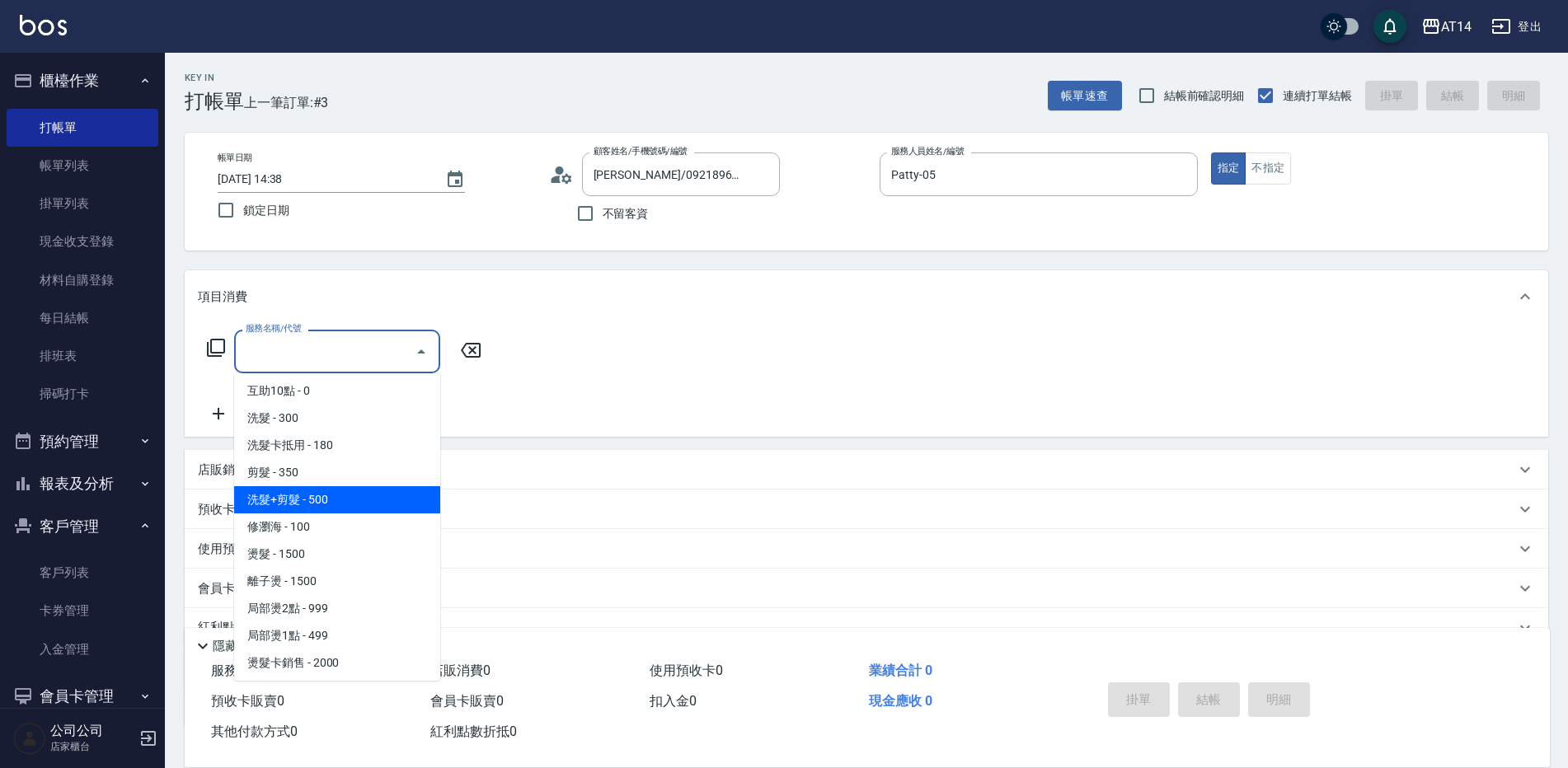
click at [280, 501] on span "洗髮+剪髮 - 500" at bounding box center [337, 500] width 206 height 27
type input "洗髮+剪髮(022)"
type input "1"
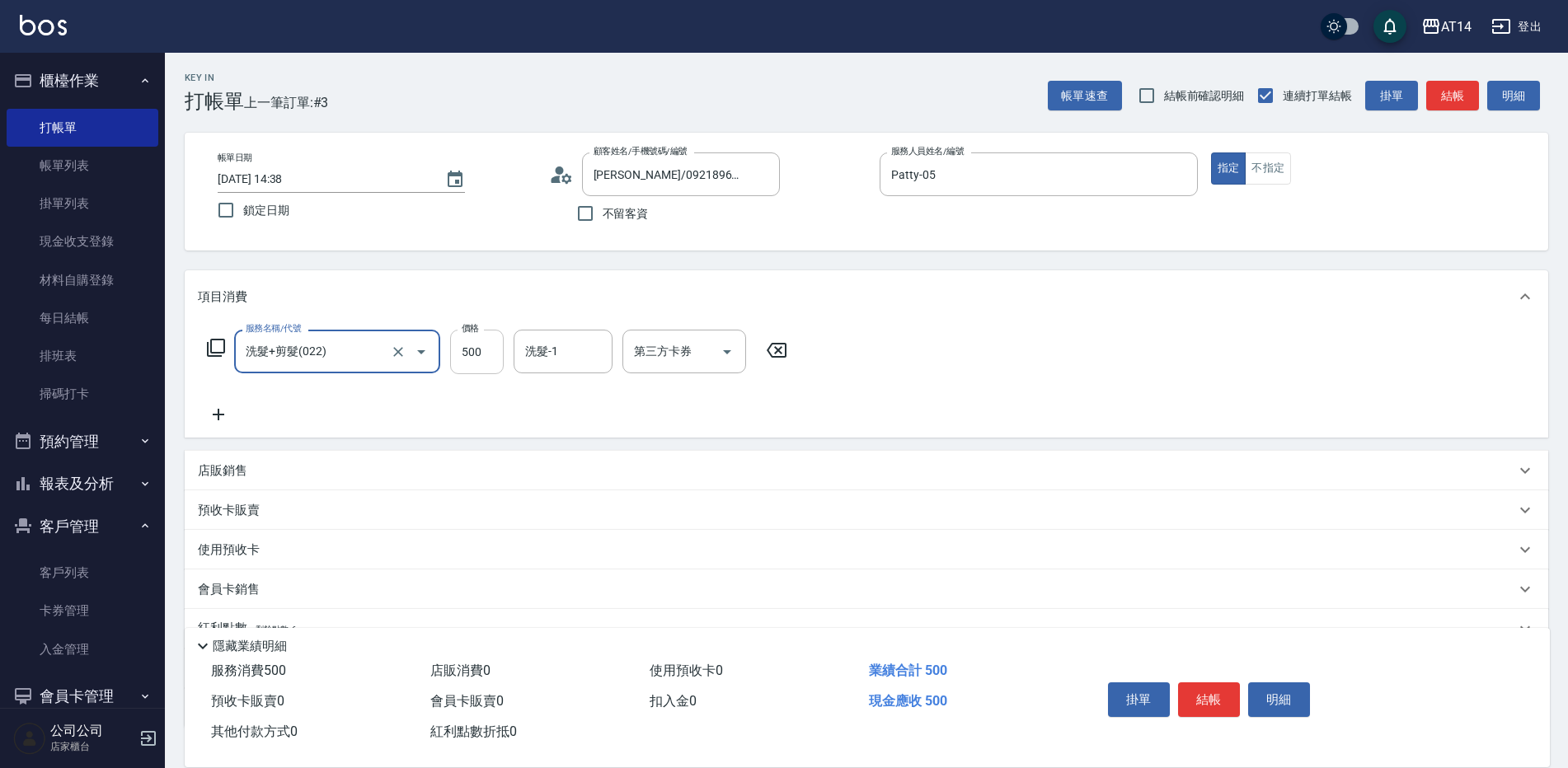
click at [479, 334] on input "500" at bounding box center [476, 351] width 53 height 44
type input "7"
type input "0"
type input "700"
type input "1"
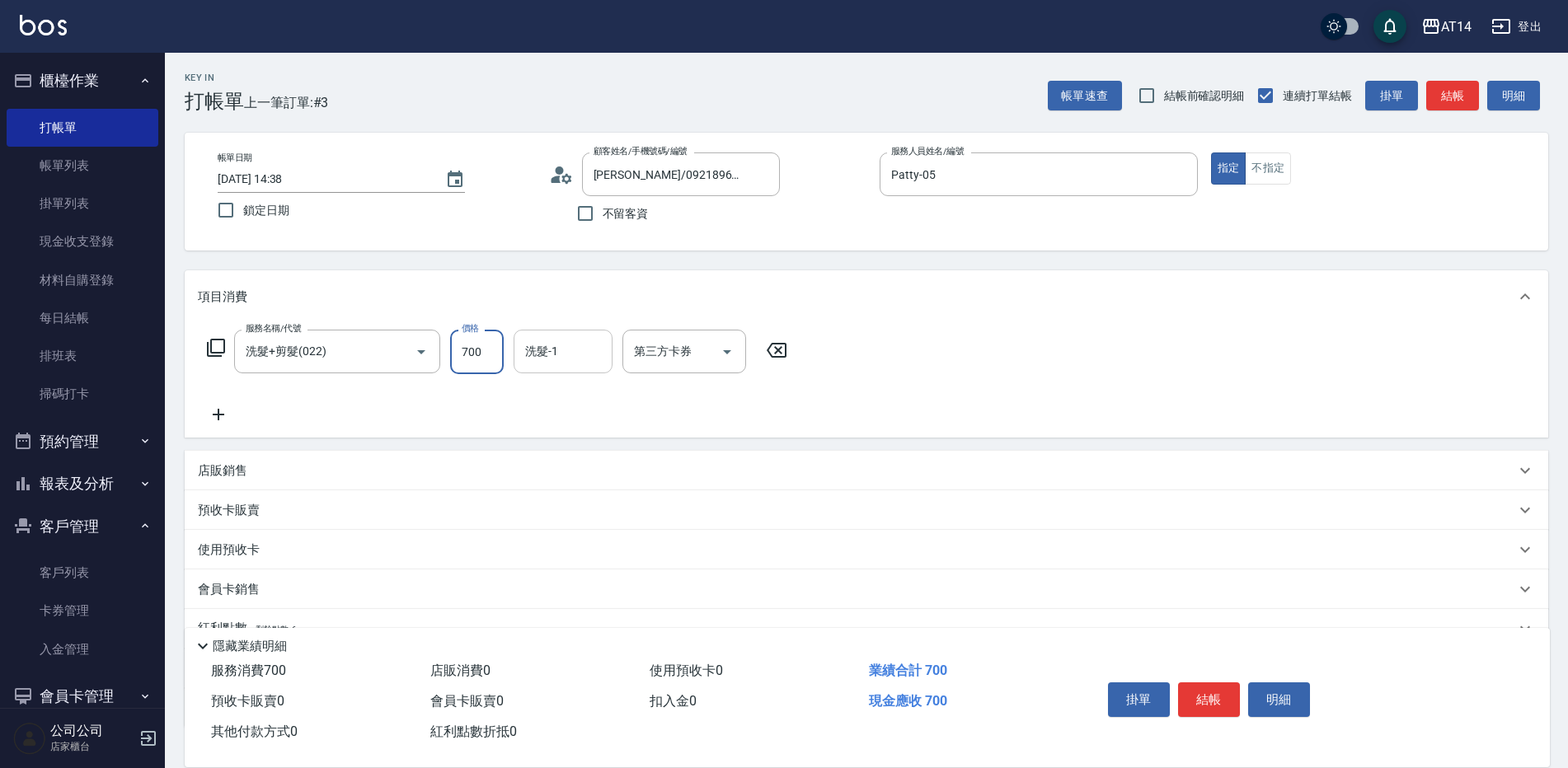
type input "700"
click at [214, 414] on icon at bounding box center [219, 415] width 42 height 20
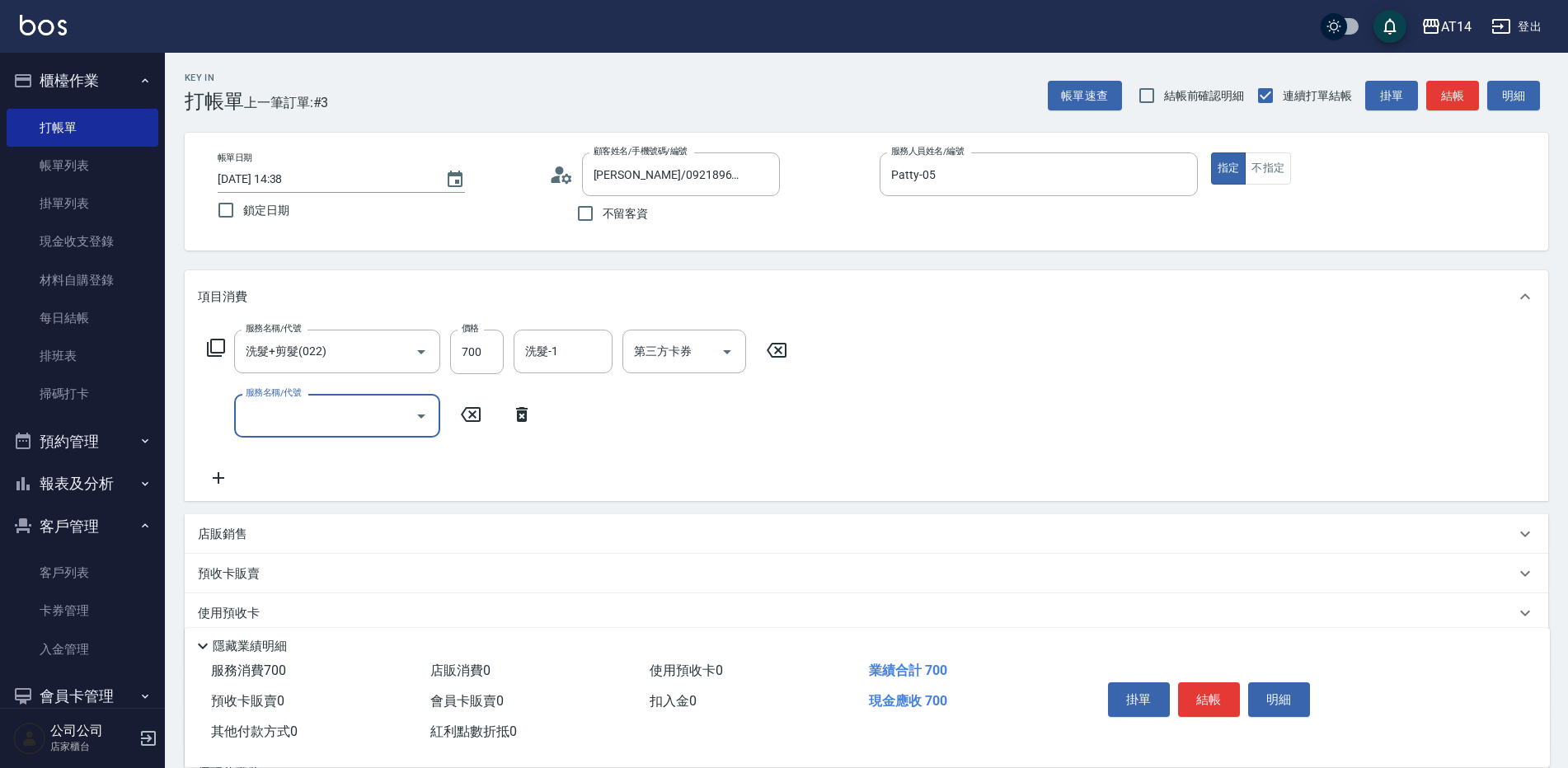
click at [239, 422] on div "服務名稱/代號" at bounding box center [337, 416] width 206 height 43
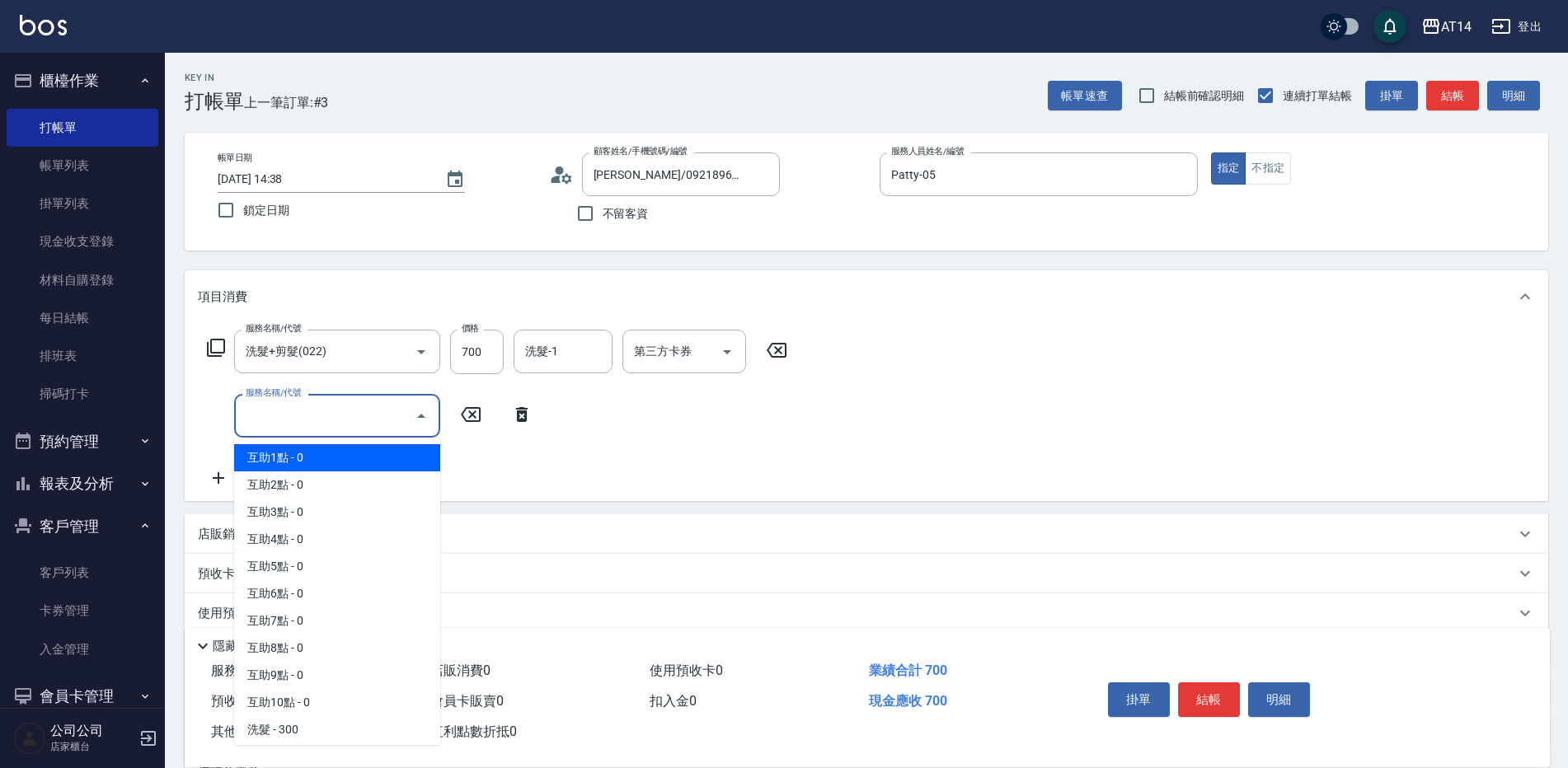
click at [263, 455] on span "互助1點 - 0" at bounding box center [337, 458] width 206 height 27
type input "互助1點(001)"
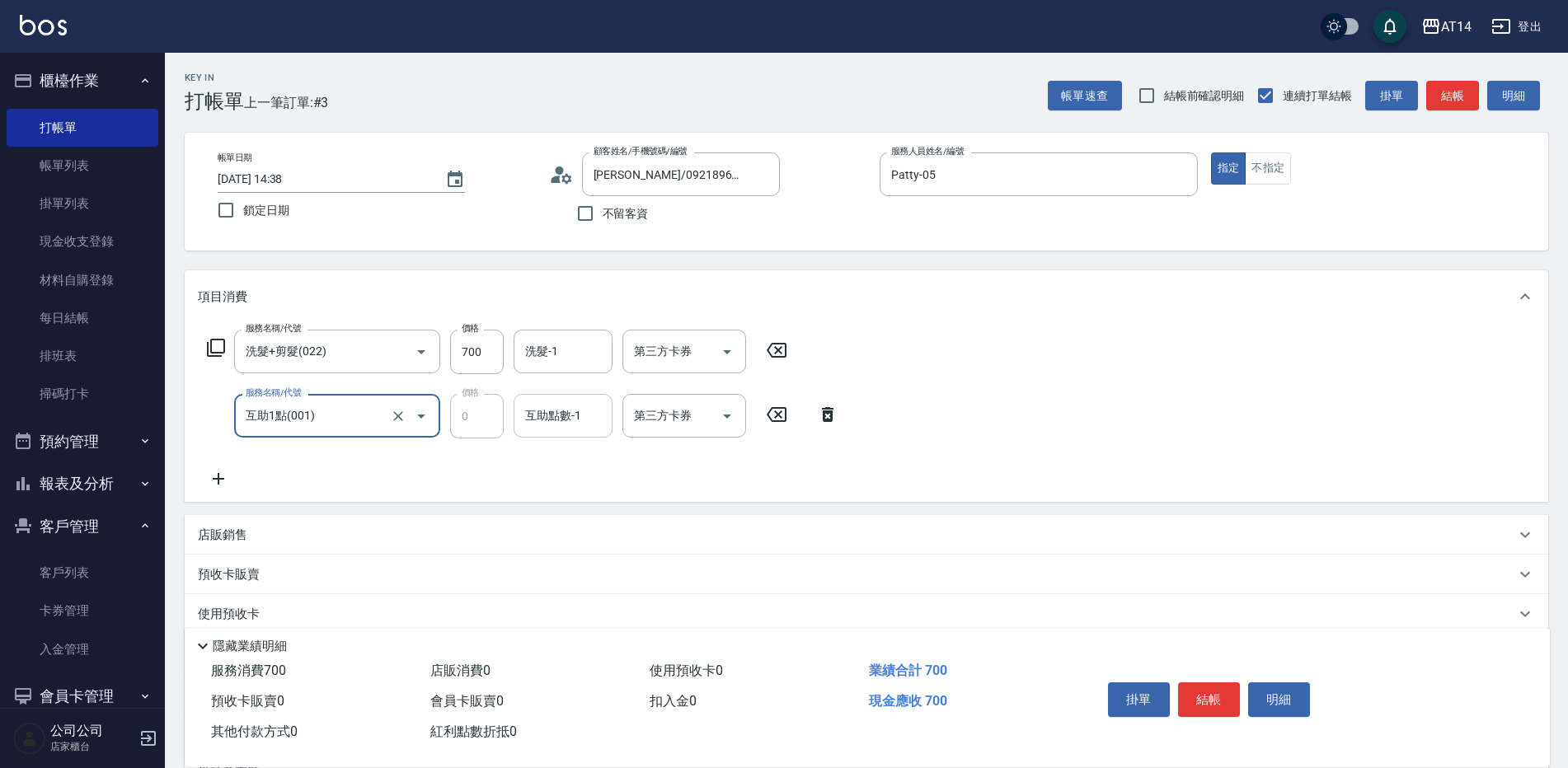
click at [534, 426] on input "互助點數-1" at bounding box center [562, 416] width 84 height 29
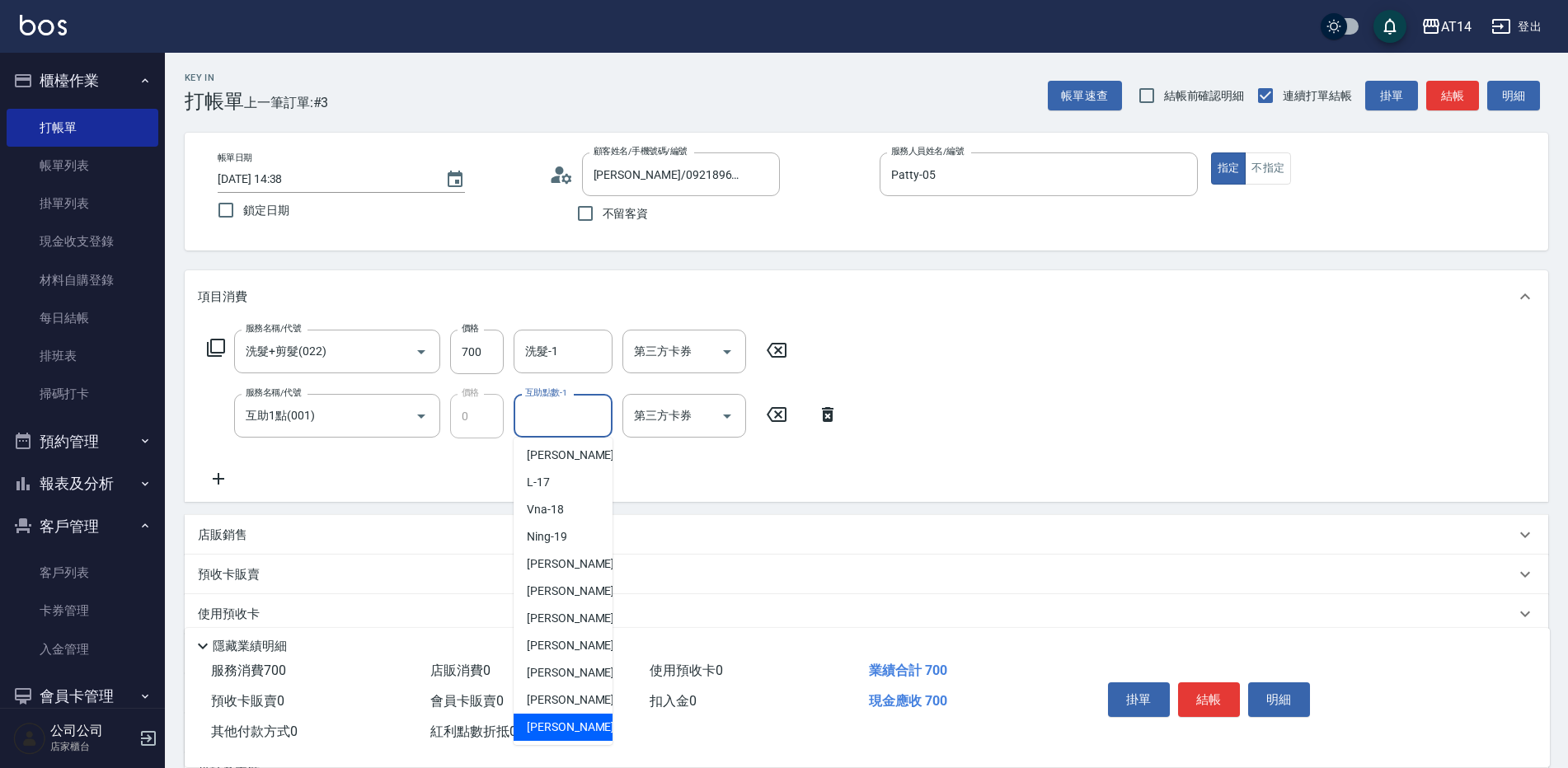
click at [565, 729] on span "[PERSON_NAME]-66" at bounding box center [578, 726] width 104 height 17
type input "[PERSON_NAME]-66"
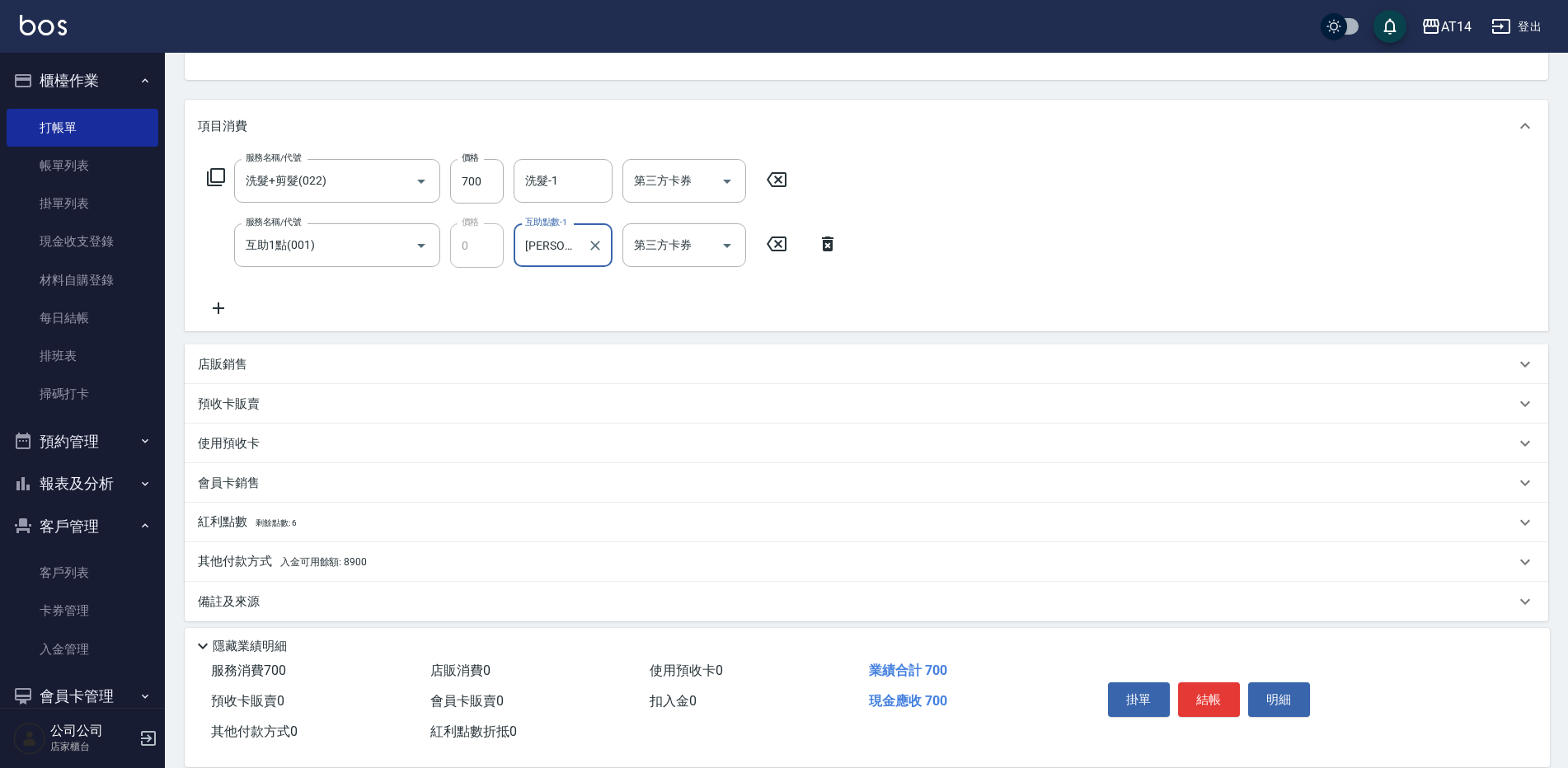
scroll to position [183, 0]
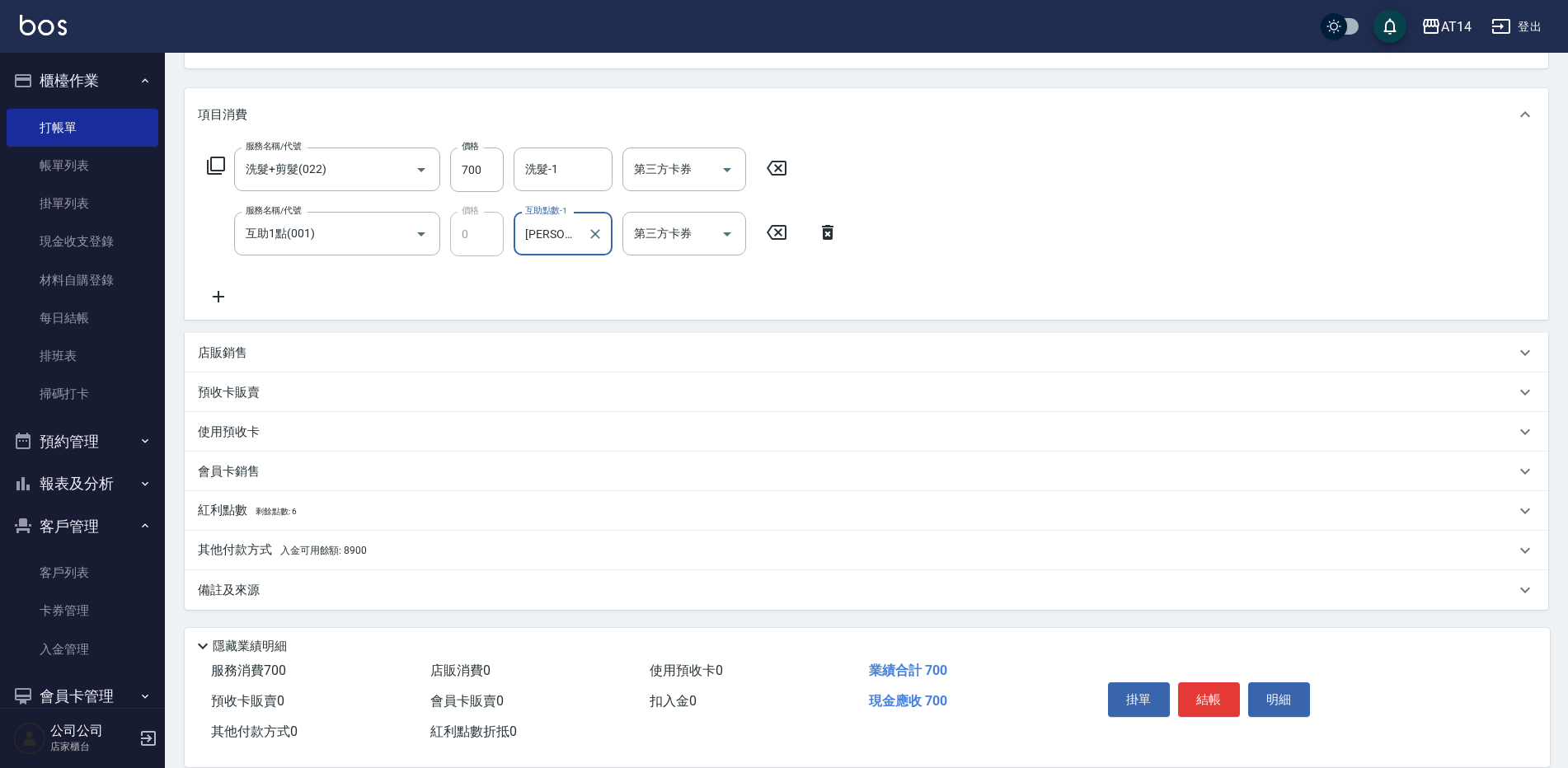
click at [313, 548] on span "入金可用餘額: 8900" at bounding box center [324, 550] width 87 height 12
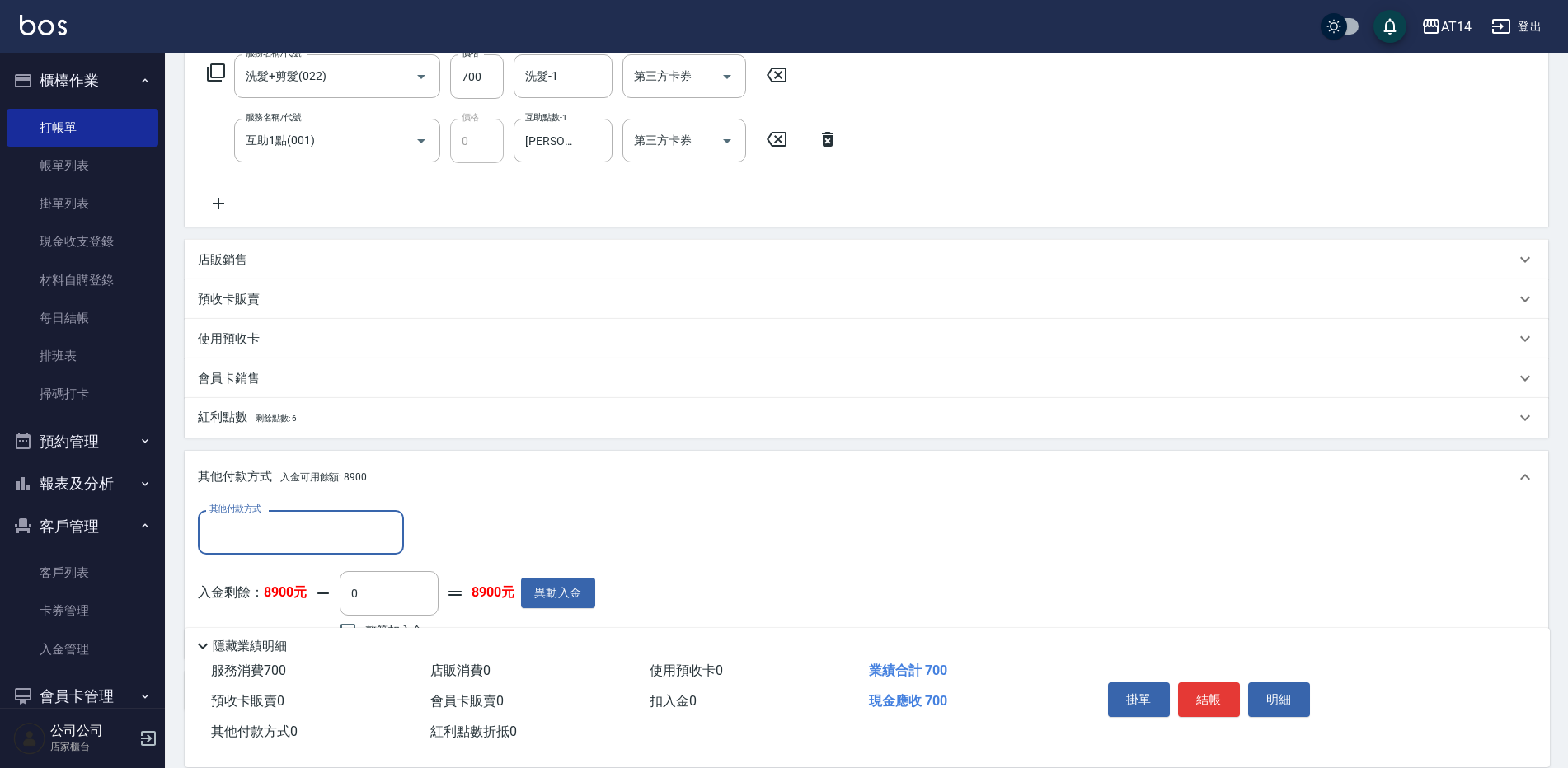
scroll to position [347, 0]
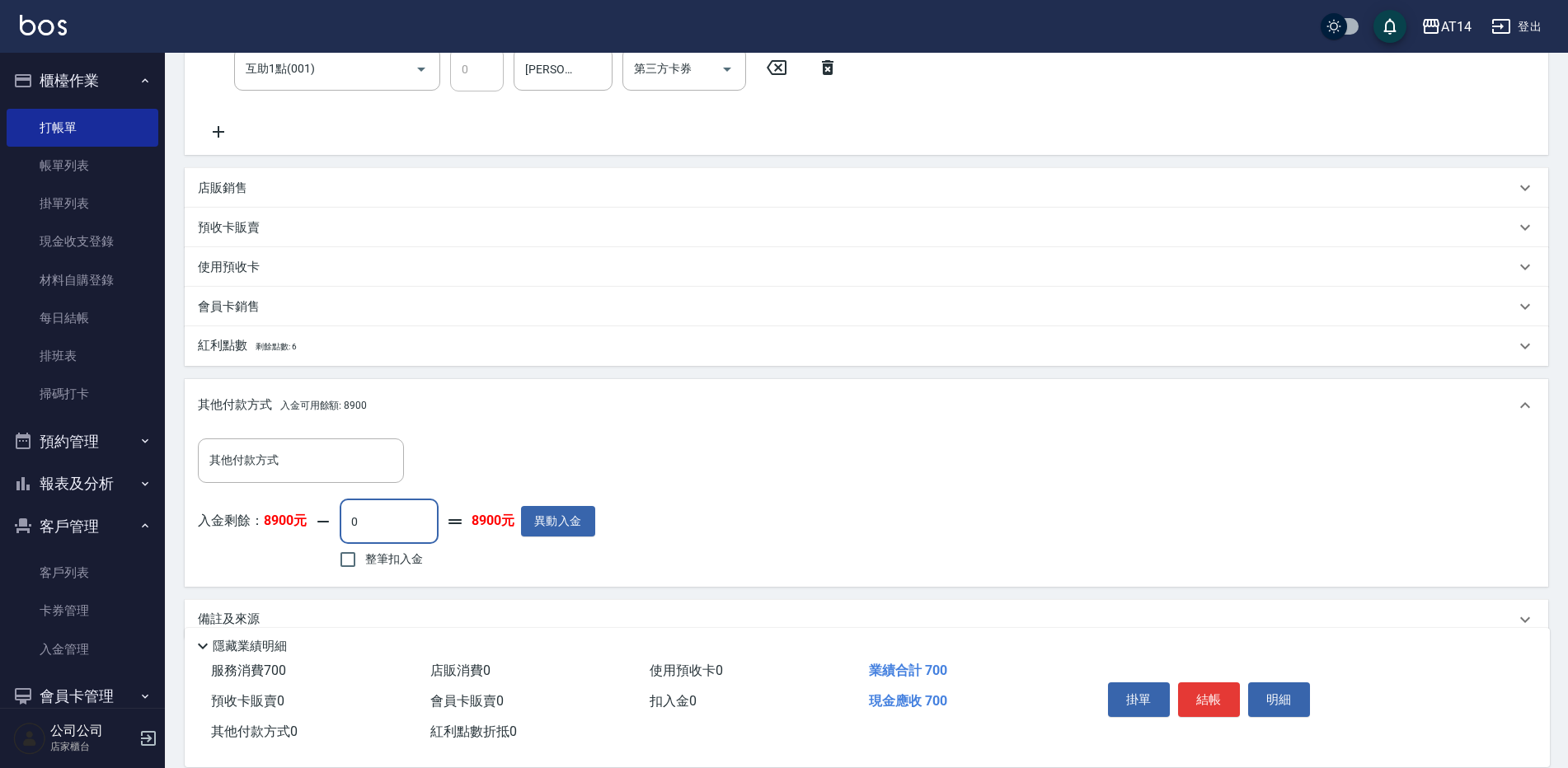
drag, startPoint x: 359, startPoint y: 523, endPoint x: 349, endPoint y: 528, distance: 11.2
click at [349, 528] on input "0" at bounding box center [389, 521] width 99 height 44
type input "700"
type input "0"
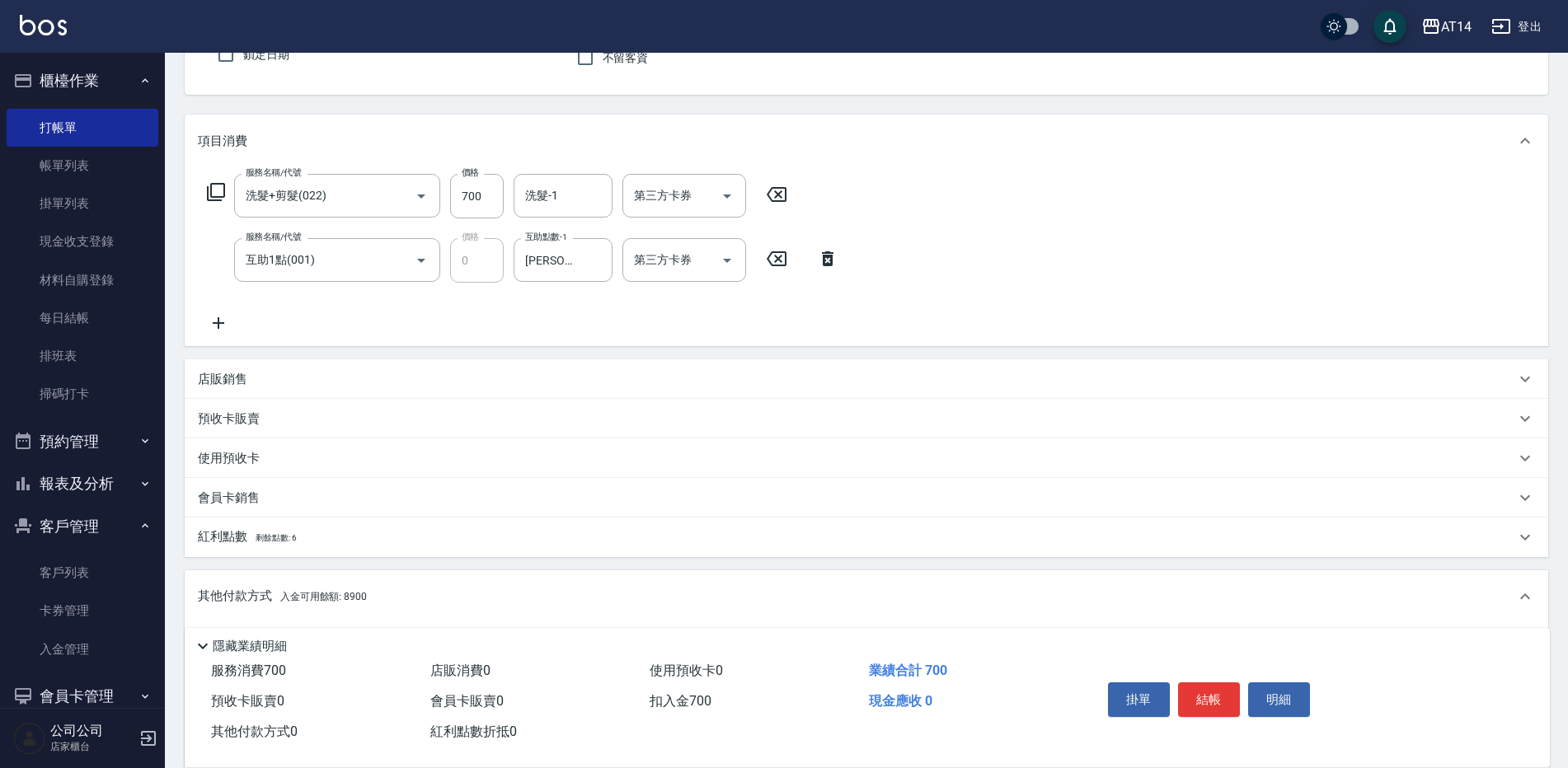
scroll to position [330, 0]
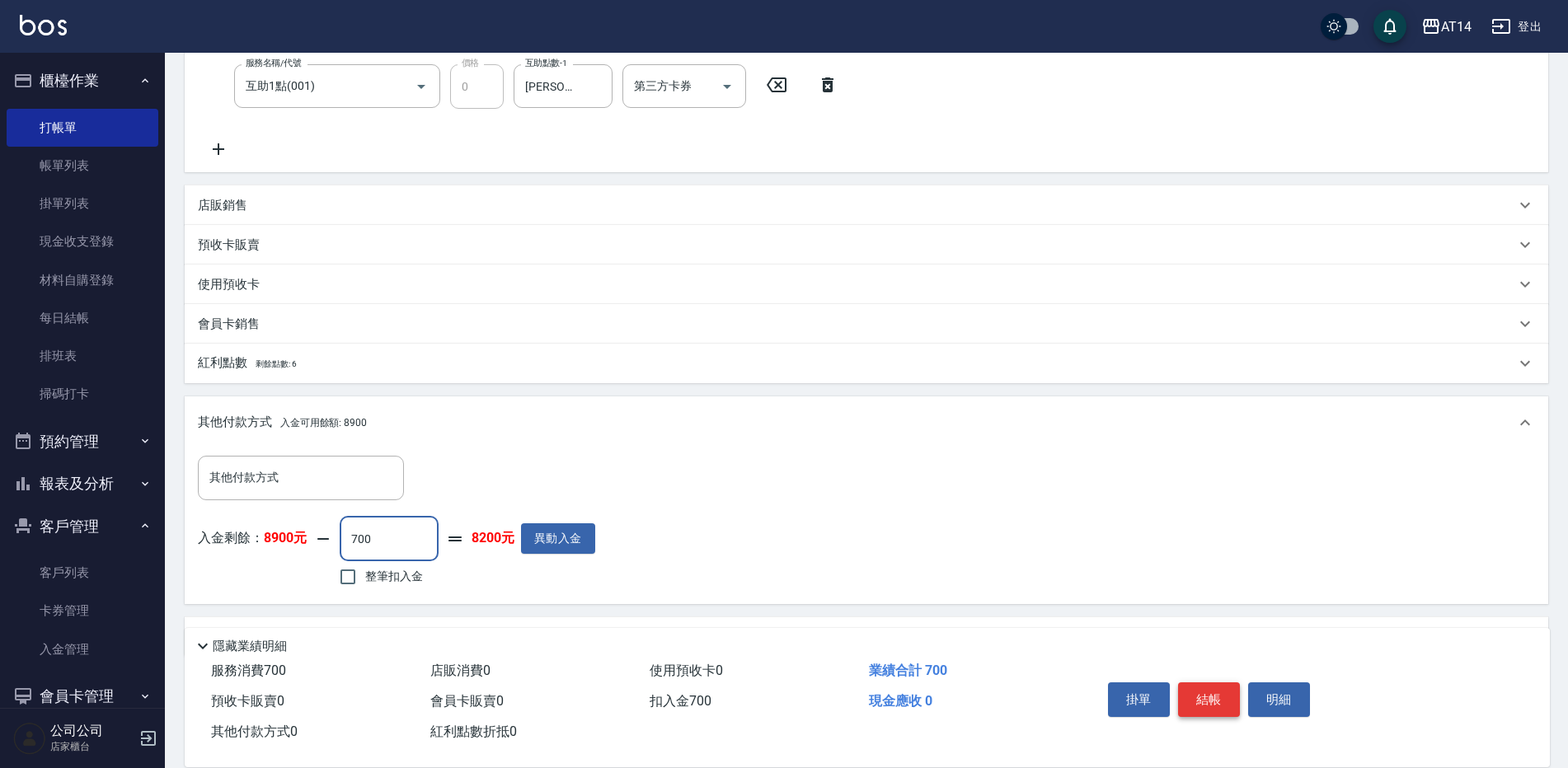
type input "700"
click at [1191, 682] on button "結帳" at bounding box center [1208, 699] width 61 height 34
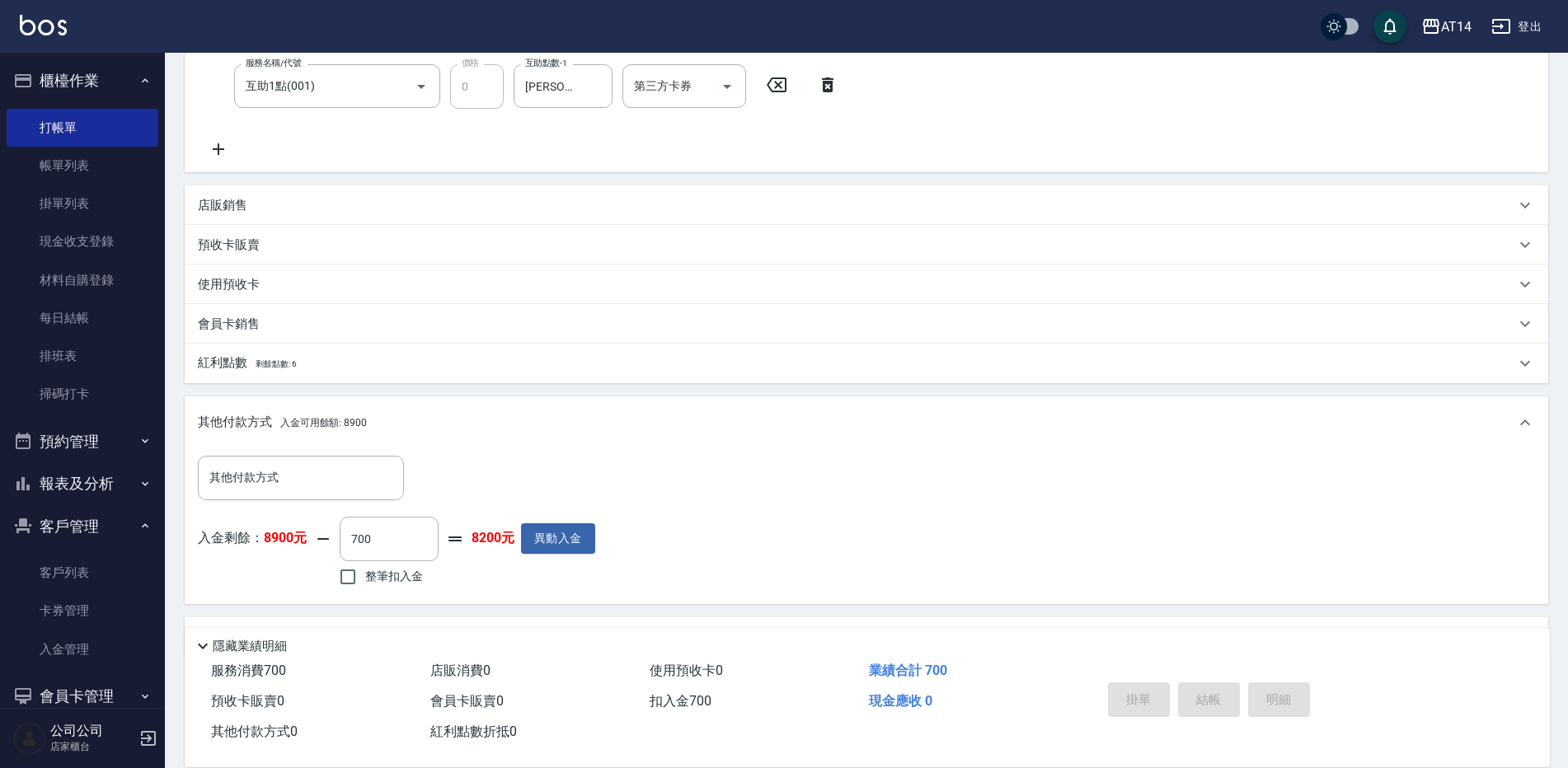
type input "[DATE] 14:47"
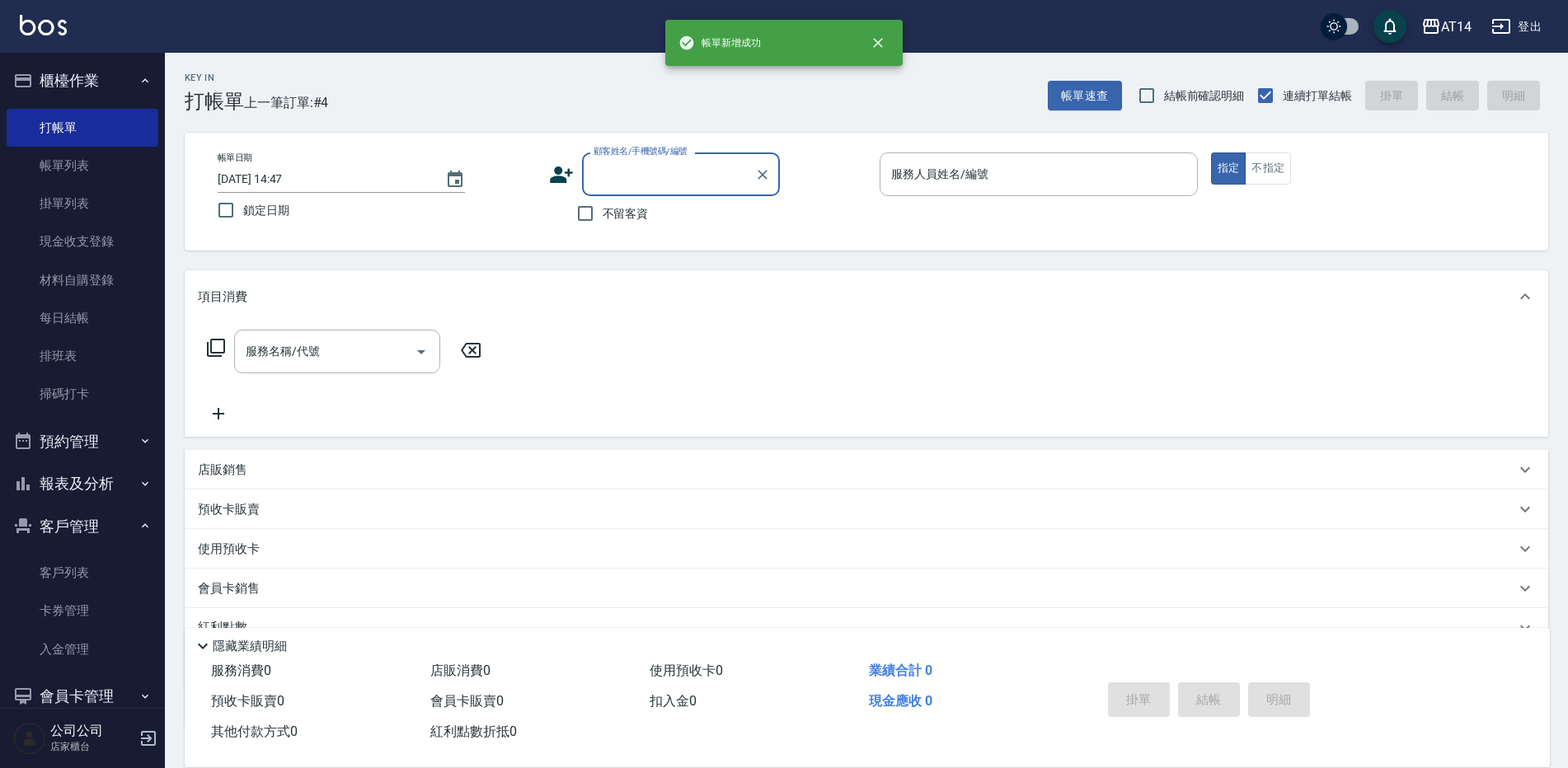
scroll to position [0, 0]
